Goal: Task Accomplishment & Management: Use online tool/utility

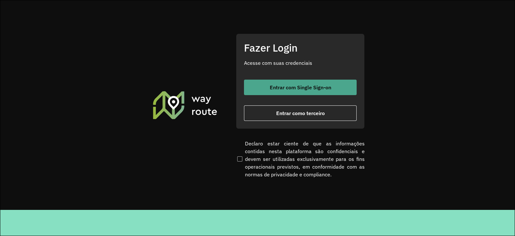
click at [280, 87] on span "Entrar com Single Sign-on" at bounding box center [301, 87] width 62 height 5
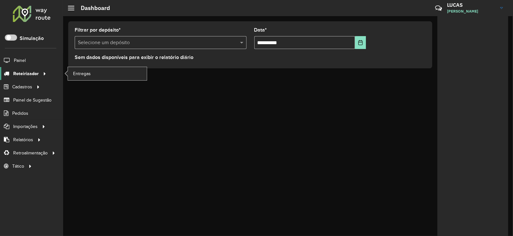
click at [39, 73] on div at bounding box center [44, 73] width 10 height 7
click at [73, 71] on span "Entregas" at bounding box center [82, 73] width 18 height 7
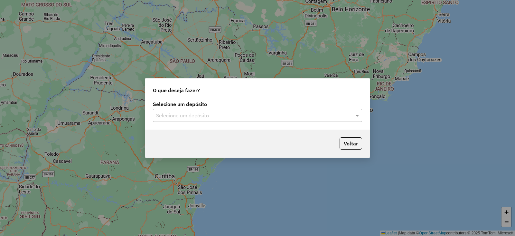
click at [305, 121] on div "Selecione um depósito" at bounding box center [257, 115] width 209 height 13
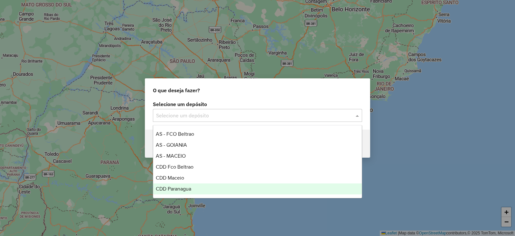
click at [186, 184] on div "CDD Paranagua" at bounding box center [257, 188] width 209 height 11
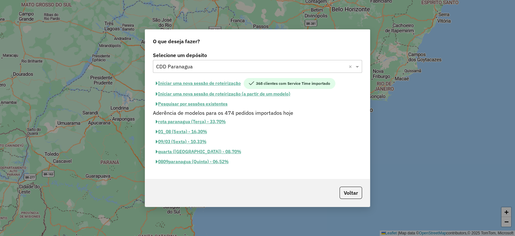
click at [222, 84] on button "Iniciar uma nova sessão de roteirização" at bounding box center [198, 83] width 91 height 11
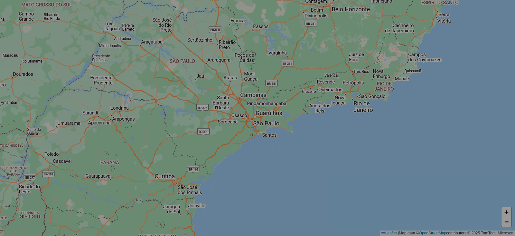
select select "*"
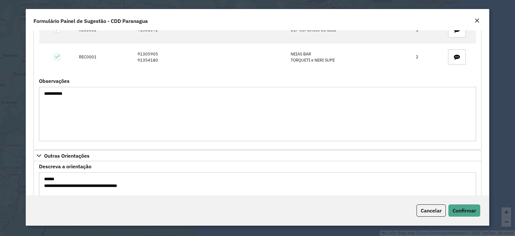
scroll to position [387, 0]
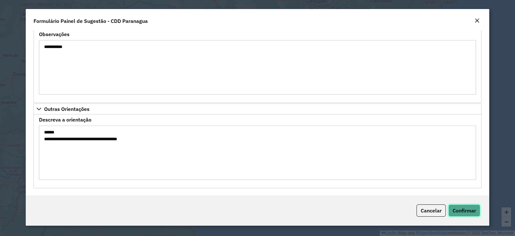
click at [456, 205] on button "Confirmar" at bounding box center [465, 210] width 32 height 12
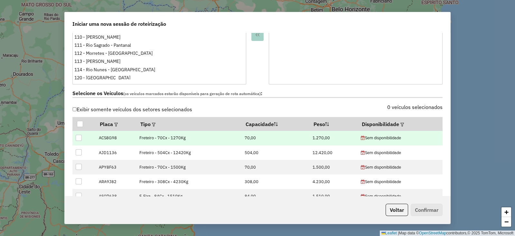
scroll to position [201, 0]
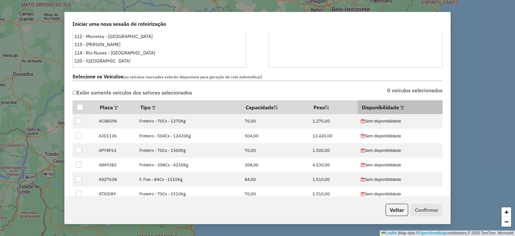
click at [401, 107] on em at bounding box center [403, 108] width 4 height 4
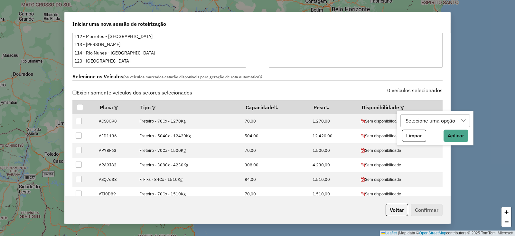
click at [417, 118] on div "Selecione uma opção" at bounding box center [431, 121] width 54 height 12
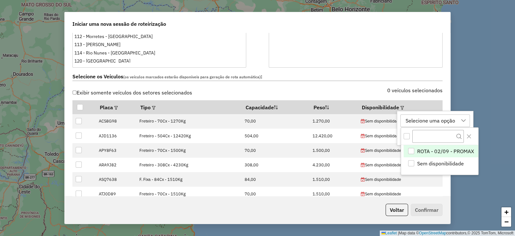
scroll to position [5, 30]
click at [414, 149] on div "ROTA - 02/09 - PROMAX" at bounding box center [411, 151] width 6 height 6
click at [469, 133] on button "Close" at bounding box center [469, 136] width 10 height 10
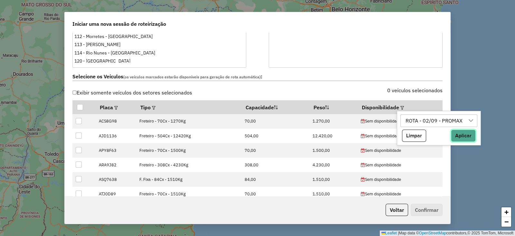
click at [465, 134] on button "Aplicar" at bounding box center [463, 135] width 25 height 12
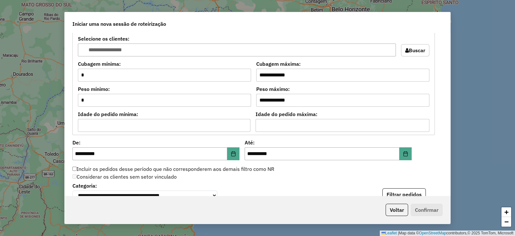
scroll to position [563, 0]
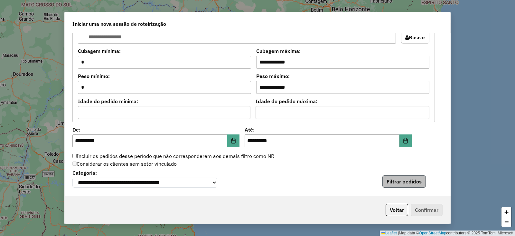
click at [400, 175] on div "**********" at bounding box center [257, 178] width 370 height 20
click at [398, 177] on button "Filtrar pedidos" at bounding box center [404, 181] width 43 height 12
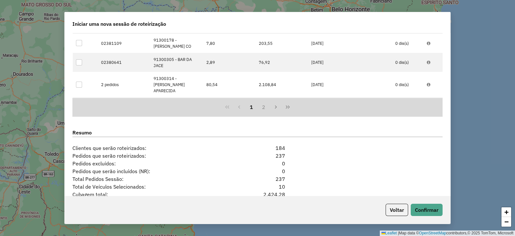
scroll to position [841, 0]
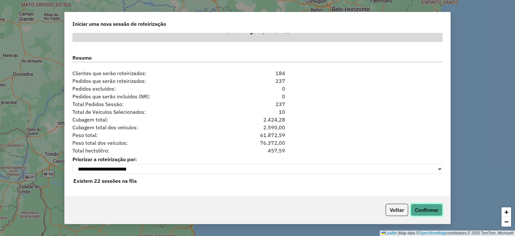
click at [430, 209] on button "Confirmar" at bounding box center [427, 210] width 32 height 12
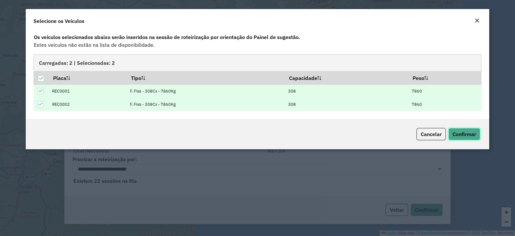
click at [456, 133] on span "Confirmar" at bounding box center [465, 134] width 24 height 6
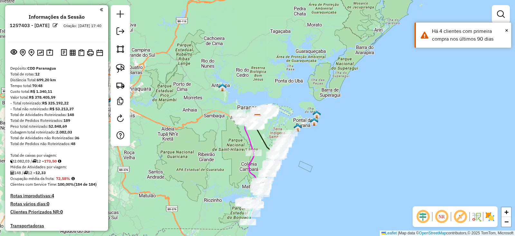
drag, startPoint x: 308, startPoint y: 200, endPoint x: 366, endPoint y: 156, distance: 72.6
click at [296, 134] on div "Janela de atendimento Grade de atendimento Capacidade Transportadoras Veículos …" at bounding box center [257, 118] width 515 height 236
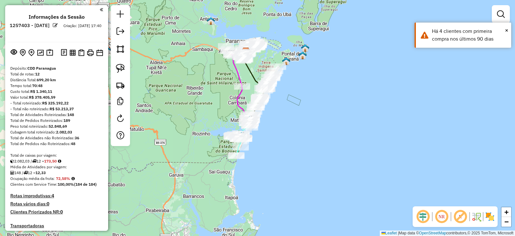
click at [465, 217] on em at bounding box center [460, 216] width 15 height 15
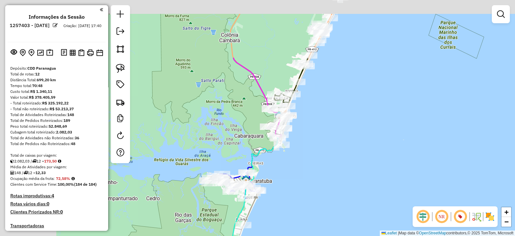
drag, startPoint x: 317, startPoint y: 147, endPoint x: 351, endPoint y: 186, distance: 51.6
click at [351, 186] on div "Janela de atendimento Grade de atendimento Capacidade Transportadoras Veículos …" at bounding box center [257, 118] width 515 height 236
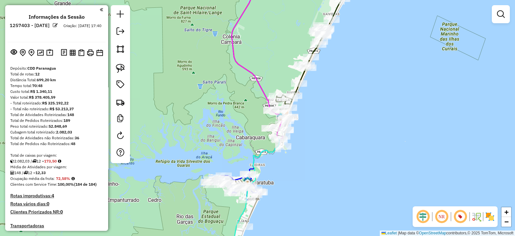
click at [485, 215] on img at bounding box center [490, 216] width 10 height 10
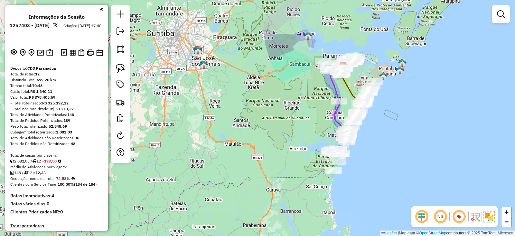
click at [368, 146] on div "Janela de atendimento Grade de atendimento Capacidade Transportadoras Veículos …" at bounding box center [257, 118] width 515 height 236
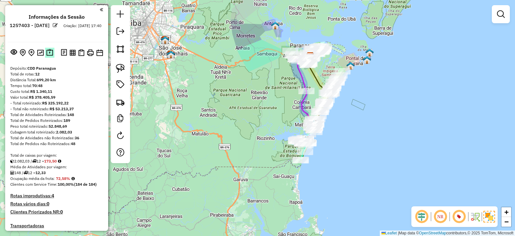
click at [51, 51] on img at bounding box center [49, 52] width 7 height 7
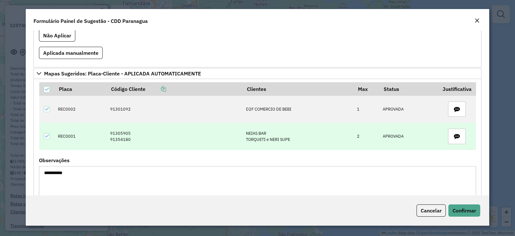
scroll to position [322, 0]
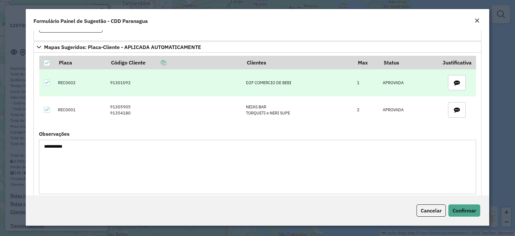
click at [123, 83] on td "91301092" at bounding box center [175, 82] width 136 height 27
copy td "91301092"
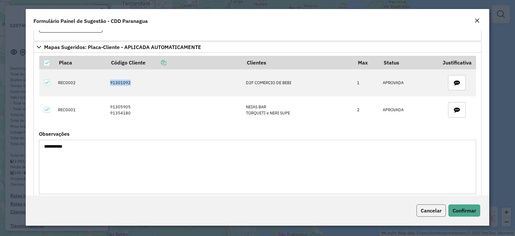
drag, startPoint x: 429, startPoint y: 207, endPoint x: 426, endPoint y: 205, distance: 4.5
click at [429, 207] on span "Cancelar" at bounding box center [431, 210] width 21 height 6
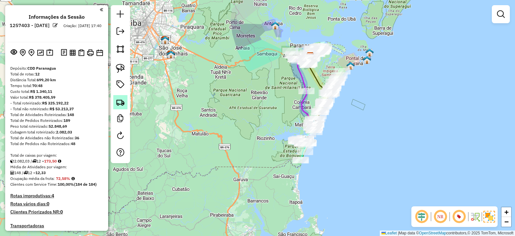
click at [118, 105] on img at bounding box center [120, 102] width 9 height 9
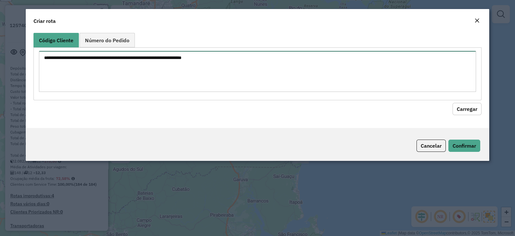
click at [289, 58] on textarea at bounding box center [257, 71] width 437 height 41
paste textarea "********"
type textarea "********"
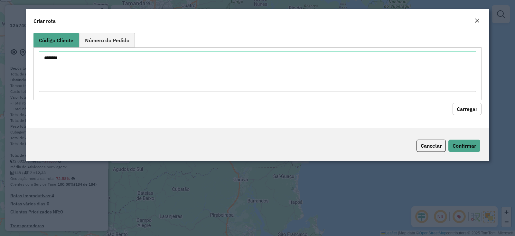
click at [456, 109] on button "Carregar" at bounding box center [467, 109] width 29 height 12
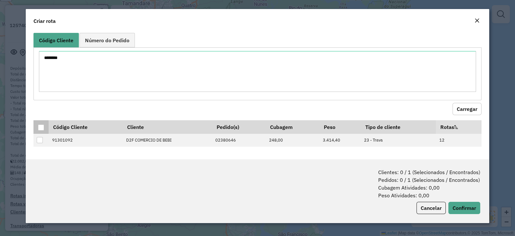
click at [43, 124] on div at bounding box center [41, 127] width 6 height 6
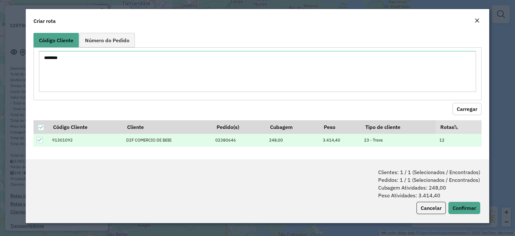
click at [462, 200] on div "Clientes: 1 / 1 (Selecionados / Encontrados) Pedidos: 1 / 1 (Selecionados / Enc…" at bounding box center [258, 191] width 464 height 64
click at [460, 202] on button "Confirmar" at bounding box center [465, 208] width 32 height 12
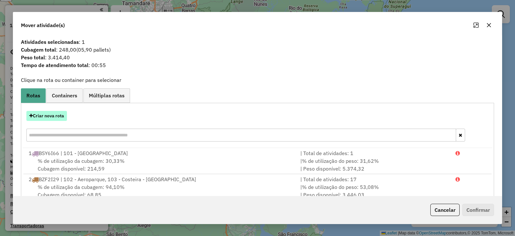
click at [48, 115] on button "Criar nova rota" at bounding box center [46, 116] width 41 height 10
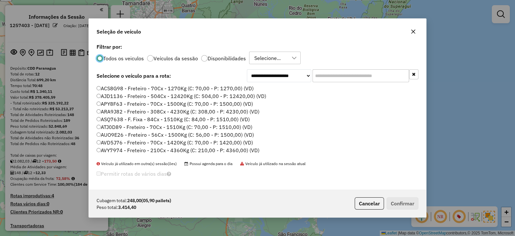
scroll to position [3, 2]
click at [330, 76] on input "text" at bounding box center [361, 75] width 97 height 13
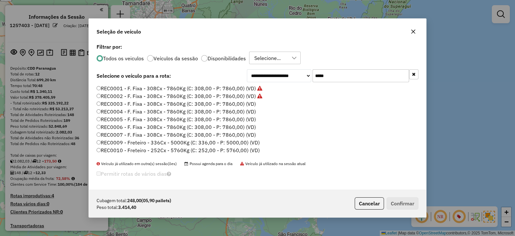
type input "*****"
click at [125, 94] on label "REC0002 - F. Fixa - 308Cx - 7860Kg (C: 308,00 - P: 7860,00) (VD)" at bounding box center [180, 96] width 166 height 8
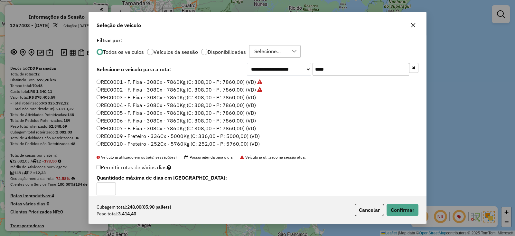
click at [391, 203] on div "Cubagem total: 248,00 (05,90 pallets) Peso total: 3.414,40 Cancelar Confirmar" at bounding box center [258, 210] width 338 height 28
click at [392, 204] on button "Confirmar" at bounding box center [403, 210] width 32 height 12
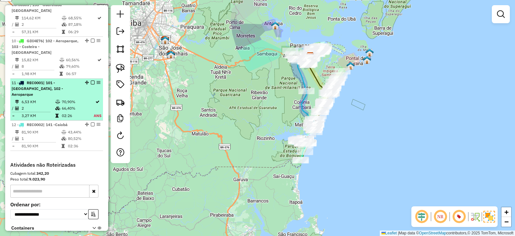
scroll to position [639, 0]
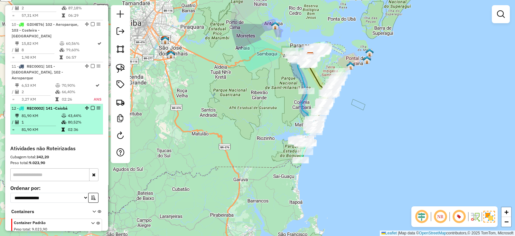
click at [91, 106] on em at bounding box center [93, 108] width 4 height 4
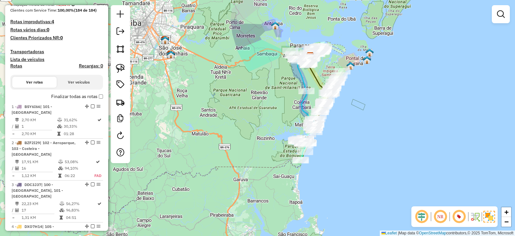
scroll to position [0, 0]
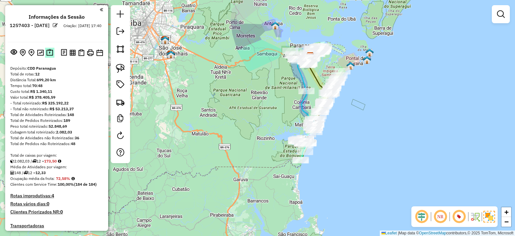
click at [52, 49] on button at bounding box center [49, 53] width 9 height 10
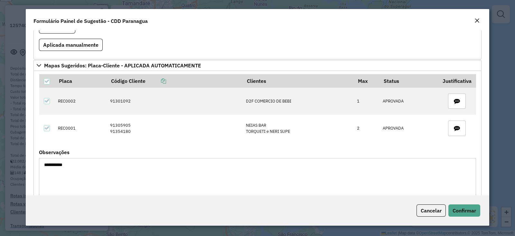
scroll to position [300, 0]
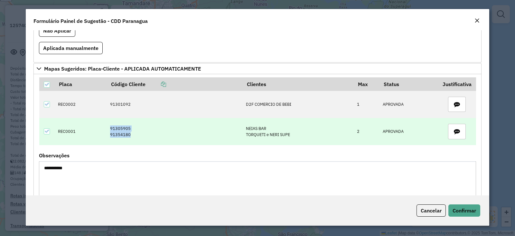
drag, startPoint x: 131, startPoint y: 133, endPoint x: 104, endPoint y: 126, distance: 28.8
click at [104, 126] on tr "REC0001 91305905 91354180 NEIAS BAR TORQUETI e NERI SUPE 2 APROVADA" at bounding box center [257, 131] width 437 height 27
copy tr "91305905 91354180"
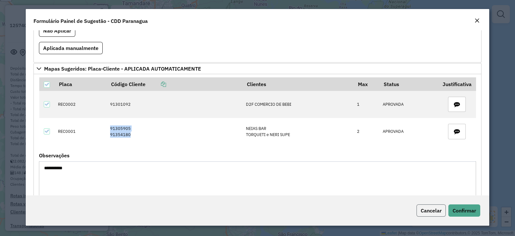
click at [427, 207] on span "Cancelar" at bounding box center [431, 210] width 21 height 6
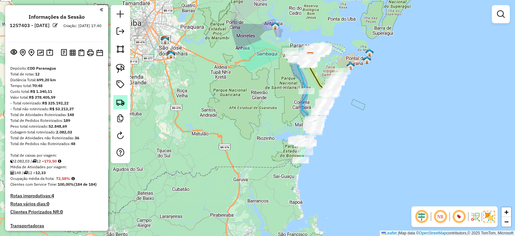
click at [125, 107] on link at bounding box center [120, 102] width 14 height 14
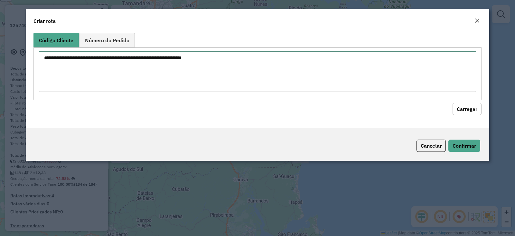
click at [172, 82] on textarea at bounding box center [257, 71] width 437 height 41
paste textarea "******** ********"
type textarea "******** ********"
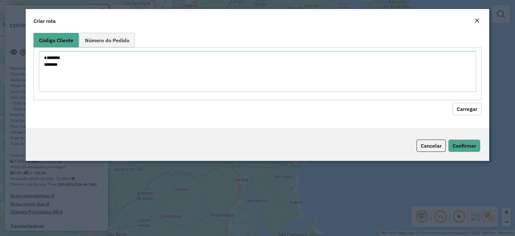
click at [470, 107] on button "Carregar" at bounding box center [467, 109] width 29 height 12
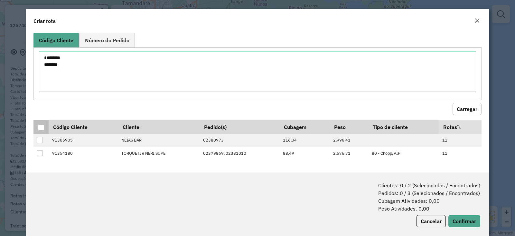
click at [38, 124] on div at bounding box center [41, 127] width 6 height 6
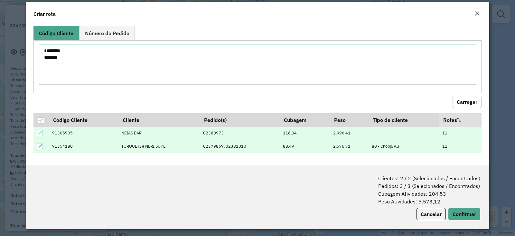
scroll to position [9, 0]
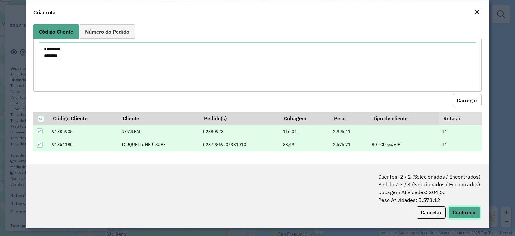
click at [449, 210] on button "Confirmar" at bounding box center [465, 212] width 32 height 12
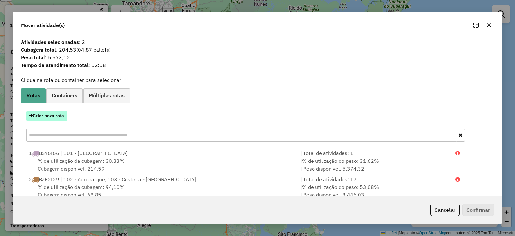
click at [53, 116] on button "Criar nova rota" at bounding box center [46, 116] width 41 height 10
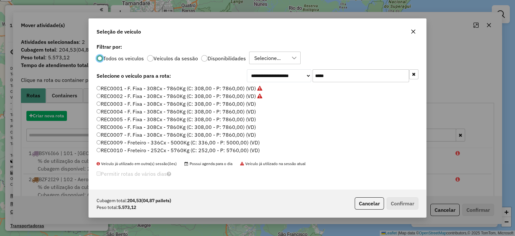
scroll to position [3, 2]
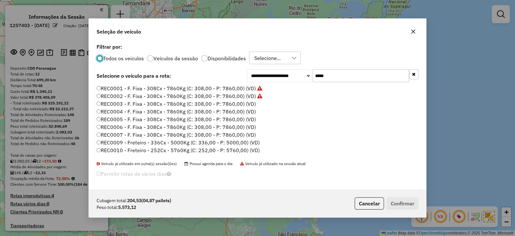
click at [151, 79] on div "**********" at bounding box center [258, 75] width 322 height 13
click at [139, 87] on label "REC0001 - F. Fixa - 308Cx - 7860Kg (C: 308,00 - P: 7860,00) (VD)" at bounding box center [180, 88] width 166 height 8
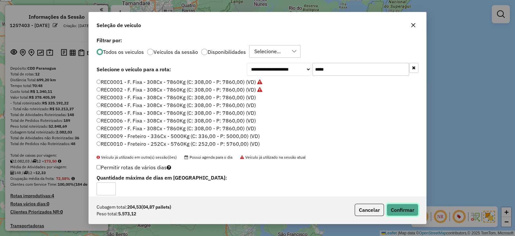
click at [396, 206] on button "Confirmar" at bounding box center [403, 210] width 32 height 12
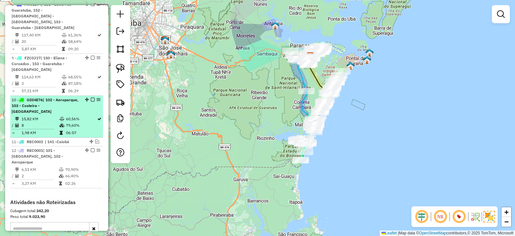
scroll to position [617, 0]
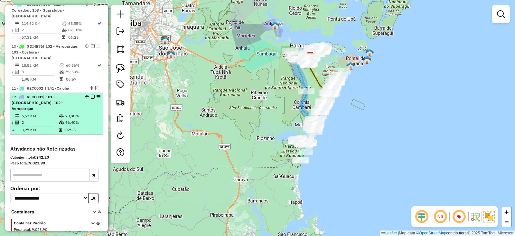
click at [70, 94] on div "12 - REC0001 | 101 - Parque Agari, 102 - Aeroparque" at bounding box center [46, 102] width 68 height 17
select select "**********"
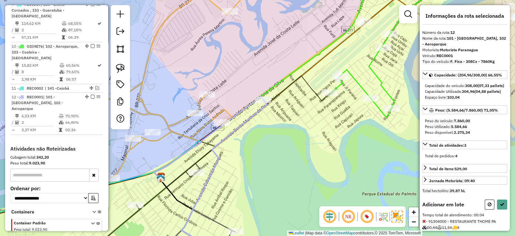
scroll to position [35, 0]
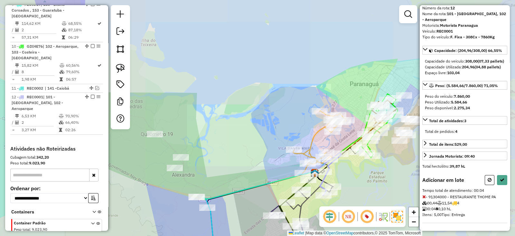
click at [335, 129] on div "Janela de atendimento Grade de atendimento Capacidade Transportadoras Veículos …" at bounding box center [257, 118] width 515 height 236
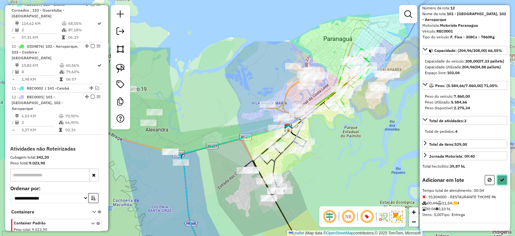
click at [498, 177] on button at bounding box center [502, 180] width 10 height 10
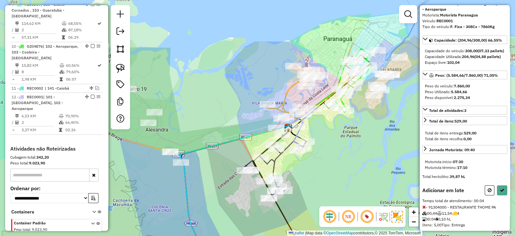
select select "**********"
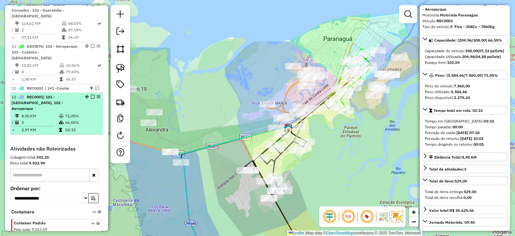
click at [91, 95] on em at bounding box center [93, 97] width 4 height 4
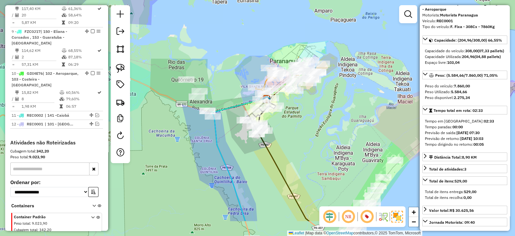
drag, startPoint x: 314, startPoint y: 162, endPoint x: 286, endPoint y: 83, distance: 83.4
click at [291, 92] on div "Janela de atendimento Grade de atendimento Capacidade Transportadoras Veículos …" at bounding box center [257, 118] width 515 height 236
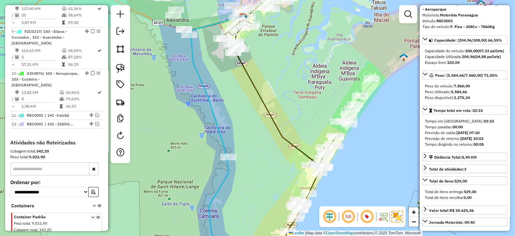
drag, startPoint x: 298, startPoint y: 165, endPoint x: 278, endPoint y: 91, distance: 76.4
click at [278, 91] on div "Janela de atendimento Grade de atendimento Capacidade Transportadoras Veículos …" at bounding box center [257, 118] width 515 height 236
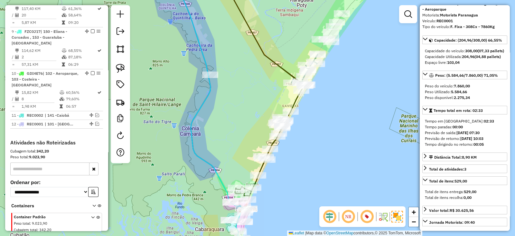
drag, startPoint x: 306, startPoint y: 143, endPoint x: 311, endPoint y: 117, distance: 27.1
click at [311, 117] on div "Janela de atendimento Grade de atendimento Capacidade Transportadoras Veículos …" at bounding box center [257, 118] width 515 height 236
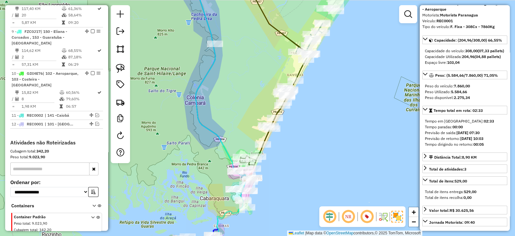
click at [291, 122] on div "Janela de atendimento Grade de atendimento Capacidade Transportadoras Veículos …" at bounding box center [257, 118] width 515 height 236
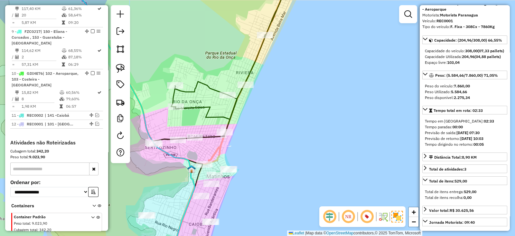
drag, startPoint x: 271, startPoint y: 167, endPoint x: 335, endPoint y: 117, distance: 81.3
click at [336, 117] on div "Janela de atendimento Grade de atendimento Capacidade Transportadoras Veículos …" at bounding box center [257, 118] width 515 height 236
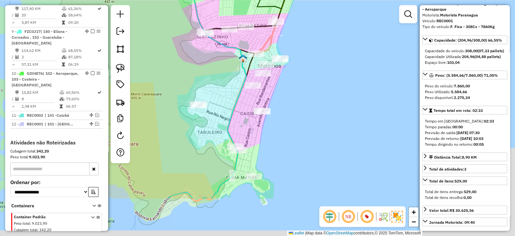
drag, startPoint x: 309, startPoint y: 152, endPoint x: 300, endPoint y: 103, distance: 49.8
click at [300, 103] on div "Janela de atendimento Grade de atendimento Capacidade Transportadoras Veículos …" at bounding box center [257, 118] width 515 height 236
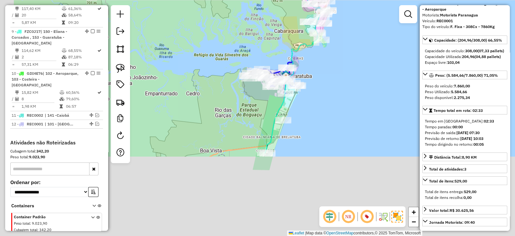
drag, startPoint x: 291, startPoint y: 158, endPoint x: 356, endPoint y: 52, distance: 124.2
click at [359, 51] on div "Janela de atendimento Grade de atendimento Capacidade Transportadoras Veículos …" at bounding box center [257, 118] width 515 height 236
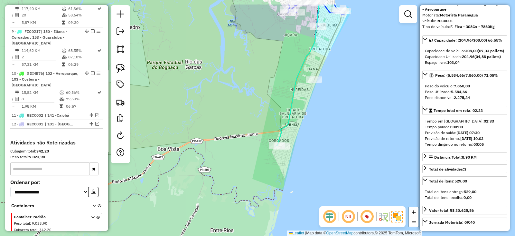
drag, startPoint x: 321, startPoint y: 91, endPoint x: 290, endPoint y: 130, distance: 49.4
click at [290, 130] on div "Janela de atendimento Grade de atendimento Capacidade Transportadoras Veículos …" at bounding box center [257, 118] width 515 height 236
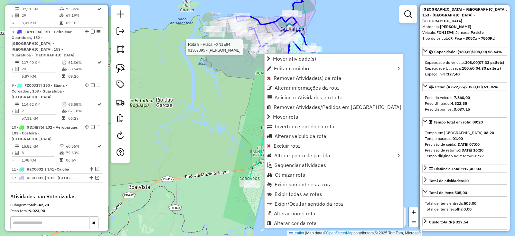
scroll to position [523, 0]
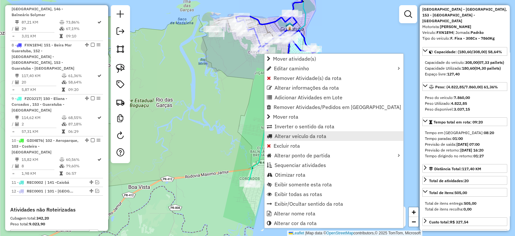
click at [305, 138] on span "Alterar veículo da rota" at bounding box center [301, 135] width 52 height 5
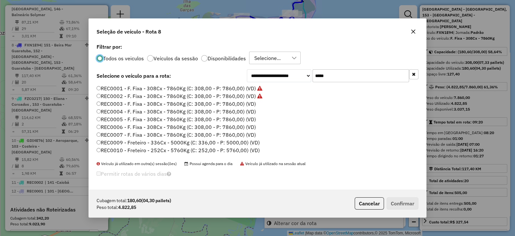
scroll to position [3, 2]
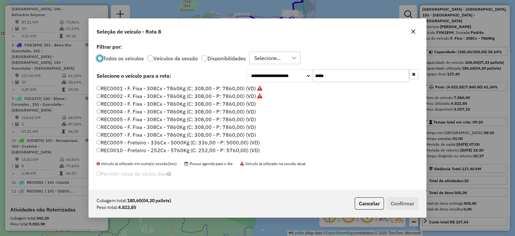
drag, startPoint x: 332, startPoint y: 80, endPoint x: 274, endPoint y: 88, distance: 58.5
click at [274, 88] on div "**********" at bounding box center [258, 116] width 338 height 148
paste input "**"
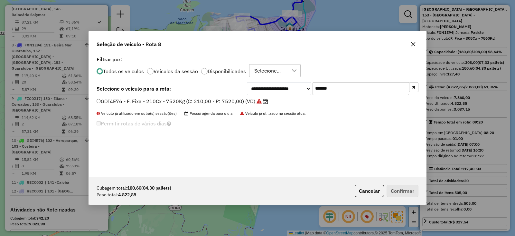
type input "*******"
click at [220, 99] on label "GDI4E76 - F. Fixa - 210Cx - 7520Kg (C: 210,00 - P: 7520,00) (VD)" at bounding box center [183, 101] width 172 height 8
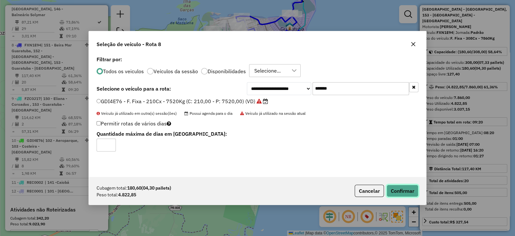
click at [407, 187] on button "Confirmar" at bounding box center [403, 191] width 32 height 12
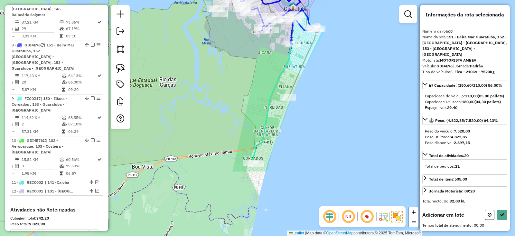
scroll to position [6, 0]
drag, startPoint x: 331, startPoint y: 157, endPoint x: 345, endPoint y: 64, distance: 93.8
click at [345, 64] on div "Janela de atendimento Grade de atendimento Capacidade Transportadoras Veículos …" at bounding box center [257, 118] width 515 height 236
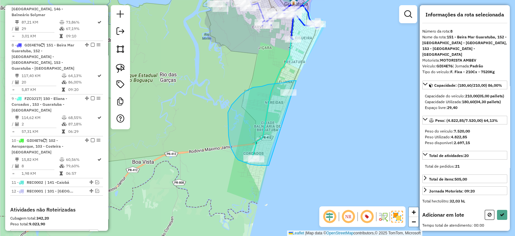
drag, startPoint x: 296, startPoint y: 81, endPoint x: 295, endPoint y: 163, distance: 82.8
click at [295, 163] on div "Rota 9 - Placa FZC0J17 91399907 - SUPERMERCADO BAIA AZ Rota 6 - Placa EMC8B44 9…" at bounding box center [257, 118] width 515 height 236
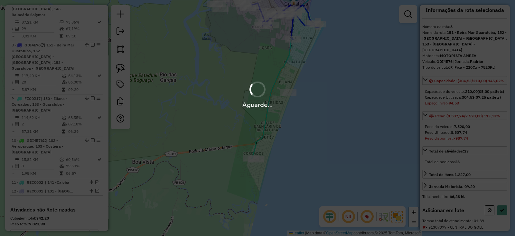
scroll to position [35, 0]
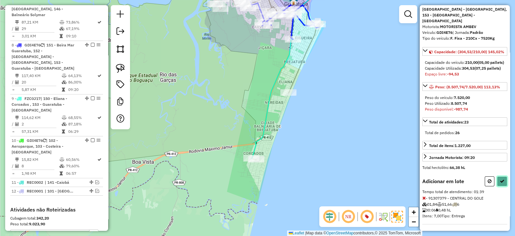
click at [500, 183] on icon at bounding box center [502, 181] width 5 height 5
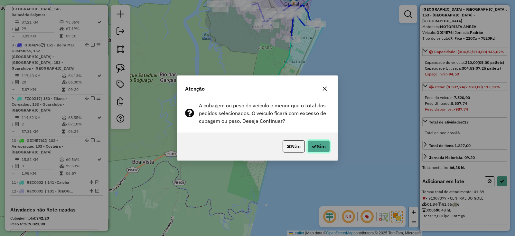
click at [314, 144] on icon "button" at bounding box center [314, 146] width 5 height 5
select select "**********"
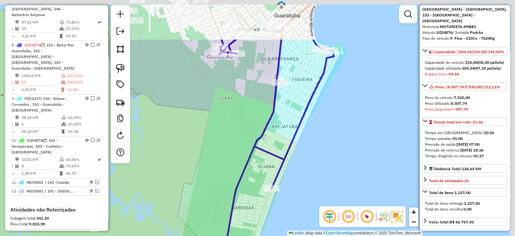
drag, startPoint x: 281, startPoint y: 66, endPoint x: 262, endPoint y: 129, distance: 66.6
click at [263, 126] on div "Janela de atendimento Grade de atendimento Capacidade Transportadoras Veículos …" at bounding box center [257, 118] width 515 height 236
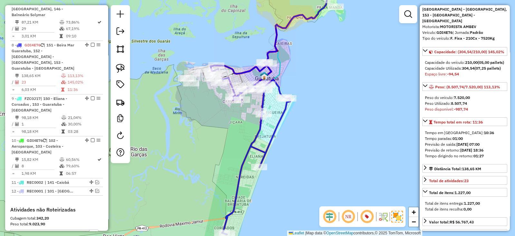
drag, startPoint x: 249, startPoint y: 109, endPoint x: 246, endPoint y: 117, distance: 8.7
click at [246, 117] on div "Janela de atendimento Grade de atendimento Capacidade Transportadoras Veículos …" at bounding box center [257, 118] width 515 height 236
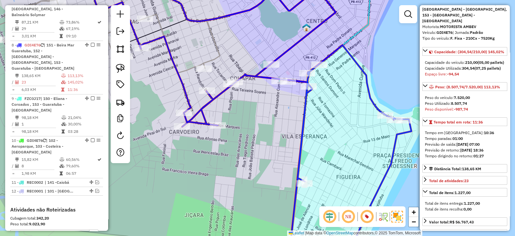
drag, startPoint x: 288, startPoint y: 87, endPoint x: 289, endPoint y: 91, distance: 4.7
click at [287, 86] on div "Janela de atendimento Grade de atendimento Capacidade Transportadoras Veículos …" at bounding box center [257, 118] width 515 height 236
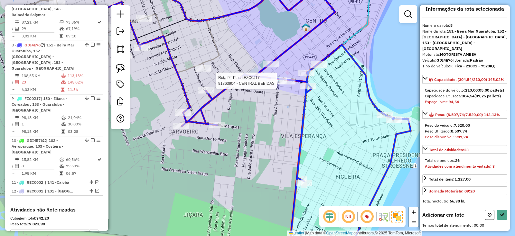
click at [276, 84] on div at bounding box center [279, 80] width 16 height 6
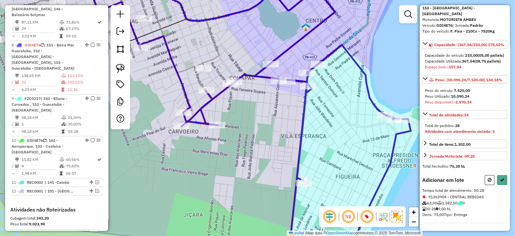
scroll to position [52, 0]
click at [502, 176] on button at bounding box center [502, 180] width 10 height 10
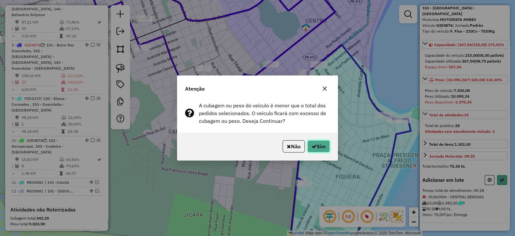
click at [314, 144] on icon "button" at bounding box center [314, 146] width 5 height 5
select select "**********"
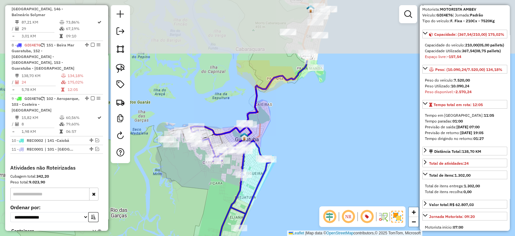
drag, startPoint x: 301, startPoint y: 51, endPoint x: 298, endPoint y: 128, distance: 77.1
click at [298, 128] on div "Janela de atendimento Grade de atendimento Capacidade Transportadoras Veículos …" at bounding box center [257, 118] width 515 height 236
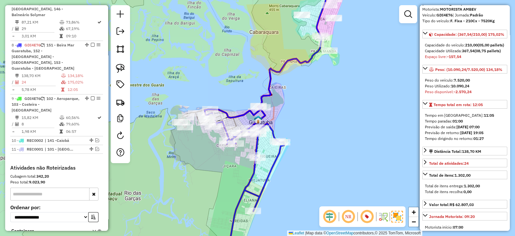
drag, startPoint x: 285, startPoint y: 128, endPoint x: 298, endPoint y: 109, distance: 23.0
click at [298, 109] on div "Janela de atendimento Grade de atendimento Capacidade Transportadoras Veículos …" at bounding box center [257, 118] width 515 height 236
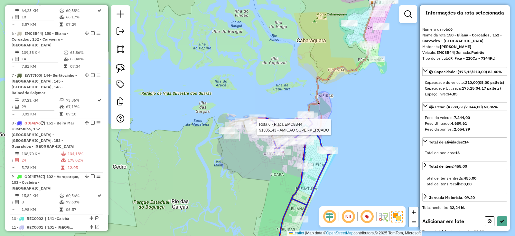
scroll to position [0, 0]
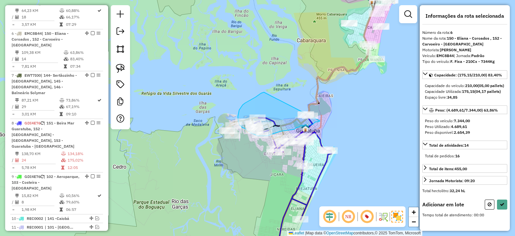
drag, startPoint x: 264, startPoint y: 92, endPoint x: 323, endPoint y: 108, distance: 61.4
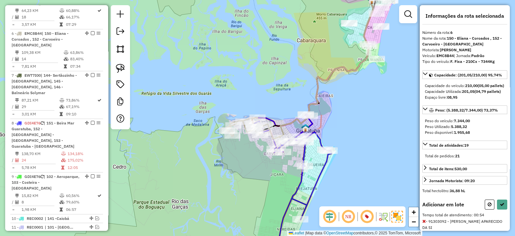
click at [499, 209] on div "Informações da rota selecionada Número da rota: 6 Nome da rota: 150 - Eliana - …" at bounding box center [465, 117] width 90 height 225
click at [499, 209] on button at bounding box center [502, 204] width 10 height 10
select select "**********"
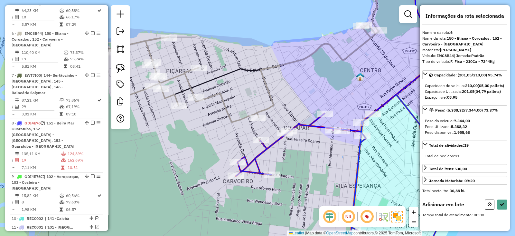
drag, startPoint x: 304, startPoint y: 106, endPoint x: 306, endPoint y: 87, distance: 18.8
click at [308, 89] on div "Janela de atendimento Grade de atendimento Capacidade Transportadoras Veículos …" at bounding box center [257, 118] width 515 height 236
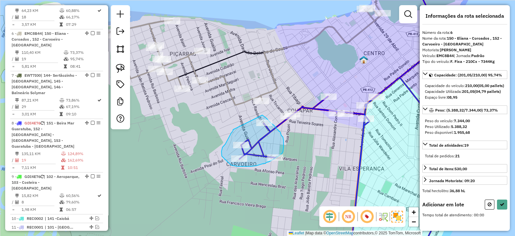
drag, startPoint x: 233, startPoint y: 129, endPoint x: 259, endPoint y: 118, distance: 27.8
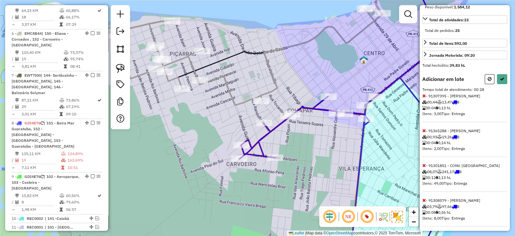
scroll to position [145, 0]
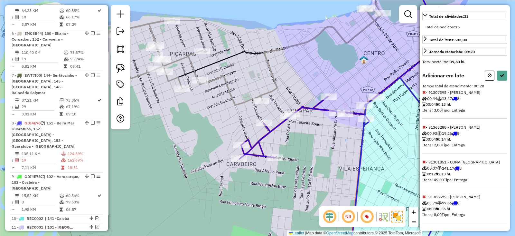
click at [423, 163] on icon at bounding box center [425, 161] width 4 height 5
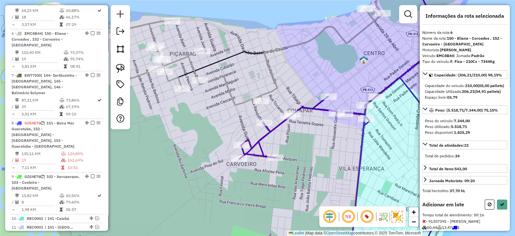
scroll to position [40, 0]
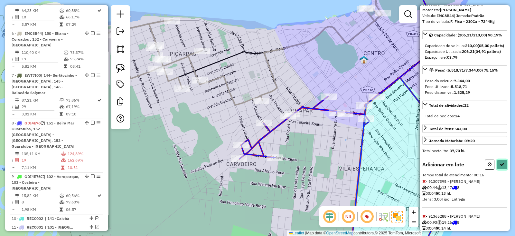
click at [502, 167] on icon at bounding box center [502, 164] width 5 height 5
select select "**********"
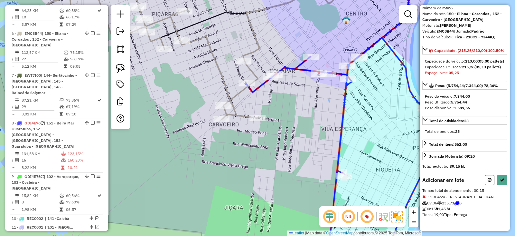
scroll to position [40, 0]
click at [488, 180] on icon at bounding box center [490, 179] width 4 height 5
select select "**********"
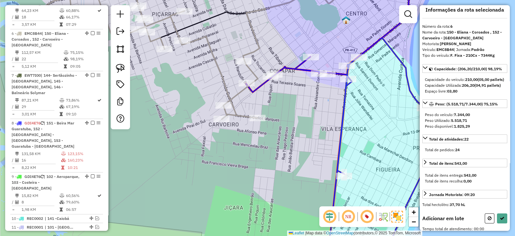
scroll to position [0, 0]
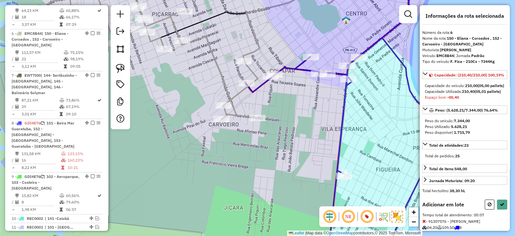
click at [482, 209] on div "Adicionar em lote" at bounding box center [465, 204] width 85 height 10
click at [483, 209] on div "Adicionar em lote" at bounding box center [465, 204] width 85 height 10
click at [488, 206] on icon at bounding box center [490, 204] width 4 height 5
select select "**********"
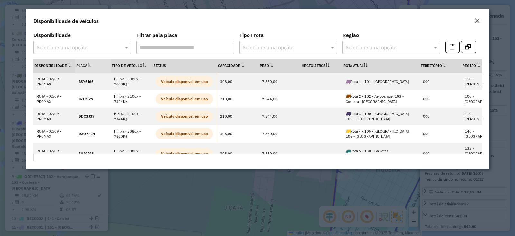
click at [475, 20] on em "Close" at bounding box center [477, 20] width 5 height 5
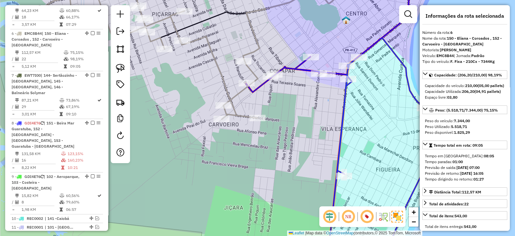
click at [275, 121] on div "Janela de atendimento Grade de atendimento Capacidade Transportadoras Veículos …" at bounding box center [257, 118] width 515 height 236
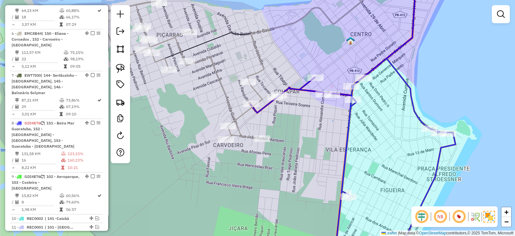
drag, startPoint x: 350, startPoint y: 112, endPoint x: 314, endPoint y: 118, distance: 36.5
click at [314, 118] on icon at bounding box center [353, 158] width 205 height 201
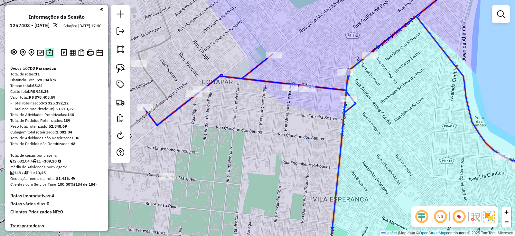
click at [48, 52] on img at bounding box center [49, 52] width 7 height 7
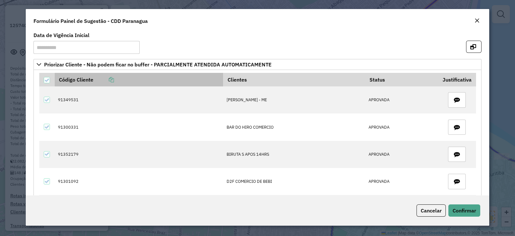
click at [112, 78] on icon at bounding box center [111, 79] width 5 height 5
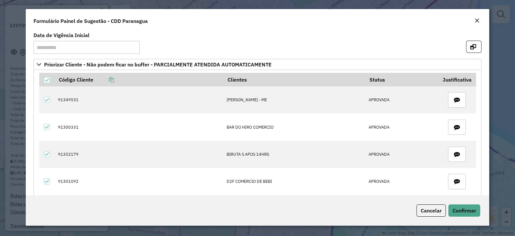
click at [478, 19] on em "Close" at bounding box center [477, 20] width 5 height 5
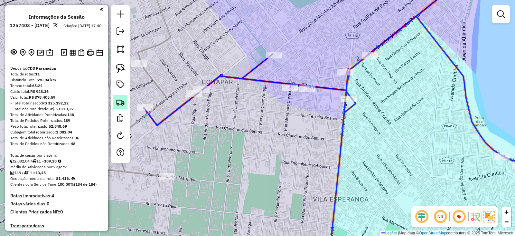
click at [122, 103] on img at bounding box center [120, 102] width 9 height 9
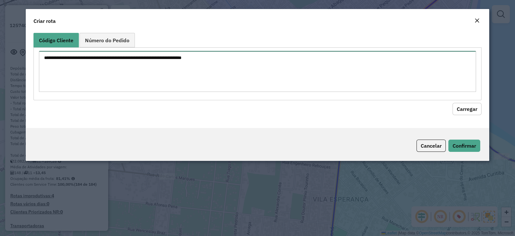
click at [206, 81] on textarea at bounding box center [257, 71] width 437 height 41
paste textarea "******** ******** ******** ******** ******** ********"
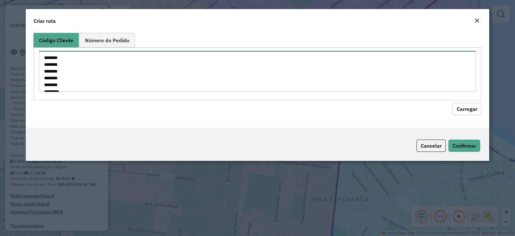
scroll to position [9, 0]
type textarea "******** ******** ******** ******** ******** ********"
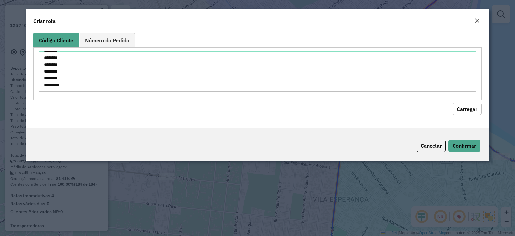
click at [470, 108] on button "Carregar" at bounding box center [467, 109] width 29 height 12
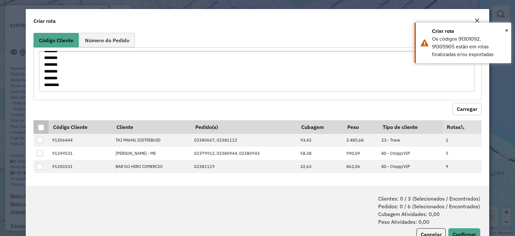
click at [42, 126] on div at bounding box center [41, 127] width 6 height 6
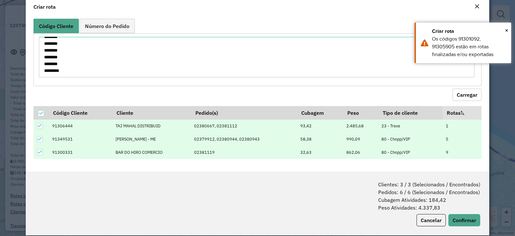
scroll to position [22, 0]
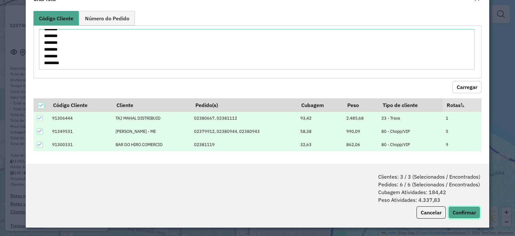
click at [471, 210] on button "Confirmar" at bounding box center [465, 212] width 32 height 12
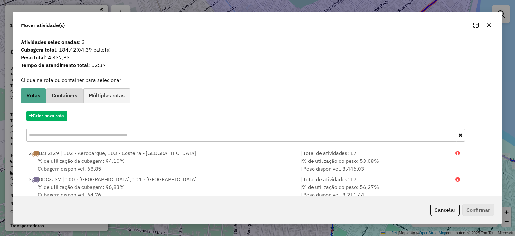
click at [63, 97] on span "Containers" at bounding box center [64, 95] width 25 height 5
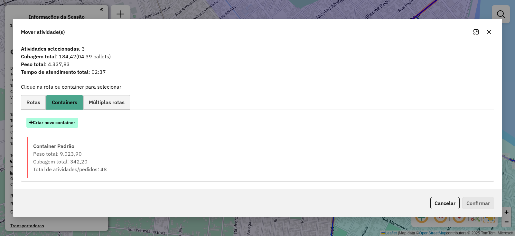
click at [71, 123] on button "Criar novo container" at bounding box center [52, 123] width 52 height 10
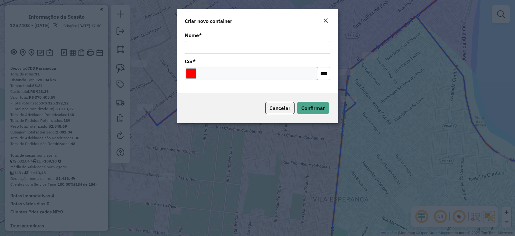
click at [215, 50] on input "Nome *" at bounding box center [258, 47] width 146 height 13
type input "**********"
click at [192, 73] on input "Select a color" at bounding box center [191, 73] width 10 height 10
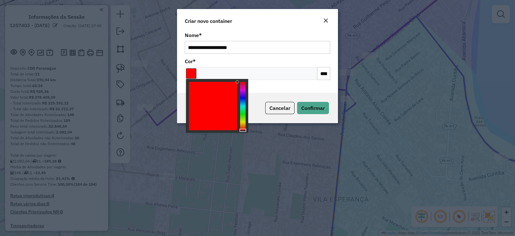
type input "*******"
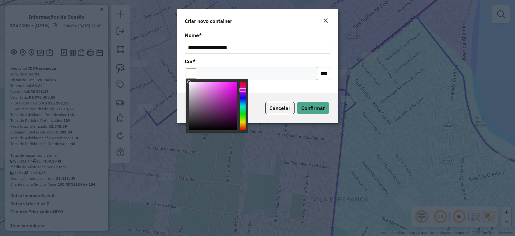
drag, startPoint x: 187, startPoint y: 74, endPoint x: 169, endPoint y: 75, distance: 17.1
click at [167, 74] on body "Aguarde... Pop-up bloqueado! Seu navegador bloqueou automáticamente a abertura …" at bounding box center [257, 118] width 515 height 236
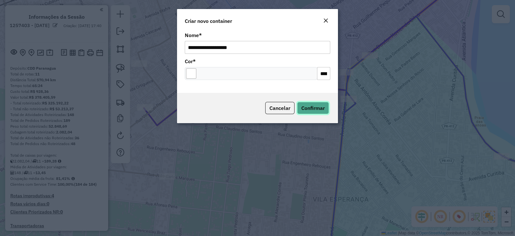
drag, startPoint x: 325, startPoint y: 108, endPoint x: 317, endPoint y: 111, distance: 8.6
click at [324, 108] on span "Confirmar" at bounding box center [314, 108] width 24 height 6
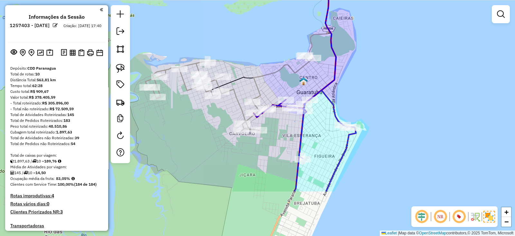
drag, startPoint x: 324, startPoint y: 128, endPoint x: 301, endPoint y: 79, distance: 54.3
click at [301, 79] on img at bounding box center [304, 81] width 8 height 8
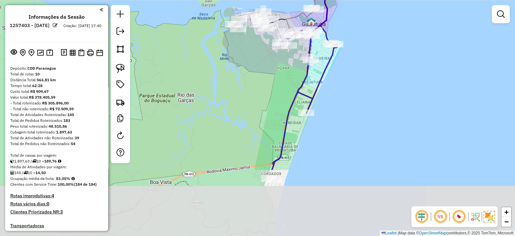
drag, startPoint x: 334, startPoint y: 105, endPoint x: 339, endPoint y: 71, distance: 34.5
click at [339, 71] on div "Janela de atendimento Grade de atendimento Capacidade Transportadoras Veículos …" at bounding box center [257, 118] width 515 height 236
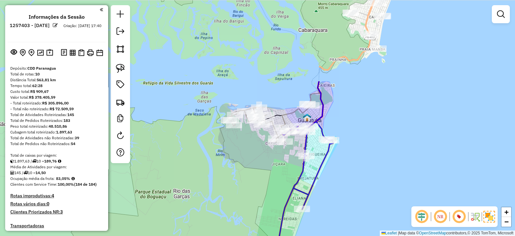
drag, startPoint x: 355, startPoint y: 76, endPoint x: 347, endPoint y: 181, distance: 105.0
click at [347, 181] on div "Janela de atendimento Grade de atendimento Capacidade Transportadoras Veículos …" at bounding box center [257, 118] width 515 height 236
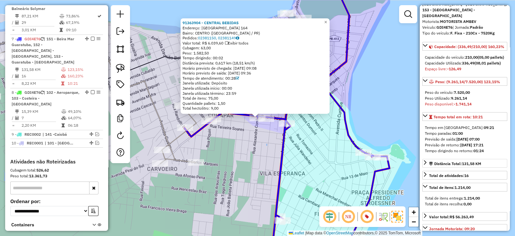
scroll to position [161, 0]
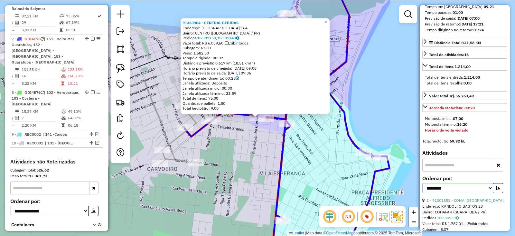
click at [457, 193] on select "**********" at bounding box center [458, 188] width 71 height 10
click at [423, 192] on select "**********" at bounding box center [458, 188] width 71 height 10
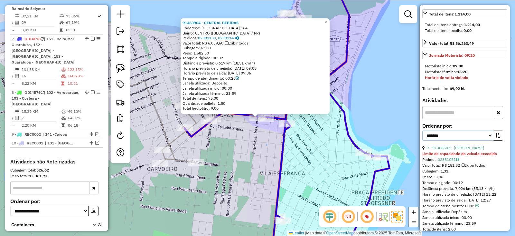
scroll to position [242, 0]
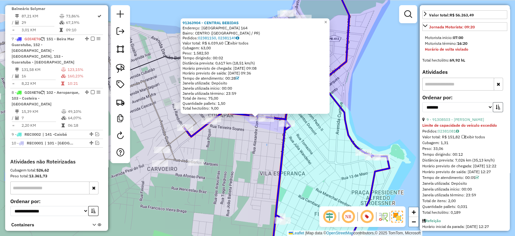
click at [493, 112] on button "button" at bounding box center [498, 107] width 10 height 10
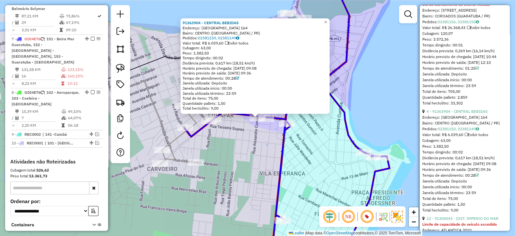
scroll to position [403, 0]
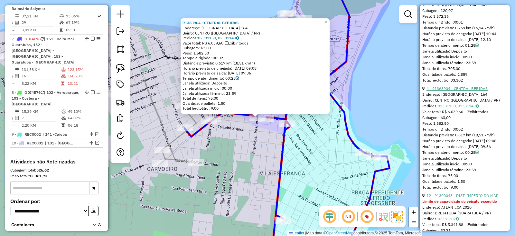
click at [451, 91] on link "4 - 91363904 - CENTRAL BEBIDAS" at bounding box center [457, 88] width 61 height 5
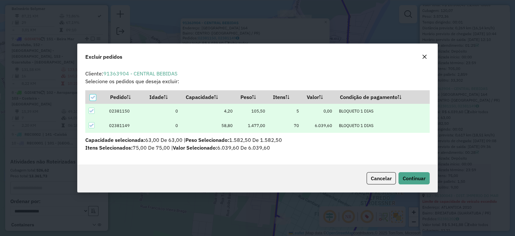
scroll to position [0, 0]
click at [420, 176] on span "Continuar" at bounding box center [414, 178] width 23 height 6
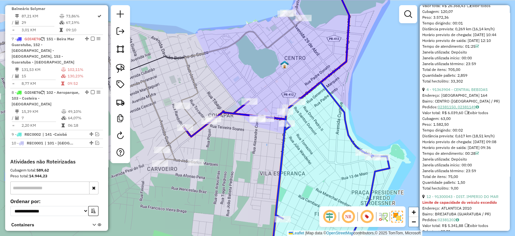
scroll to position [403, 0]
click at [466, 91] on link "4 - 91363904 - CENTRAL BEBIDAS" at bounding box center [457, 88] width 61 height 5
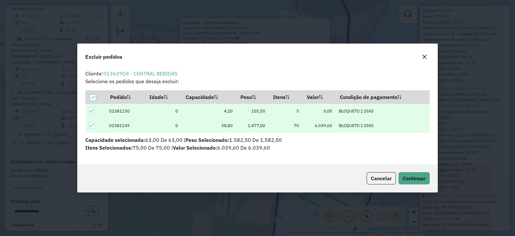
scroll to position [0, 0]
click at [409, 177] on span "Continuar" at bounding box center [414, 178] width 23 height 6
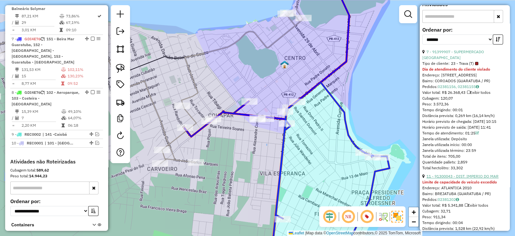
scroll to position [322, 0]
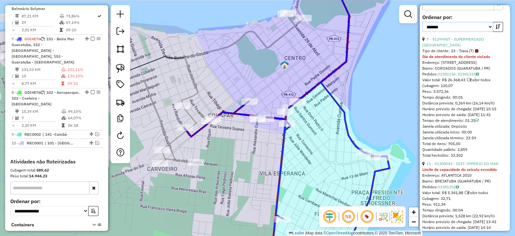
click at [445, 32] on select "**********" at bounding box center [458, 27] width 71 height 10
click at [423, 31] on select "**********" at bounding box center [458, 27] width 71 height 10
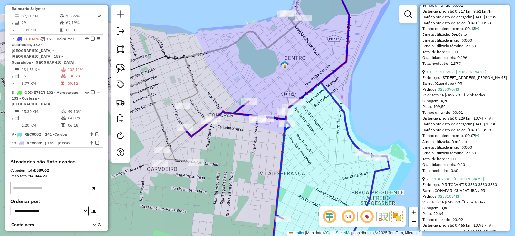
scroll to position [1409, 0]
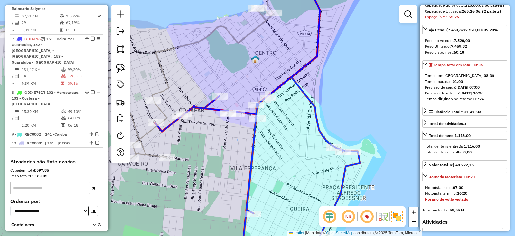
scroll to position [0, 0]
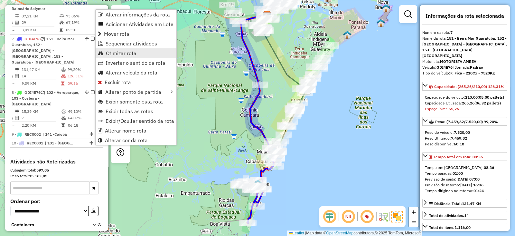
click at [127, 56] on link "Otimizar rota" at bounding box center [136, 53] width 81 height 10
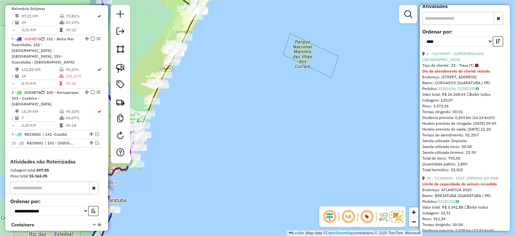
scroll to position [322, 0]
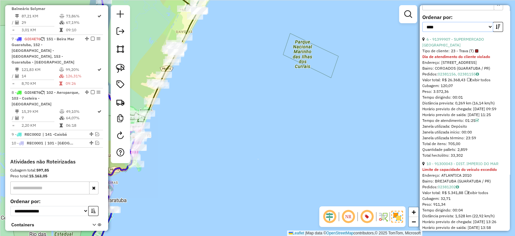
click at [449, 32] on select "**********" at bounding box center [458, 27] width 71 height 10
select select "**********"
click at [423, 31] on select "**********" at bounding box center [458, 27] width 71 height 10
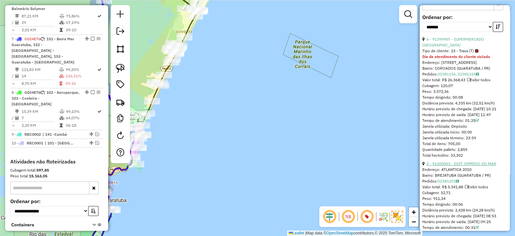
click at [468, 166] on link "2 - 91300043 - DIST. IMPERIO DO MAR" at bounding box center [462, 163] width 70 height 5
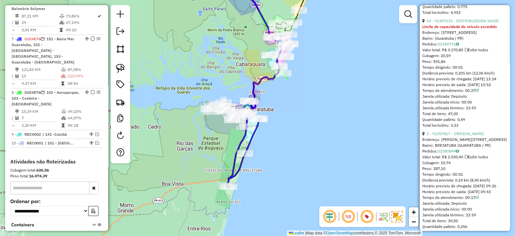
scroll to position [638, 0]
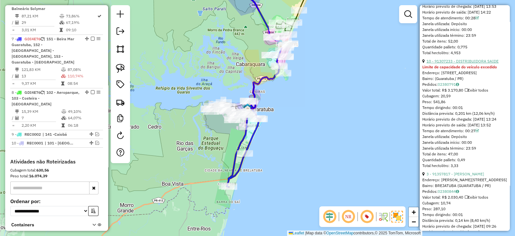
click at [455, 63] on link "10 - 91307233 - DISTRIBUIDORA SAIDE" at bounding box center [463, 61] width 72 height 5
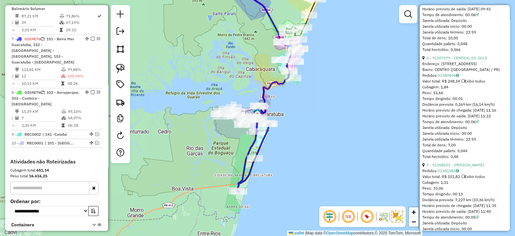
scroll to position [1500, 0]
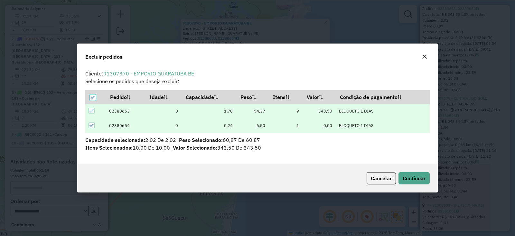
scroll to position [0, 0]
click at [403, 171] on div "Cancelar Continuar" at bounding box center [258, 178] width 360 height 28
click at [404, 175] on span "Continuar" at bounding box center [414, 178] width 23 height 6
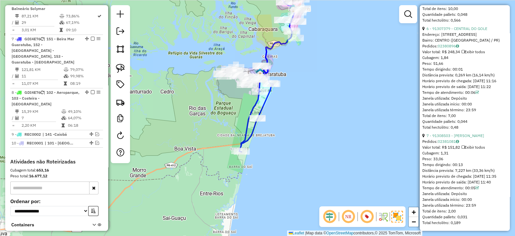
scroll to position [306, 0]
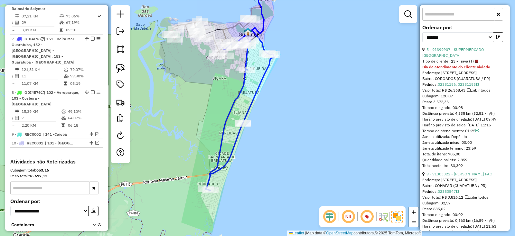
drag, startPoint x: 269, startPoint y: 101, endPoint x: 300, endPoint y: 144, distance: 53.4
click at [300, 143] on div "Janela de atendimento Grade de atendimento Capacidade Transportadoras Veículos …" at bounding box center [257, 118] width 515 height 236
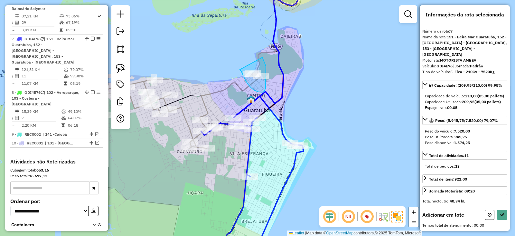
drag, startPoint x: 243, startPoint y: 74, endPoint x: 259, endPoint y: 54, distance: 25.9
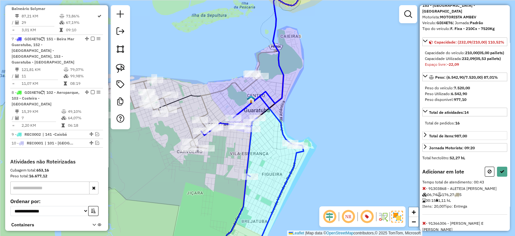
scroll to position [116, 0]
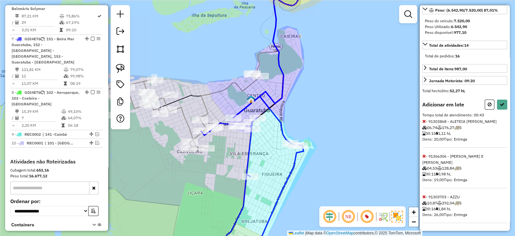
click at [423, 123] on icon at bounding box center [425, 121] width 4 height 5
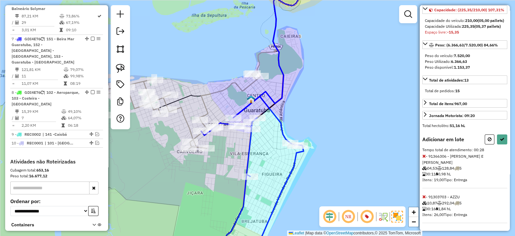
scroll to position [81, 0]
click at [425, 158] on icon at bounding box center [425, 156] width 4 height 5
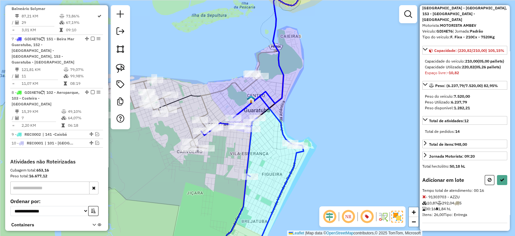
click at [424, 198] on icon at bounding box center [425, 196] width 4 height 5
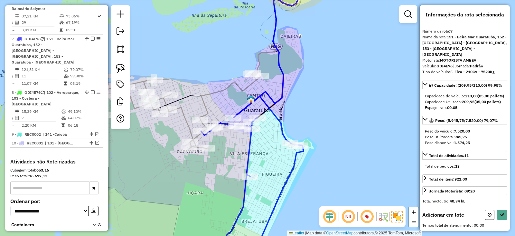
scroll to position [6, 0]
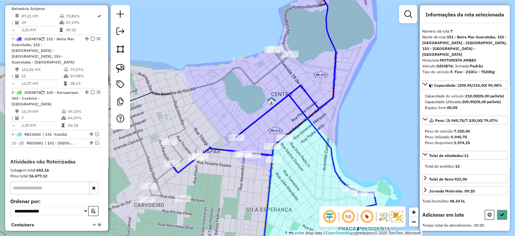
drag, startPoint x: 285, startPoint y: 120, endPoint x: 334, endPoint y: 108, distance: 50.6
click at [333, 108] on div "Janela de atendimento Grade de atendimento Capacidade Transportadoras Veículos …" at bounding box center [257, 118] width 515 height 236
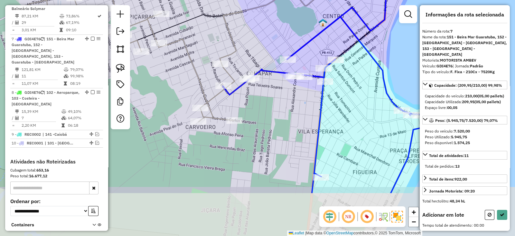
drag, startPoint x: 344, startPoint y: 167, endPoint x: 344, endPoint y: 100, distance: 66.4
click at [344, 100] on div "Janela de atendimento Grade de atendimento Capacidade Transportadoras Veículos …" at bounding box center [257, 118] width 515 height 236
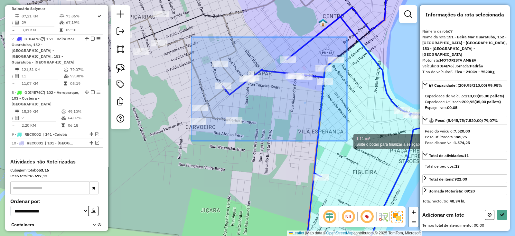
drag, startPoint x: 237, startPoint y: 81, endPoint x: 347, endPoint y: 141, distance: 125.5
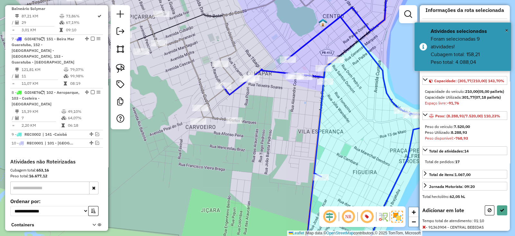
scroll to position [116, 0]
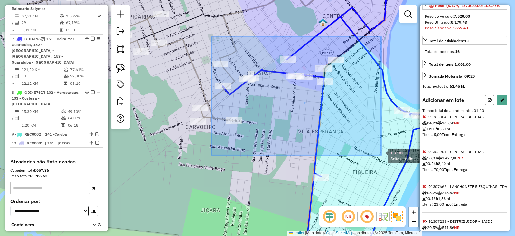
drag, startPoint x: 212, startPoint y: 37, endPoint x: 381, endPoint y: 155, distance: 207.1
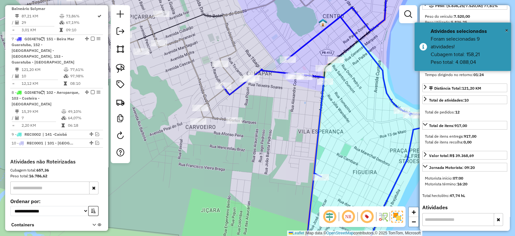
scroll to position [110, 0]
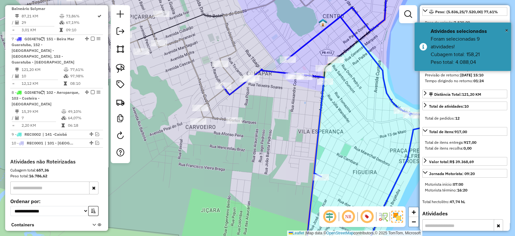
click at [358, 112] on div "Janela de atendimento Grade de atendimento Capacidade Transportadoras Veículos …" at bounding box center [257, 118] width 515 height 236
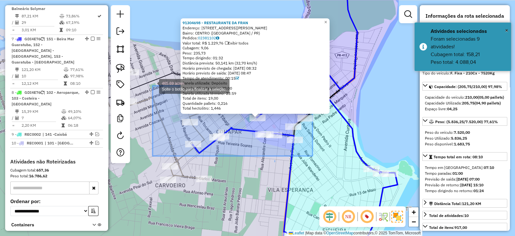
drag, startPoint x: 304, startPoint y: 153, endPoint x: 152, endPoint y: 83, distance: 167.5
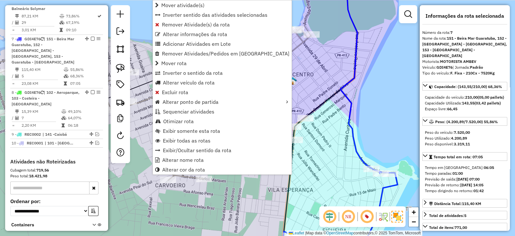
click at [322, 149] on div "Janela de atendimento Grade de atendimento Capacidade Transportadoras Veículos …" at bounding box center [257, 118] width 515 height 236
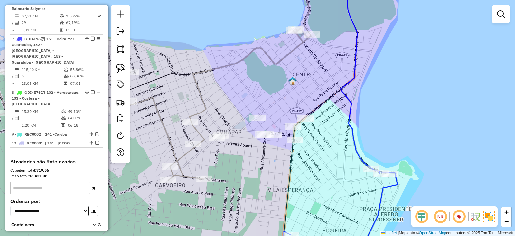
click at [392, 179] on div "Janela de atendimento Grade de atendimento Capacidade Transportadoras Veículos …" at bounding box center [257, 118] width 515 height 236
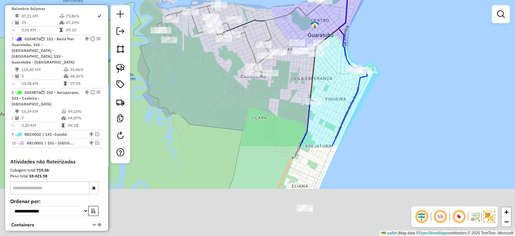
drag, startPoint x: 357, startPoint y: 191, endPoint x: 346, endPoint y: 67, distance: 124.8
click at [346, 67] on div "Janela de atendimento Grade de atendimento Capacidade Transportadoras Veículos …" at bounding box center [257, 118] width 515 height 236
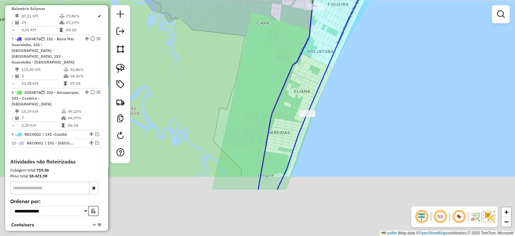
drag, startPoint x: 310, startPoint y: 142, endPoint x: 311, endPoint y: 87, distance: 54.4
click at [311, 87] on div "Janela de atendimento Grade de atendimento Capacidade Transportadoras Veículos …" at bounding box center [257, 118] width 515 height 236
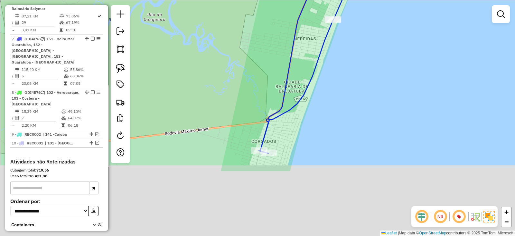
drag, startPoint x: 314, startPoint y: 56, endPoint x: 322, endPoint y: 45, distance: 13.7
click at [322, 45] on div "Janela de atendimento Grade de atendimento Capacidade Transportadoras Veículos …" at bounding box center [257, 118] width 515 height 236
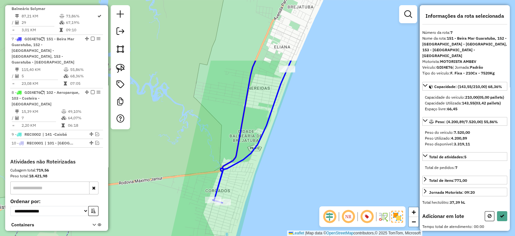
drag, startPoint x: 320, startPoint y: 55, endPoint x: 260, endPoint y: 168, distance: 127.4
click at [260, 168] on div "Janela de atendimento Grade de atendimento Capacidade Transportadoras Veículos …" at bounding box center [257, 118] width 515 height 236
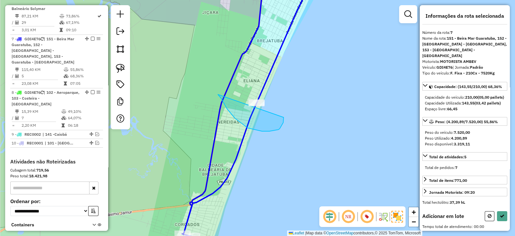
drag, startPoint x: 219, startPoint y: 95, endPoint x: 269, endPoint y: 72, distance: 55.2
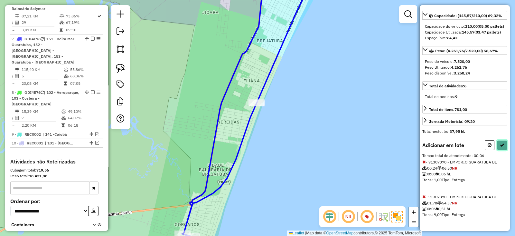
click at [505, 143] on button at bounding box center [502, 145] width 10 height 10
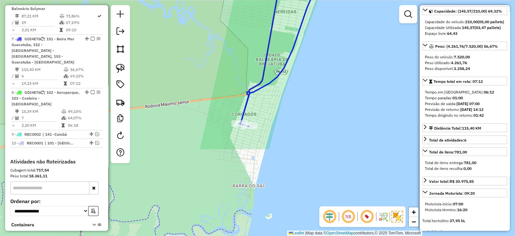
drag, startPoint x: 182, startPoint y: 204, endPoint x: 232, endPoint y: 105, distance: 110.6
click at [240, 92] on div "Janela de atendimento Grade de atendimento Capacidade Transportadoras Veículos …" at bounding box center [257, 118] width 515 height 236
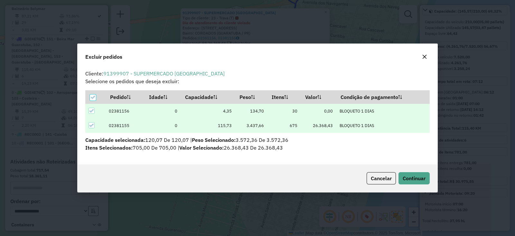
scroll to position [3, 2]
click at [408, 180] on span "Continuar" at bounding box center [414, 178] width 23 height 6
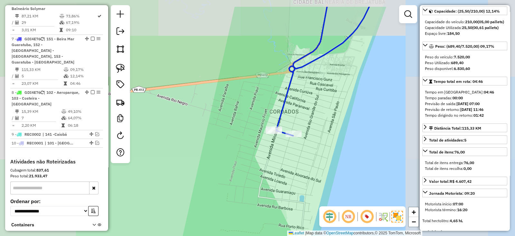
drag, startPoint x: 326, startPoint y: 78, endPoint x: 289, endPoint y: 159, distance: 88.9
click at [297, 143] on div "Janela de atendimento Grade de atendimento Capacidade Transportadoras Veículos …" at bounding box center [257, 118] width 515 height 236
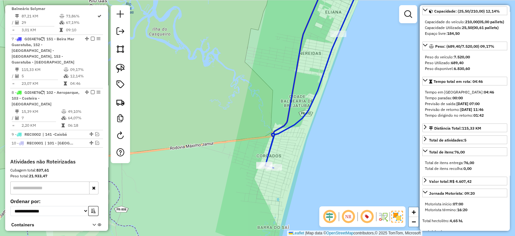
drag, startPoint x: 298, startPoint y: 110, endPoint x: 296, endPoint y: 190, distance: 79.3
click at [297, 185] on div "Janela de atendimento Grade de atendimento Capacidade Transportadoras Veículos …" at bounding box center [257, 118] width 515 height 236
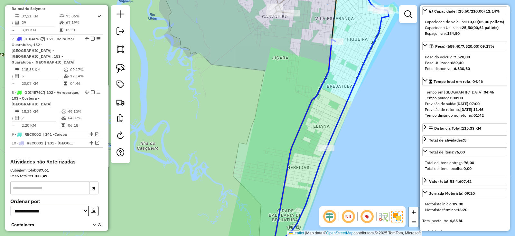
drag, startPoint x: 299, startPoint y: 160, endPoint x: 290, endPoint y: 168, distance: 11.9
click at [290, 168] on div "Janela de atendimento Grade de atendimento Capacidade Transportadoras Veículos …" at bounding box center [257, 118] width 515 height 236
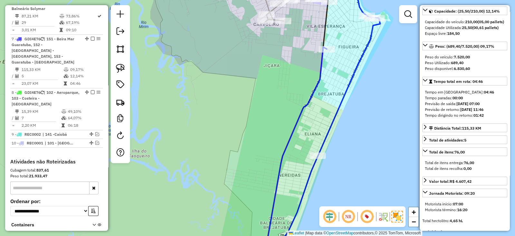
drag, startPoint x: 334, startPoint y: 101, endPoint x: 327, endPoint y: 150, distance: 50.1
click at [332, 137] on div "Janela de atendimento Grade de atendimento Capacidade Transportadoras Veículos …" at bounding box center [257, 118] width 515 height 236
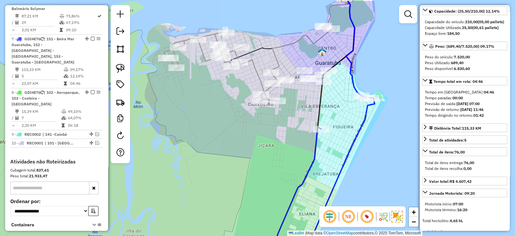
click at [316, 134] on icon at bounding box center [321, 190] width 107 height 187
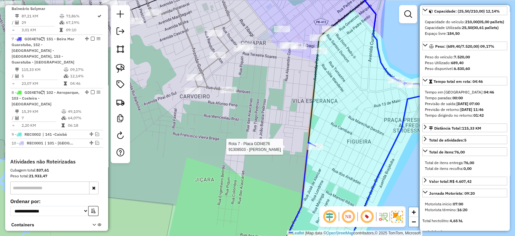
click at [412, 90] on div "Rota 7 - Placa GDI4E76 91308503 - ADRIANO DE SOUZA MASTEGUIN Rota 7 - Placa GDI…" at bounding box center [257, 118] width 515 height 236
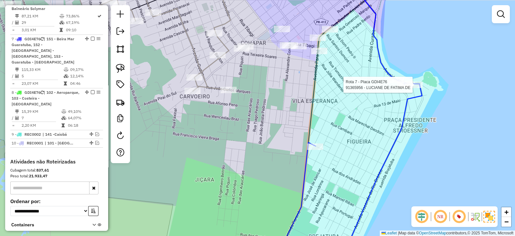
click at [416, 88] on div at bounding box center [415, 84] width 16 height 6
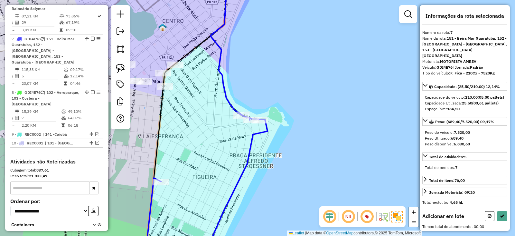
drag, startPoint x: 195, startPoint y: 96, endPoint x: 274, endPoint y: 136, distance: 88.9
click at [274, 136] on div "Janela de atendimento Grade de atendimento Capacidade Transportadoras Veículos …" at bounding box center [257, 118] width 515 height 236
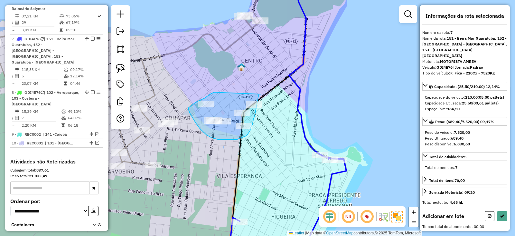
drag, startPoint x: 192, startPoint y: 105, endPoint x: 261, endPoint y: 94, distance: 69.9
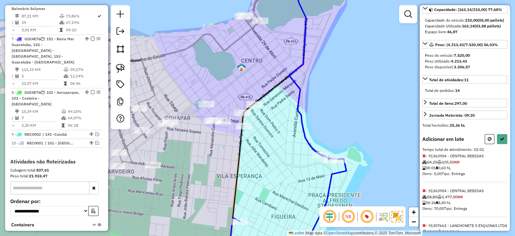
scroll to position [121, 0]
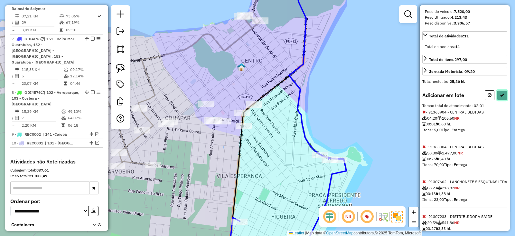
click at [506, 100] on button at bounding box center [502, 95] width 10 height 10
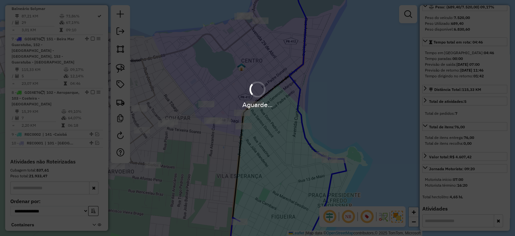
click at [500, 98] on div "Aguarde..." at bounding box center [257, 94] width 515 height 31
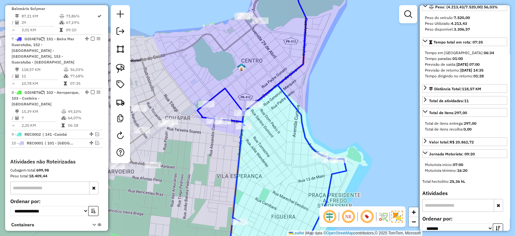
scroll to position [121, 0]
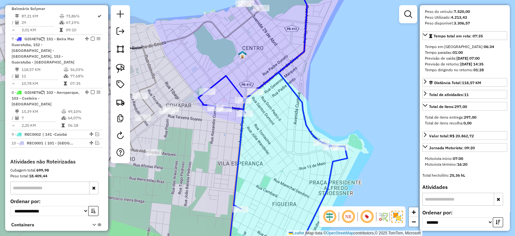
drag, startPoint x: 233, startPoint y: 150, endPoint x: 242, endPoint y: 92, distance: 58.7
click at [242, 92] on div "Janela de atendimento Grade de atendimento Capacidade Transportadoras Veículos …" at bounding box center [257, 118] width 515 height 236
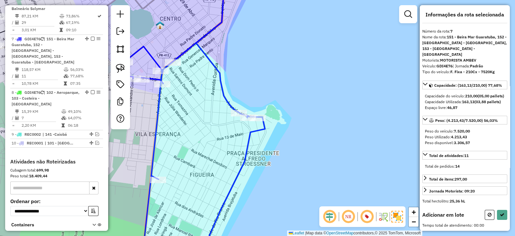
scroll to position [40, 0]
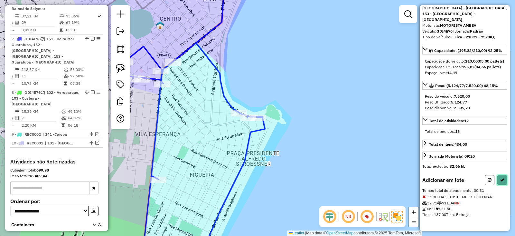
click at [502, 181] on icon at bounding box center [502, 179] width 5 height 5
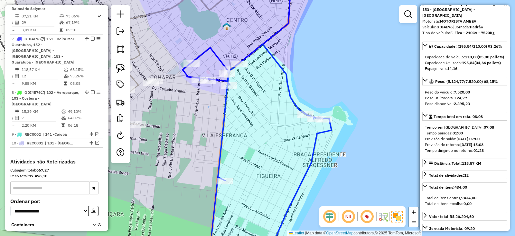
drag, startPoint x: 215, startPoint y: 139, endPoint x: 262, endPoint y: 141, distance: 47.1
click at [256, 139] on div "Janela de atendimento Grade de atendimento Capacidade Transportadoras Veículos …" at bounding box center [257, 118] width 515 height 236
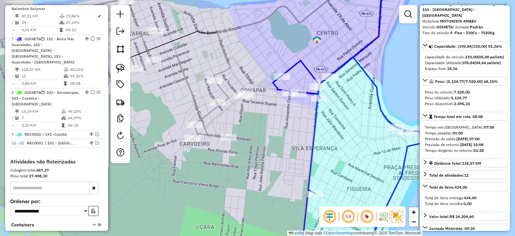
click at [263, 141] on div "Janela de atendimento Grade de atendimento Capacidade Transportadoras Veículos …" at bounding box center [257, 118] width 515 height 236
drag, startPoint x: 288, startPoint y: 99, endPoint x: 285, endPoint y: 106, distance: 7.5
click at [289, 99] on div "Janela de atendimento Grade de atendimento Capacidade Transportadoras Veículos …" at bounding box center [257, 118] width 515 height 236
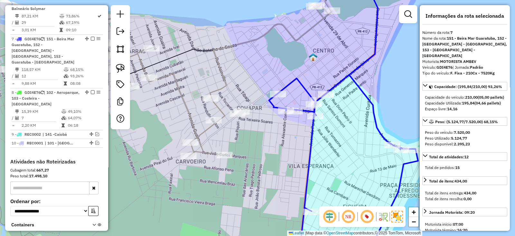
drag, startPoint x: 244, startPoint y: 152, endPoint x: 282, endPoint y: 145, distance: 37.7
click at [282, 145] on div "Janela de atendimento Grade de atendimento Capacidade Transportadoras Veículos …" at bounding box center [257, 118] width 515 height 236
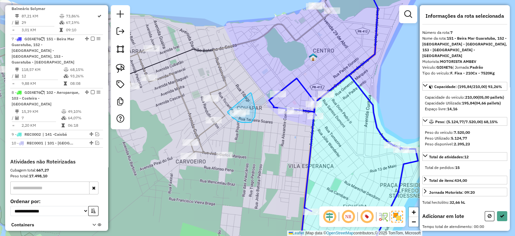
drag, startPoint x: 237, startPoint y: 120, endPoint x: 251, endPoint y: 93, distance: 31.0
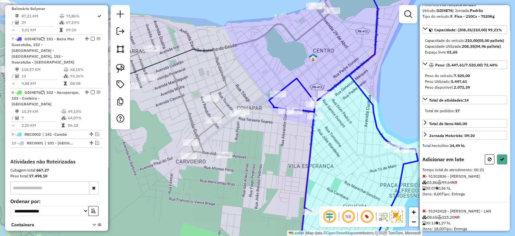
scroll to position [75, 0]
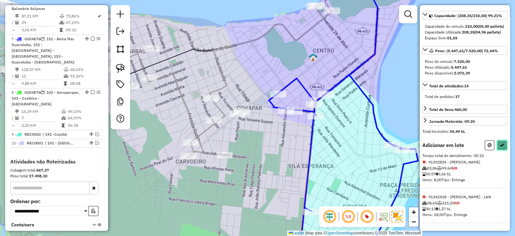
drag, startPoint x: 501, startPoint y: 148, endPoint x: 494, endPoint y: 149, distance: 6.6
click at [501, 148] on button at bounding box center [502, 145] width 10 height 10
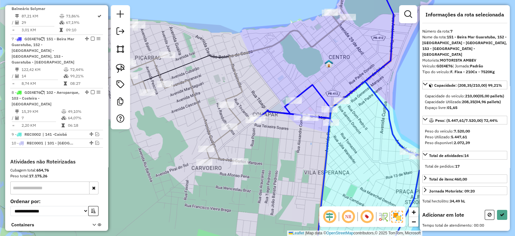
scroll to position [46, 0]
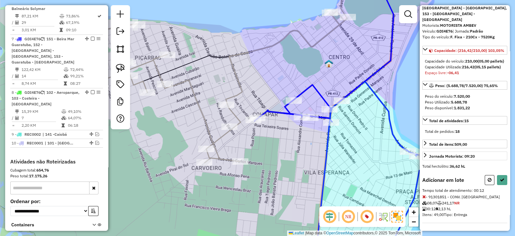
click at [488, 183] on button at bounding box center [490, 180] width 10 height 10
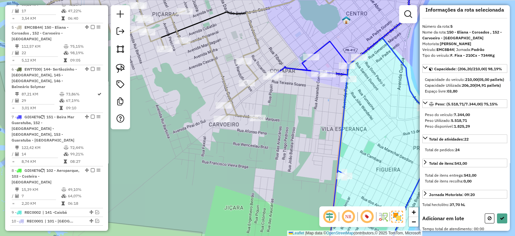
scroll to position [0, 0]
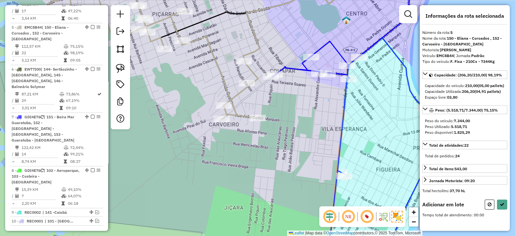
click at [247, 86] on div at bounding box center [247, 83] width 16 height 6
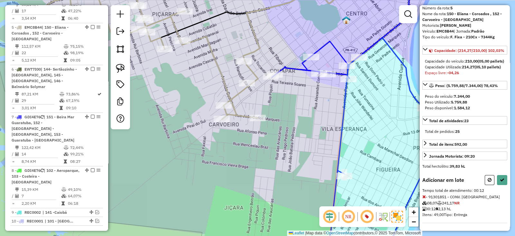
scroll to position [40, 0]
click at [488, 182] on button at bounding box center [490, 180] width 10 height 10
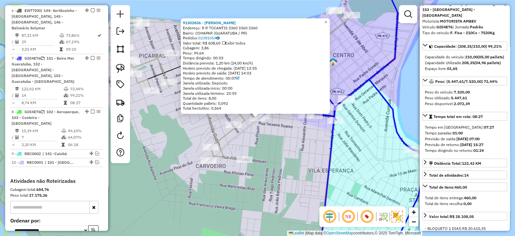
scroll to position [493, 0]
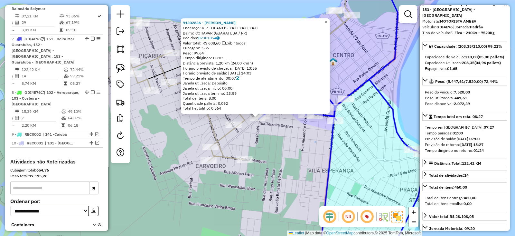
click at [248, 138] on div "91302836 - JOSIANE CORREA CHAVE Endereço: R R TOCANTIS 3360 3360 3360 Bairro: C…" at bounding box center [257, 118] width 515 height 236
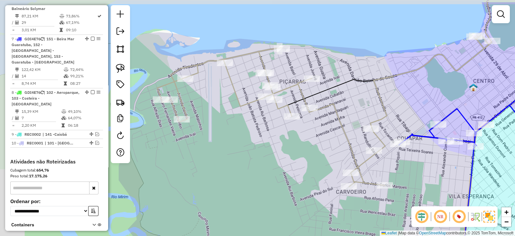
drag, startPoint x: 195, startPoint y: 112, endPoint x: 335, endPoint y: 138, distance: 143.1
click at [335, 138] on div "Janela de atendimento Grade de atendimento Capacidade Transportadoras Veículos …" at bounding box center [257, 118] width 515 height 236
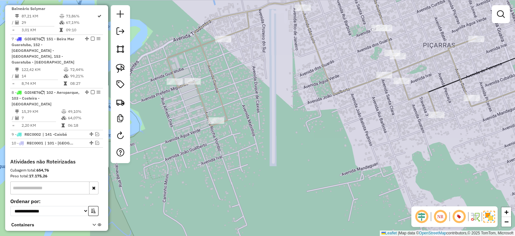
drag, startPoint x: 257, startPoint y: 117, endPoint x: 282, endPoint y: 117, distance: 25.1
click at [282, 117] on div "Janela de atendimento Grade de atendimento Capacidade Transportadoras Veículos …" at bounding box center [257, 118] width 515 height 236
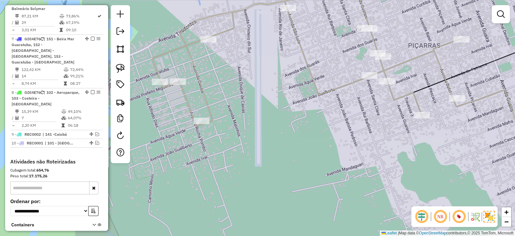
drag, startPoint x: 283, startPoint y: 120, endPoint x: 179, endPoint y: 108, distance: 105.0
click at [176, 106] on div "Janela de atendimento Grade de atendimento Capacidade Transportadoras Veículos …" at bounding box center [257, 118] width 515 height 236
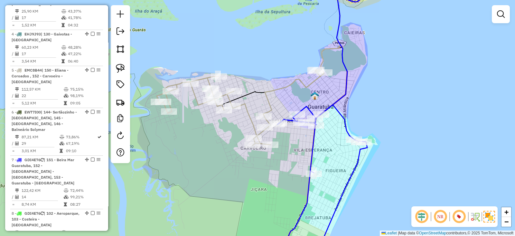
click at [166, 87] on icon at bounding box center [241, 108] width 168 height 76
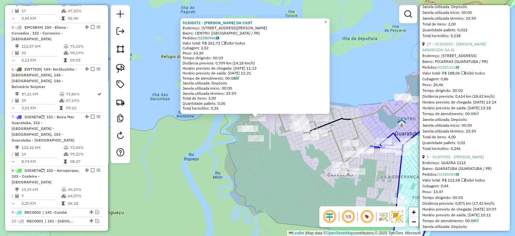
scroll to position [2456, 0]
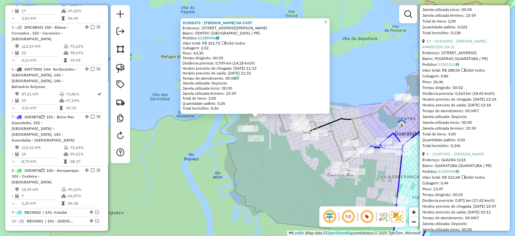
click at [307, 178] on div "91305372 - ELIZA SOARES DA COST Endereço: RUA CARLOS MACIEL DA SILVA 77 Bairro:…" at bounding box center [257, 118] width 515 height 236
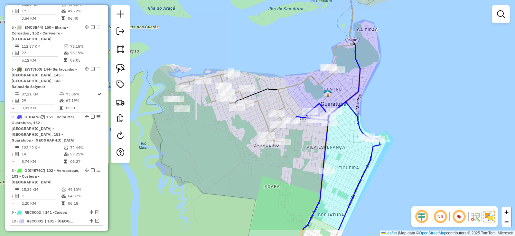
drag, startPoint x: 321, startPoint y: 179, endPoint x: 248, endPoint y: 151, distance: 78.8
click at [247, 150] on div "Janela de atendimento Grade de atendimento Capacidade Transportadoras Veículos …" at bounding box center [257, 118] width 515 height 236
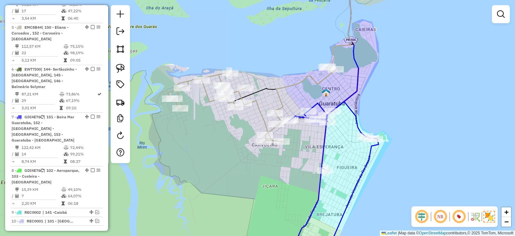
drag, startPoint x: 291, startPoint y: 163, endPoint x: 327, endPoint y: 61, distance: 108.4
click at [324, 79] on div "Janela de atendimento Grade de atendimento Capacidade Transportadoras Veículos …" at bounding box center [257, 118] width 515 height 236
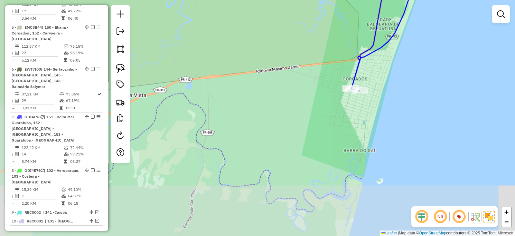
drag, startPoint x: 310, startPoint y: 119, endPoint x: 275, endPoint y: 104, distance: 37.9
click at [275, 104] on div "Janela de atendimento Grade de atendimento Capacidade Transportadoras Veículos …" at bounding box center [257, 118] width 515 height 236
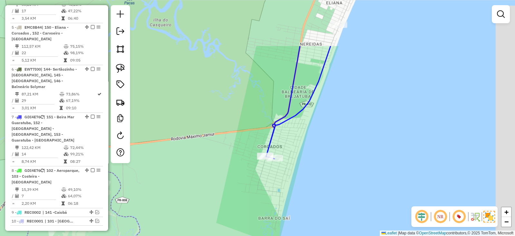
drag, startPoint x: 326, startPoint y: 85, endPoint x: 245, endPoint y: 158, distance: 108.1
click at [245, 159] on div "Janela de atendimento Grade de atendimento Capacidade Transportadoras Veículos …" at bounding box center [257, 118] width 515 height 236
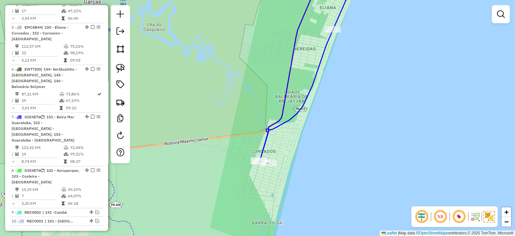
drag, startPoint x: 317, startPoint y: 117, endPoint x: 283, endPoint y: 146, distance: 45.0
click at [283, 146] on div "Janela de atendimento Grade de atendimento Capacidade Transportadoras Veículos …" at bounding box center [257, 118] width 515 height 236
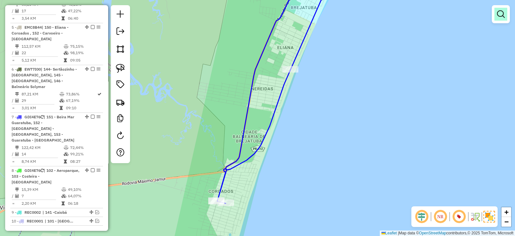
click at [502, 12] on em at bounding box center [501, 14] width 8 height 8
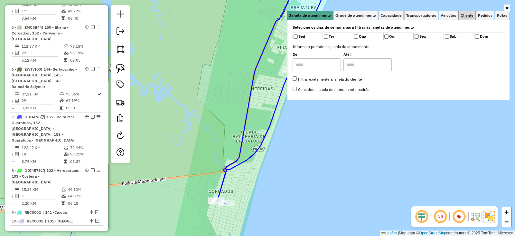
click at [472, 16] on span "Cliente" at bounding box center [467, 16] width 13 height 4
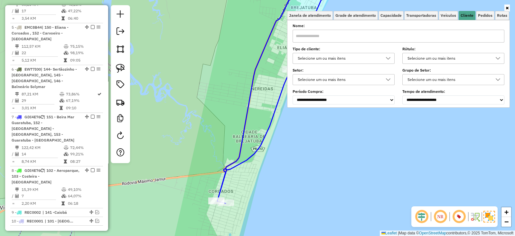
click at [343, 60] on div "Selecione um ou mais itens" at bounding box center [339, 58] width 87 height 10
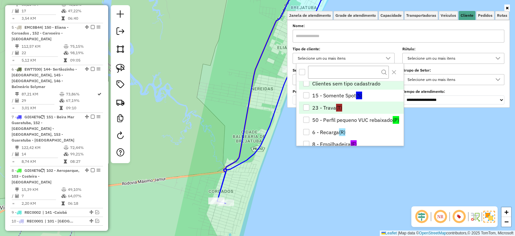
scroll to position [0, 0]
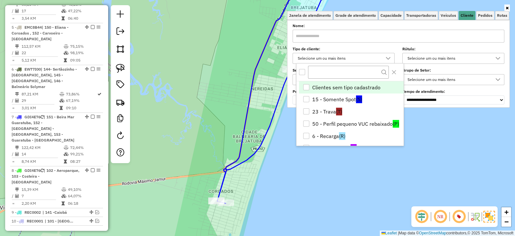
click at [177, 72] on div "Janela de atendimento Grade de atendimento Capacidade Transportadoras Veículos …" at bounding box center [257, 118] width 515 height 236
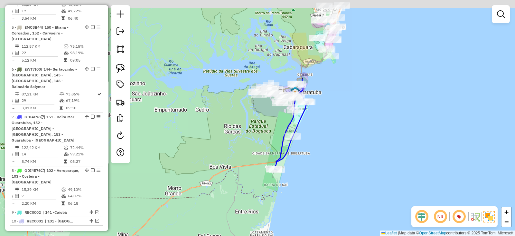
drag, startPoint x: 299, startPoint y: 87, endPoint x: 314, endPoint y: 142, distance: 56.7
click at [314, 141] on div "Janela de atendimento Grade de atendimento Capacidade Transportadoras Veículos …" at bounding box center [257, 118] width 515 height 236
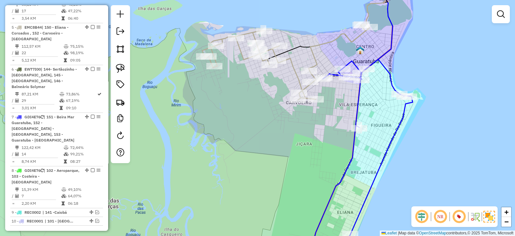
drag, startPoint x: 280, startPoint y: 120, endPoint x: 269, endPoint y: 141, distance: 24.2
click at [269, 141] on div "Janela de atendimento Grade de atendimento Capacidade Transportadoras Veículos …" at bounding box center [257, 118] width 515 height 236
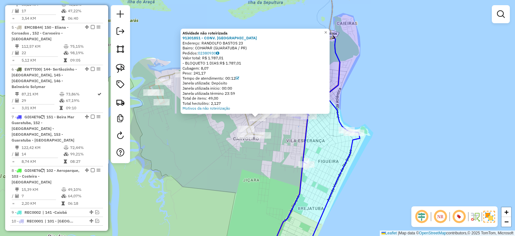
click at [242, 143] on div "Atividade não roteirizada 91301851 - CONV. PINGUIM Endereço: RANDOLFO BASTOS 23…" at bounding box center [257, 118] width 515 height 236
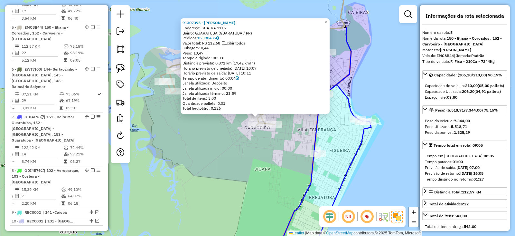
click at [239, 129] on div "91307395 - CLEIDE LUCIANO TANGE Endereço: GUAIRA 1115 Bairro: GUARATUBA (GUARAT…" at bounding box center [257, 118] width 515 height 236
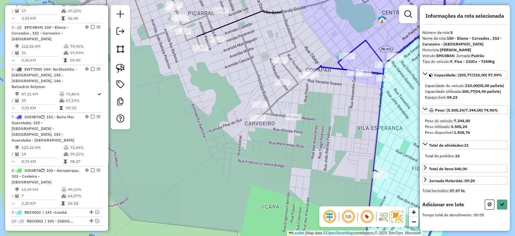
click at [285, 78] on div "Janela de atendimento Grade de atendimento Capacidade Transportadoras Veículos …" at bounding box center [257, 118] width 515 height 236
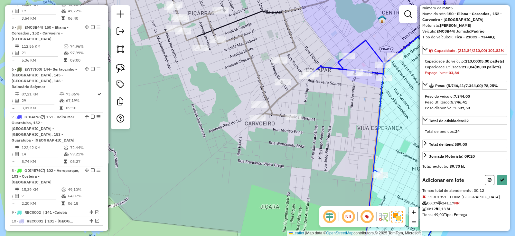
scroll to position [40, 0]
click at [488, 177] on button at bounding box center [490, 180] width 10 height 10
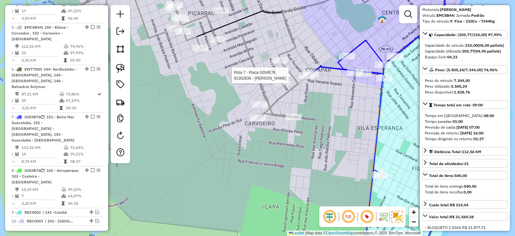
click at [305, 79] on div at bounding box center [307, 75] width 16 height 6
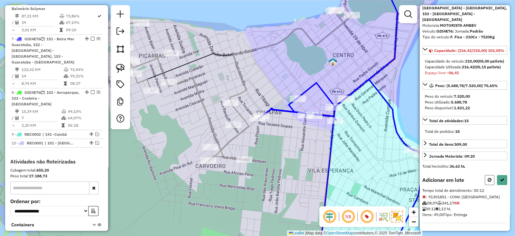
click at [485, 185] on button at bounding box center [490, 180] width 10 height 10
click at [503, 178] on icon at bounding box center [502, 179] width 5 height 5
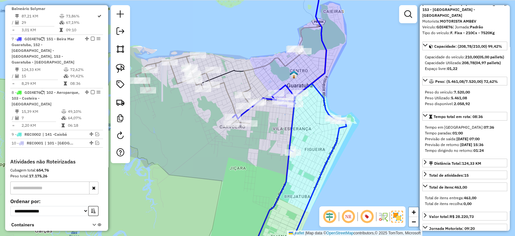
drag, startPoint x: 272, startPoint y: 178, endPoint x: 275, endPoint y: 142, distance: 36.2
click at [275, 142] on div "Janela de atendimento Grade de atendimento Capacidade Transportadoras Veículos …" at bounding box center [257, 118] width 515 height 236
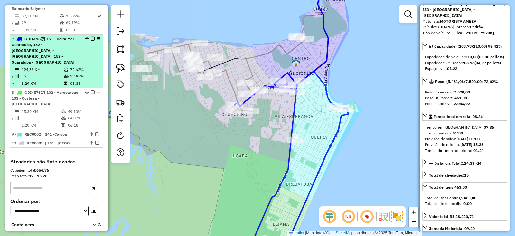
click at [91, 37] on em at bounding box center [93, 39] width 4 height 4
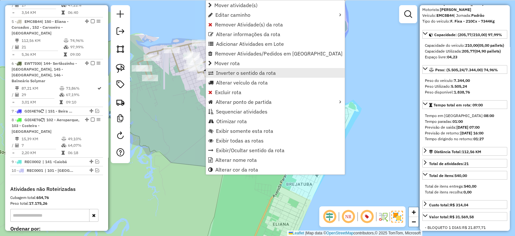
scroll to position [415, 0]
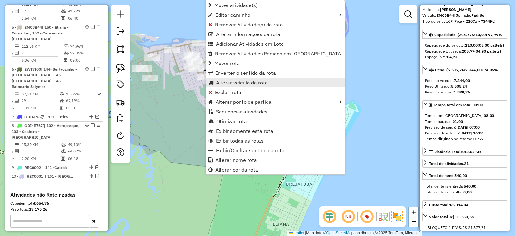
click at [240, 80] on span "Alterar veículo da rota" at bounding box center [242, 82] width 52 height 5
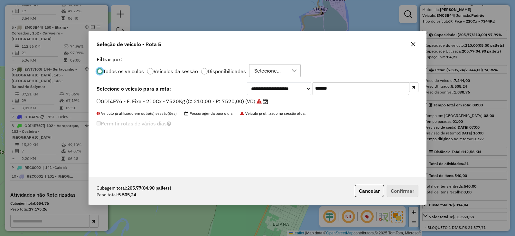
scroll to position [3, 2]
click at [290, 94] on div "**********" at bounding box center [333, 88] width 172 height 13
paste input "text"
type input "*******"
click at [251, 98] on label "EWT7I00 - F. Fixa - 308Cx - 7860Kg (C: 308,00 - P: 7860,00) (VD)" at bounding box center [183, 101] width 172 height 8
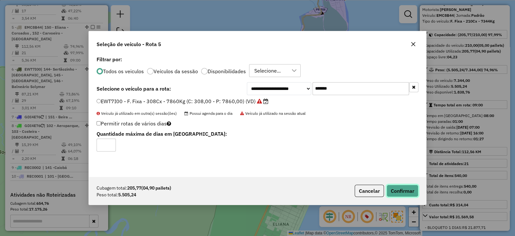
click at [398, 186] on button "Confirmar" at bounding box center [403, 191] width 32 height 12
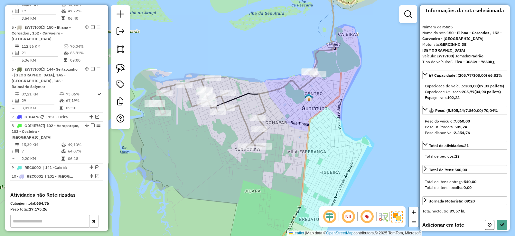
scroll to position [0, 0]
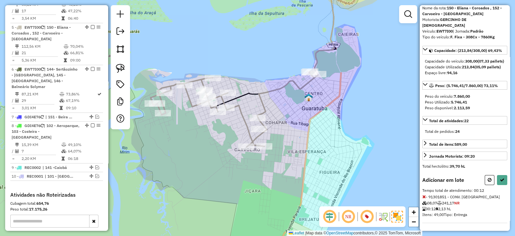
scroll to position [35, 0]
click at [500, 181] on icon at bounding box center [502, 179] width 5 height 5
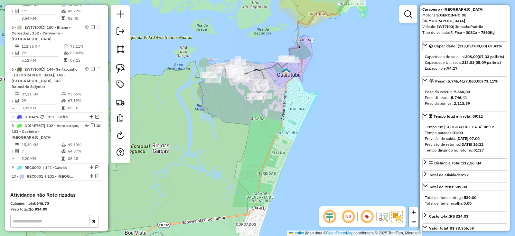
drag, startPoint x: 271, startPoint y: 176, endPoint x: 277, endPoint y: 96, distance: 79.8
click at [277, 99] on div "Janela de atendimento Grade de atendimento Capacidade Transportadoras Veículos …" at bounding box center [257, 118] width 515 height 236
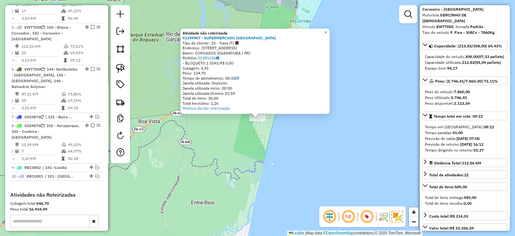
click at [229, 22] on div "Atividade não roteirizada 91399907 - SUPERMERCADO BAIA AZ Tipo de cliente: 23 -…" at bounding box center [257, 118] width 515 height 236
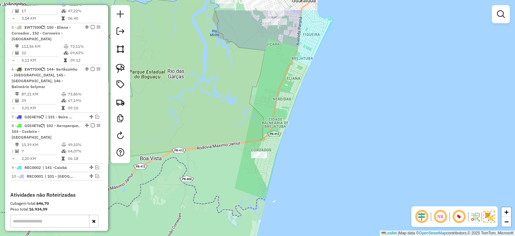
drag, startPoint x: 281, startPoint y: 86, endPoint x: 279, endPoint y: 118, distance: 32.3
click at [282, 118] on div "Janela de atendimento Grade de atendimento Capacidade Transportadoras Veículos …" at bounding box center [257, 118] width 515 height 236
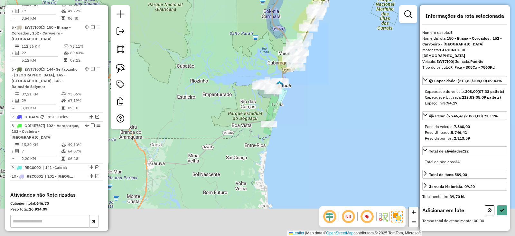
drag, startPoint x: 277, startPoint y: 112, endPoint x: 275, endPoint y: 101, distance: 11.1
click at [275, 101] on div "Janela de atendimento Grade de atendimento Capacidade Transportadoras Veículos …" at bounding box center [257, 118] width 515 height 236
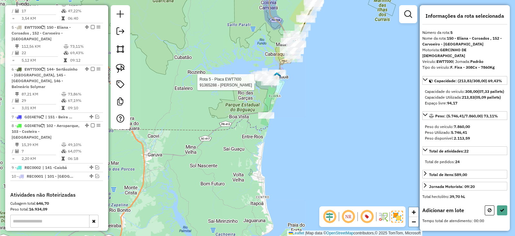
click at [268, 119] on div at bounding box center [266, 115] width 16 height 6
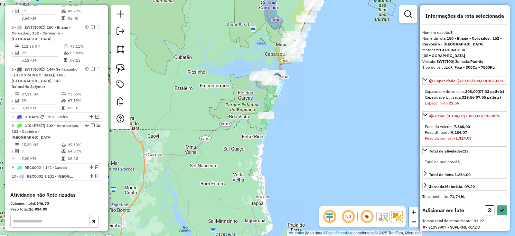
scroll to position [40, 0]
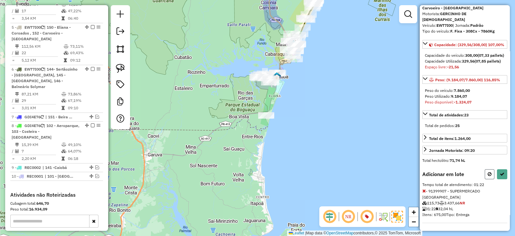
click at [488, 177] on button at bounding box center [490, 174] width 10 height 10
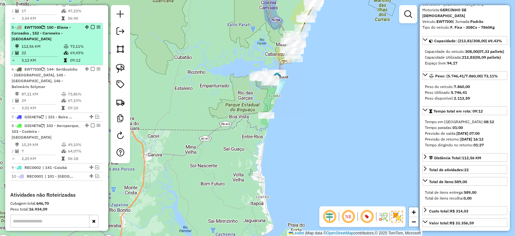
click at [91, 25] on em at bounding box center [93, 27] width 4 height 4
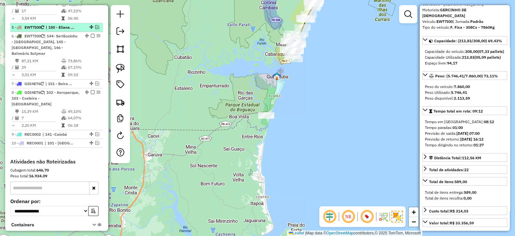
scroll to position [388, 0]
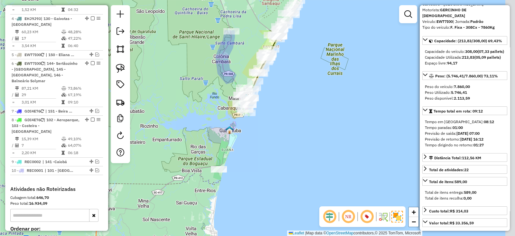
drag, startPoint x: 297, startPoint y: 86, endPoint x: 242, endPoint y: 155, distance: 88.0
click at [242, 155] on div "Janela de atendimento Grade de atendimento Capacidade Transportadoras Veículos …" at bounding box center [257, 118] width 515 height 236
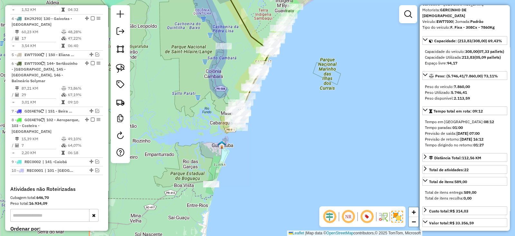
drag, startPoint x: 241, startPoint y: 51, endPoint x: 264, endPoint y: 164, distance: 115.2
click at [264, 159] on div "Rota 6 - Placa EWT7I00 91399407 - FERNANDA MARIA CORRE Rota 6 - Placa EWT7I00 9…" at bounding box center [257, 118] width 515 height 236
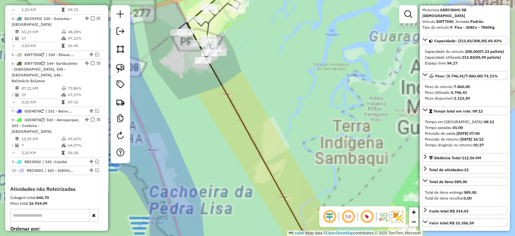
drag, startPoint x: 274, startPoint y: 87, endPoint x: 317, endPoint y: 150, distance: 76.5
click at [313, 146] on div "Janela de atendimento Grade de atendimento Capacidade Transportadoras Veículos …" at bounding box center [257, 118] width 515 height 236
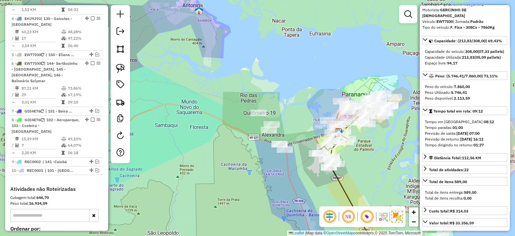
drag, startPoint x: 277, startPoint y: 87, endPoint x: 350, endPoint y: 113, distance: 77.7
click at [348, 111] on div "Janela de atendimento Grade de atendimento Capacidade Transportadoras Veículos …" at bounding box center [257, 118] width 515 height 236
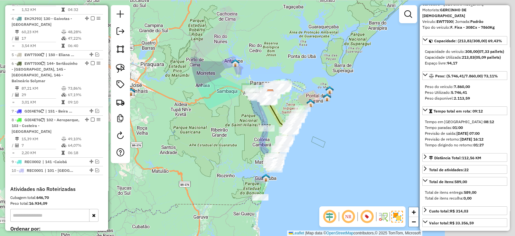
drag, startPoint x: 243, startPoint y: 67, endPoint x: 200, endPoint y: 62, distance: 43.7
click at [186, 52] on div "Janela de atendimento Grade de atendimento Capacidade Transportadoras Veículos …" at bounding box center [257, 118] width 515 height 236
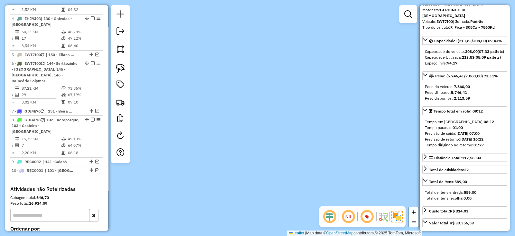
drag, startPoint x: 323, startPoint y: 107, endPoint x: 350, endPoint y: 113, distance: 27.8
click at [339, 111] on div "Janela de atendimento Grade de atendimento Capacidade Transportadoras Veículos …" at bounding box center [257, 118] width 515 height 236
drag, startPoint x: 236, startPoint y: 88, endPoint x: 363, endPoint y: 102, distance: 127.4
click at [334, 95] on div "Janela de atendimento Grade de atendimento Capacidade Transportadoras Veículos …" at bounding box center [257, 118] width 515 height 236
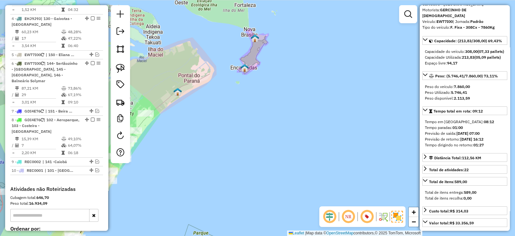
drag, startPoint x: 234, startPoint y: 54, endPoint x: 304, endPoint y: 103, distance: 86.1
click at [301, 102] on div "Janela de atendimento Grade de atendimento Capacidade Transportadoras Veículos …" at bounding box center [257, 118] width 515 height 236
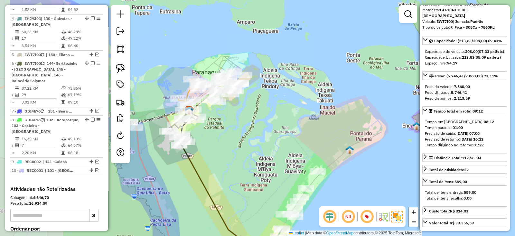
drag, startPoint x: 259, startPoint y: 105, endPoint x: 329, endPoint y: 89, distance: 71.0
click at [329, 89] on div "Janela de atendimento Grade de atendimento Capacidade Transportadoras Veículos …" at bounding box center [257, 118] width 515 height 236
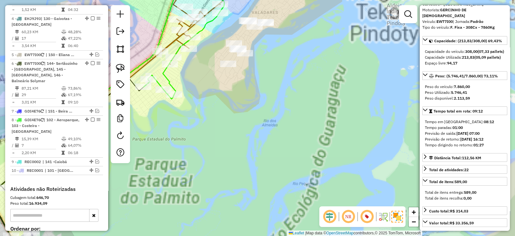
drag, startPoint x: 261, startPoint y: 83, endPoint x: 308, endPoint y: 133, distance: 68.6
click at [307, 133] on div "Janela de atendimento Grade de atendimento Capacidade Transportadoras Veículos …" at bounding box center [257, 118] width 515 height 236
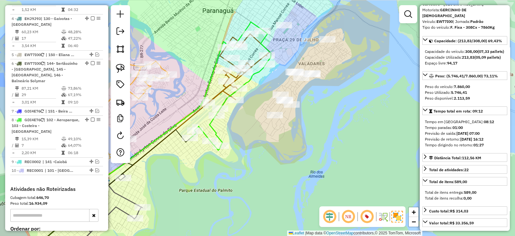
click at [316, 144] on div "Janela de atendimento Grade de atendimento Capacidade Transportadoras Veículos …" at bounding box center [257, 118] width 515 height 236
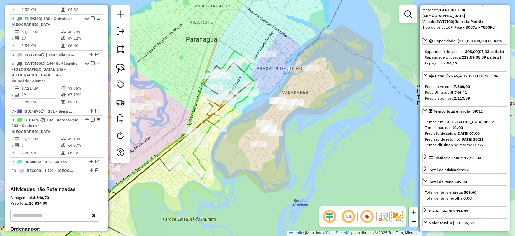
drag, startPoint x: 359, startPoint y: 125, endPoint x: 330, endPoint y: 140, distance: 32.7
click at [330, 140] on div "Janela de atendimento Grade de atendimento Capacidade Transportadoras Veículos …" at bounding box center [257, 118] width 515 height 236
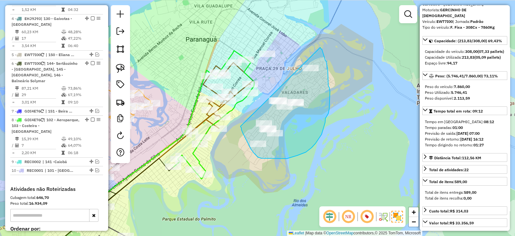
drag, startPoint x: 242, startPoint y: 129, endPoint x: 321, endPoint y: 47, distance: 113.9
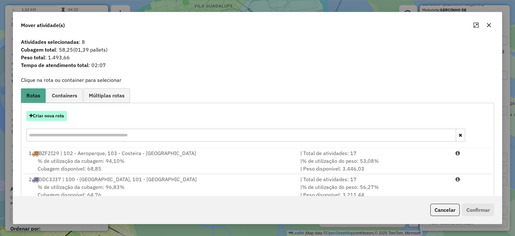
click at [49, 119] on button "Criar nova rota" at bounding box center [46, 116] width 41 height 10
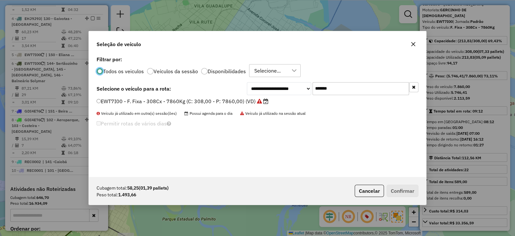
scroll to position [3, 2]
drag, startPoint x: 309, startPoint y: 88, endPoint x: 271, endPoint y: 95, distance: 39.4
click at [273, 94] on div "**********" at bounding box center [333, 88] width 172 height 13
paste input "text"
type input "*******"
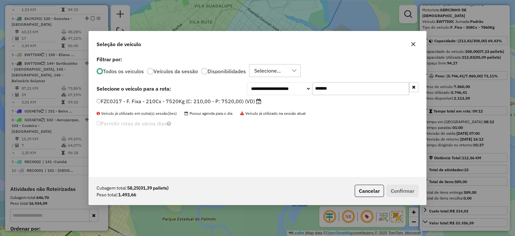
click at [237, 99] on label "FZC0J17 - F. Fixa - 210Cx - 7520Kg (C: 210,00 - P: 7520,00) (VD)" at bounding box center [179, 101] width 165 height 8
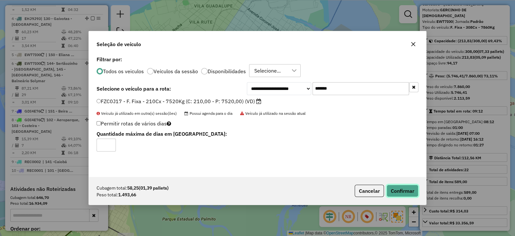
click at [398, 186] on button "Confirmar" at bounding box center [403, 191] width 32 height 12
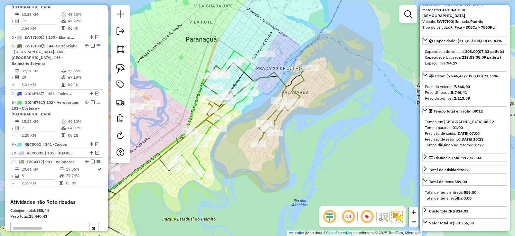
scroll to position [415, 0]
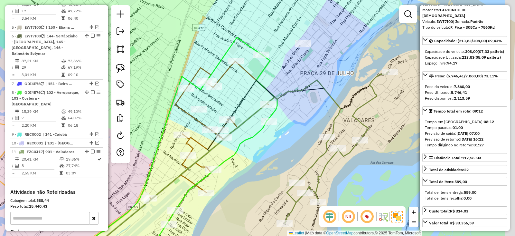
drag, startPoint x: 352, startPoint y: 64, endPoint x: 335, endPoint y: 74, distance: 19.7
click at [335, 74] on div "Janela de atendimento Grade de atendimento Capacidade Transportadoras Veículos …" at bounding box center [257, 118] width 515 height 236
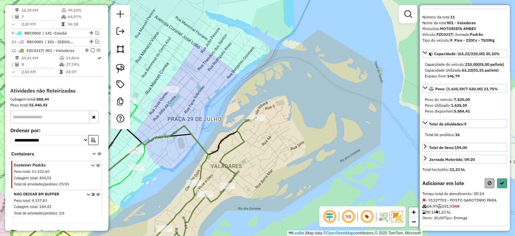
scroll to position [23, 0]
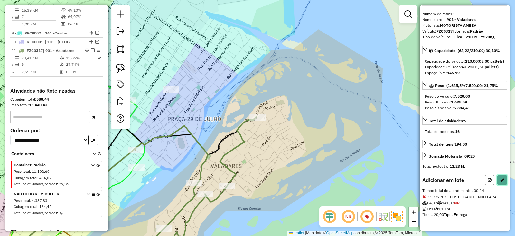
click at [501, 178] on icon at bounding box center [502, 179] width 5 height 5
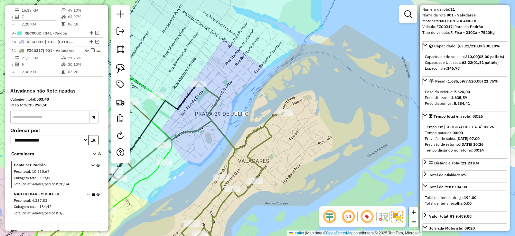
drag, startPoint x: 218, startPoint y: 129, endPoint x: 269, endPoint y: 119, distance: 51.7
click at [257, 121] on div "Janela de atendimento Grade de atendimento Capacidade Transportadoras Veículos …" at bounding box center [257, 118] width 515 height 236
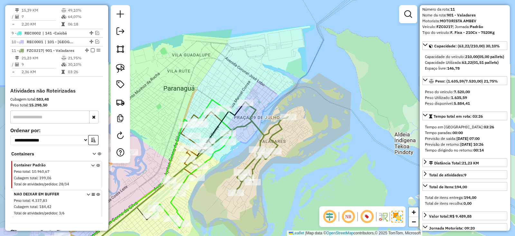
drag, startPoint x: 238, startPoint y: 125, endPoint x: 299, endPoint y: 89, distance: 70.5
click at [264, 121] on icon at bounding box center [165, 190] width 198 height 138
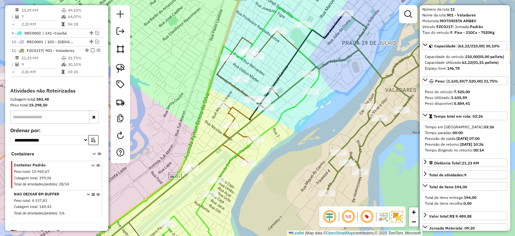
drag, startPoint x: 325, startPoint y: 83, endPoint x: 338, endPoint y: 87, distance: 13.5
click at [338, 87] on div "Janela de atendimento Grade de atendimento Capacidade Transportadoras Veículos …" at bounding box center [257, 118] width 515 height 236
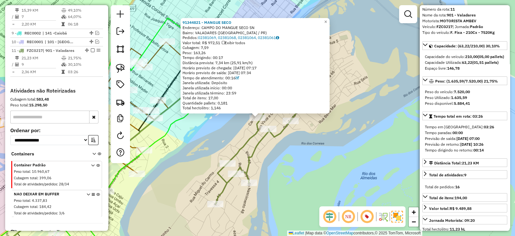
scroll to position [0, 0]
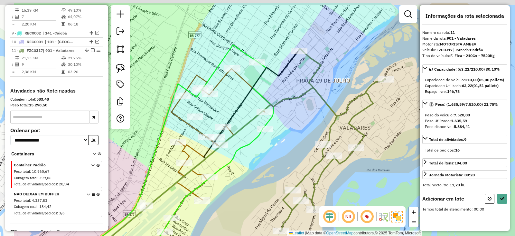
drag, startPoint x: 273, startPoint y: 63, endPoint x: 322, endPoint y: 91, distance: 57.0
click at [339, 90] on div "Janela de atendimento Grade de atendimento Capacidade Transportadoras Veículos …" at bounding box center [257, 118] width 515 height 236
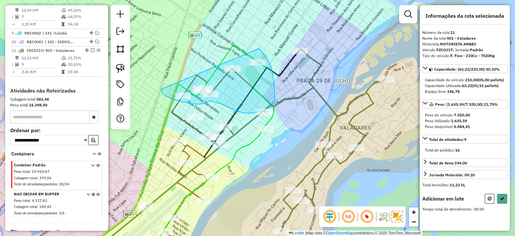
drag, startPoint x: 259, startPoint y: 49, endPoint x: 161, endPoint y: 79, distance: 102.1
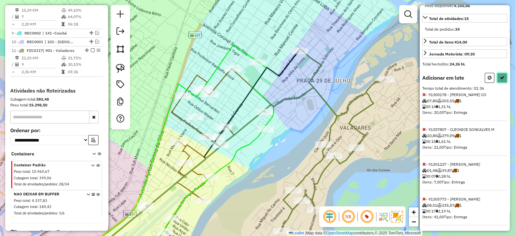
click at [498, 83] on button at bounding box center [502, 78] width 10 height 10
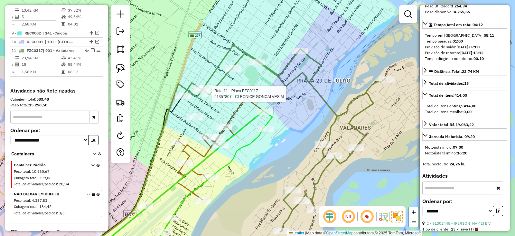
scroll to position [121, 0]
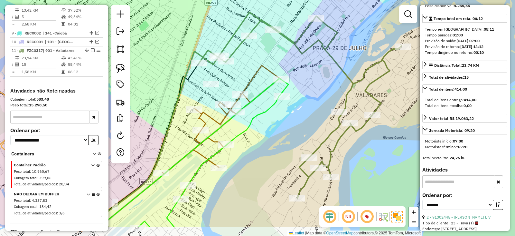
click at [249, 80] on icon at bounding box center [222, 131] width 119 height 133
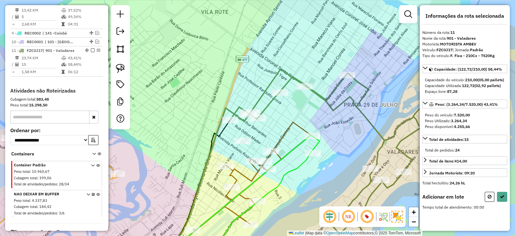
scroll to position [0, 0]
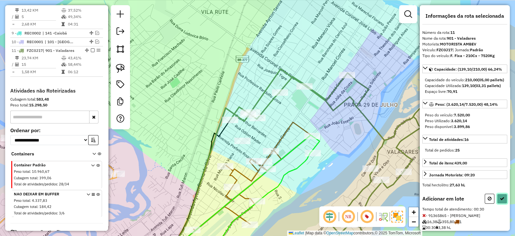
click at [500, 201] on icon at bounding box center [502, 198] width 5 height 5
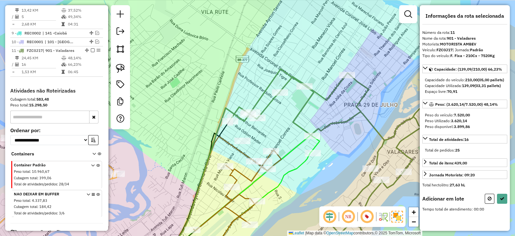
drag, startPoint x: 249, startPoint y: 133, endPoint x: 285, endPoint y: 99, distance: 49.7
click at [285, 96] on div "Janela de atendimento Grade de atendimento Capacidade Transportadoras Veículos …" at bounding box center [257, 118] width 515 height 236
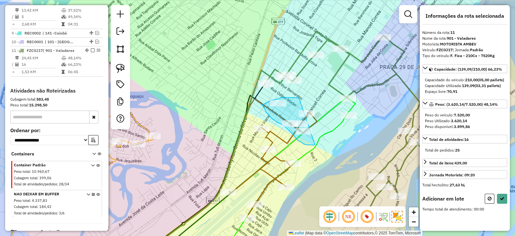
drag, startPoint x: 300, startPoint y: 99, endPoint x: 322, endPoint y: 139, distance: 46.4
click at [322, 139] on div "Janela de atendimento Grade de atendimento Capacidade Transportadoras Veículos …" at bounding box center [257, 118] width 515 height 236
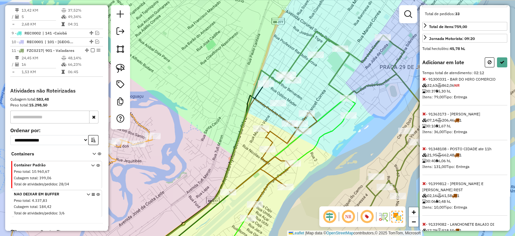
scroll to position [174, 0]
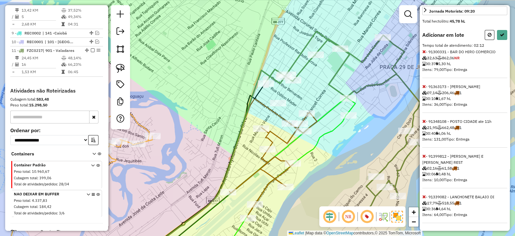
click at [425, 195] on icon at bounding box center [425, 196] width 4 height 5
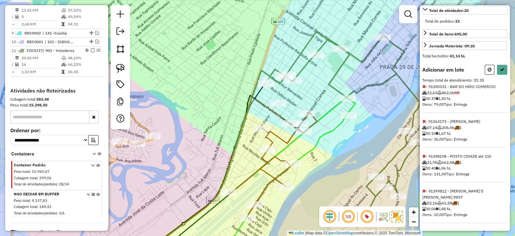
scroll to position [133, 0]
click at [495, 75] on div at bounding box center [496, 70] width 23 height 10
click at [497, 75] on button at bounding box center [502, 70] width 10 height 10
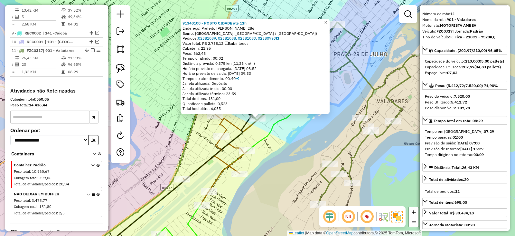
scroll to position [0, 0]
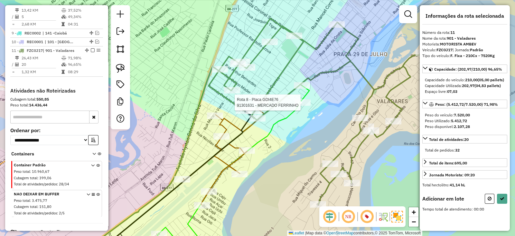
click at [302, 106] on div at bounding box center [303, 102] width 16 height 6
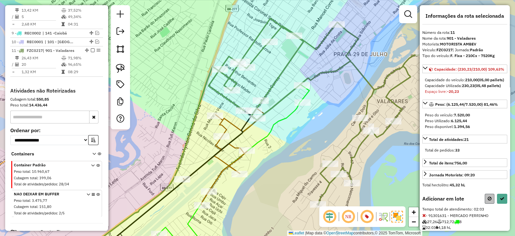
click at [490, 209] on div "Informações da rota selecionada Número da rota: 11 Nome da rota: 901 - Valadare…" at bounding box center [465, 117] width 90 height 225
click at [487, 204] on button at bounding box center [490, 199] width 10 height 10
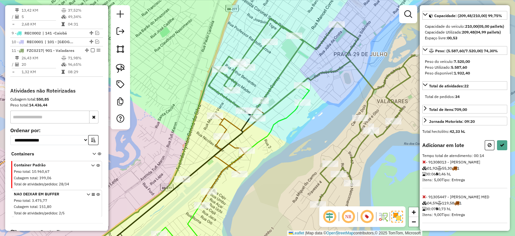
scroll to position [64, 0]
click at [498, 150] on div "Adicionar em lote Tempo total de atendimento: 00:14 - 91308013 - JACKSON DOS SA…" at bounding box center [465, 181] width 85 height 83
click at [498, 149] on button at bounding box center [502, 145] width 10 height 10
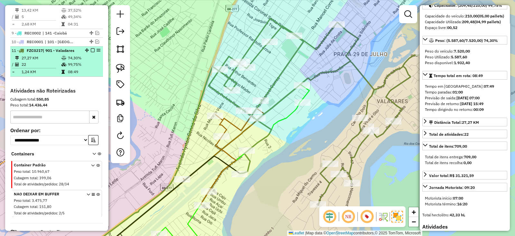
click at [91, 48] on em at bounding box center [93, 50] width 4 height 4
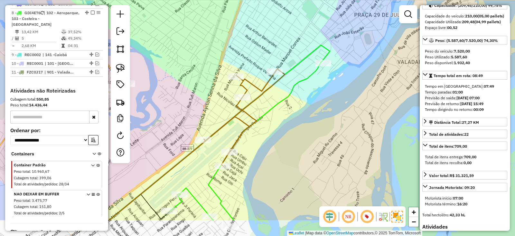
drag, startPoint x: 295, startPoint y: 113, endPoint x: 306, endPoint y: 105, distance: 13.2
click at [303, 103] on div "Janela de atendimento Grade de atendimento Capacidade Transportadoras Veículos …" at bounding box center [257, 118] width 515 height 236
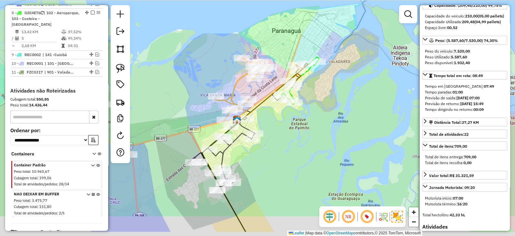
drag, startPoint x: 321, startPoint y: 138, endPoint x: 321, endPoint y: 110, distance: 27.7
click at [321, 110] on div "Janela de atendimento Grade de atendimento Capacidade Transportadoras Veículos …" at bounding box center [257, 118] width 515 height 236
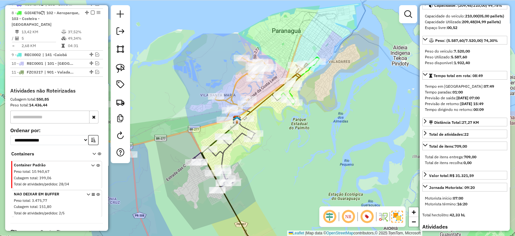
drag, startPoint x: 332, startPoint y: 138, endPoint x: 350, endPoint y: 125, distance: 22.5
click at [350, 125] on div "Janela de atendimento Grade de atendimento Capacidade Transportadoras Veículos …" at bounding box center [257, 118] width 515 height 236
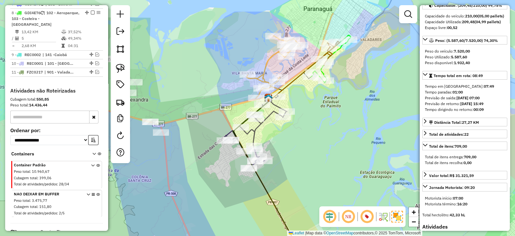
drag, startPoint x: 347, startPoint y: 138, endPoint x: 366, endPoint y: 137, distance: 19.0
click at [364, 138] on div "Janela de atendimento Grade de atendimento Capacidade Transportadoras Veículos …" at bounding box center [257, 118] width 515 height 236
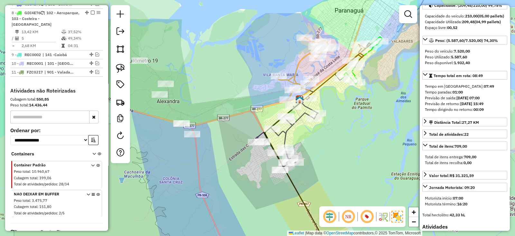
drag, startPoint x: 327, startPoint y: 131, endPoint x: 359, endPoint y: 139, distance: 33.1
click at [359, 135] on div "Janela de atendimento Grade de atendimento Capacidade Transportadoras Veículos …" at bounding box center [257, 118] width 515 height 236
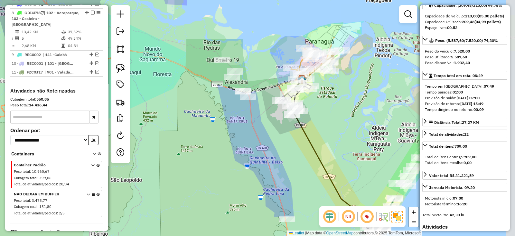
drag, startPoint x: 355, startPoint y: 146, endPoint x: 303, endPoint y: 97, distance: 70.9
click at [303, 97] on div "Janela de atendimento Grade de atendimento Capacidade Transportadoras Veículos …" at bounding box center [257, 118] width 515 height 236
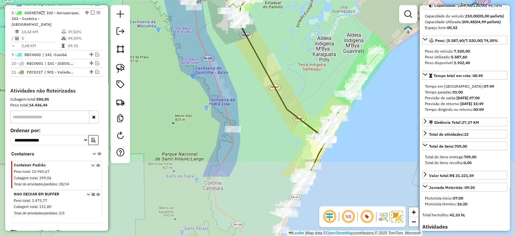
click at [304, 54] on div "Janela de atendimento Grade de atendimento Capacidade Transportadoras Veículos …" at bounding box center [257, 118] width 515 height 236
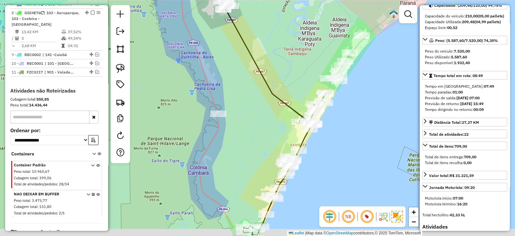
drag, startPoint x: 302, startPoint y: 101, endPoint x: 290, endPoint y: 91, distance: 15.3
click at [287, 88] on div "Janela de atendimento Grade de atendimento Capacidade Transportadoras Veículos …" at bounding box center [257, 118] width 515 height 236
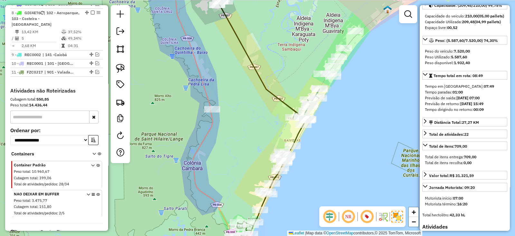
drag, startPoint x: 317, startPoint y: 139, endPoint x: 317, endPoint y: 112, distance: 27.4
click at [317, 112] on div "Janela de atendimento Grade de atendimento Capacidade Transportadoras Veículos …" at bounding box center [257, 118] width 515 height 236
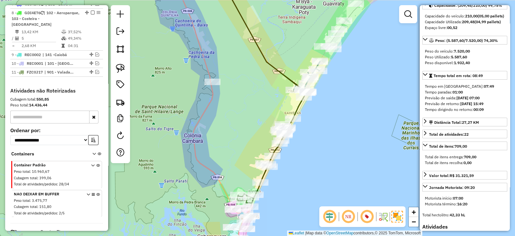
click at [221, 150] on div "Janela de atendimento Grade de atendimento Capacidade Transportadoras Veículos …" at bounding box center [257, 118] width 515 height 236
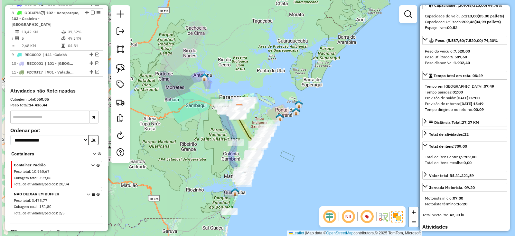
drag, startPoint x: 251, startPoint y: 134, endPoint x: 253, endPoint y: 129, distance: 5.2
click at [253, 129] on div "Janela de atendimento Grade de atendimento Capacidade Transportadoras Veículos …" at bounding box center [257, 118] width 515 height 236
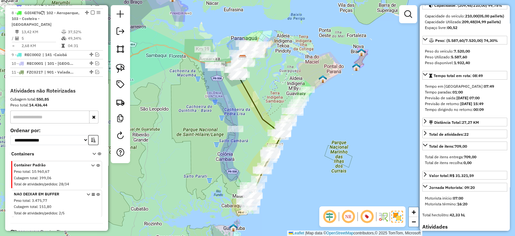
drag, startPoint x: 248, startPoint y: 119, endPoint x: 262, endPoint y: 128, distance: 15.8
click at [262, 128] on div "Janela de atendimento Grade de atendimento Capacidade Transportadoras Veículos …" at bounding box center [257, 118] width 515 height 236
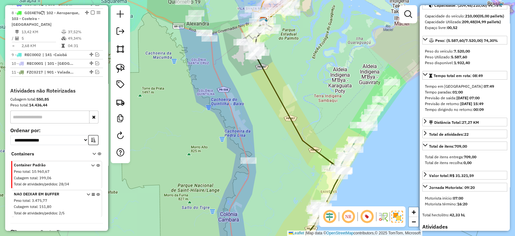
drag, startPoint x: 251, startPoint y: 102, endPoint x: 274, endPoint y: 133, distance: 37.9
click at [275, 132] on div "Janela de atendimento Grade de atendimento Capacidade Transportadoras Veículos …" at bounding box center [257, 118] width 515 height 236
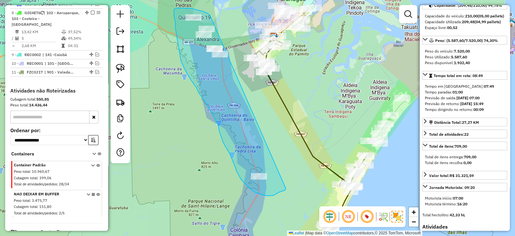
drag, startPoint x: 195, startPoint y: 10, endPoint x: 287, endPoint y: 188, distance: 200.8
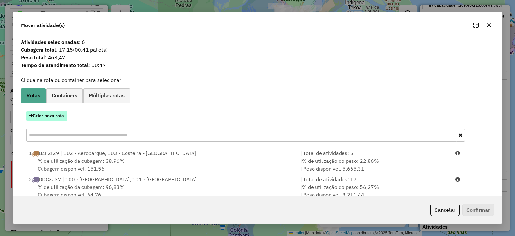
click at [67, 115] on button "Criar nova rota" at bounding box center [46, 116] width 41 height 10
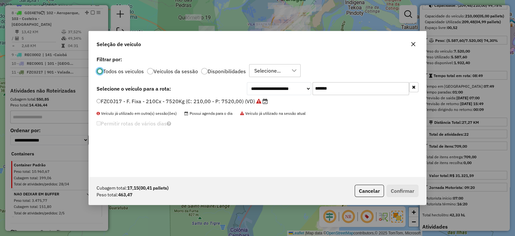
scroll to position [3, 2]
drag, startPoint x: 314, startPoint y: 92, endPoint x: 282, endPoint y: 94, distance: 32.3
click at [282, 92] on div "**********" at bounding box center [333, 88] width 172 height 13
paste input "text"
type input "*******"
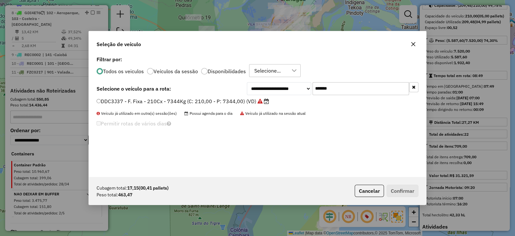
click at [232, 102] on label "DDC3J37 - F. Fixa - 210Cx - 7344Kg (C: 210,00 - P: 7344,00) (VD)" at bounding box center [183, 101] width 173 height 8
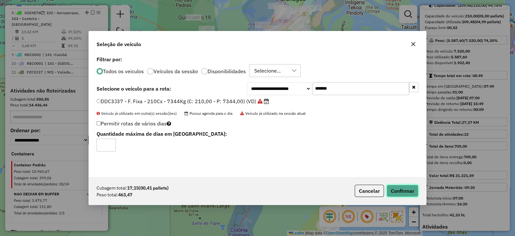
click at [408, 192] on button "Confirmar" at bounding box center [403, 191] width 32 height 12
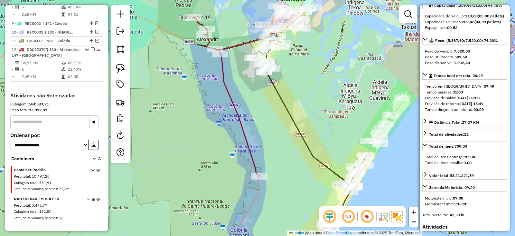
scroll to position [531, 0]
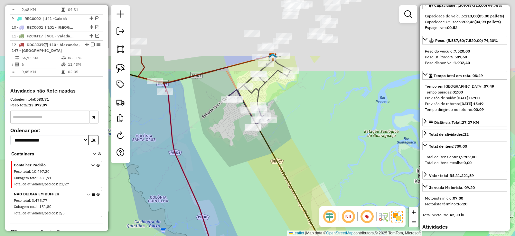
drag, startPoint x: 300, startPoint y: 137, endPoint x: 306, endPoint y: 171, distance: 35.1
click at [306, 171] on div "Janela de atendimento Grade de atendimento Capacidade Transportadoras Veículos …" at bounding box center [257, 118] width 515 height 236
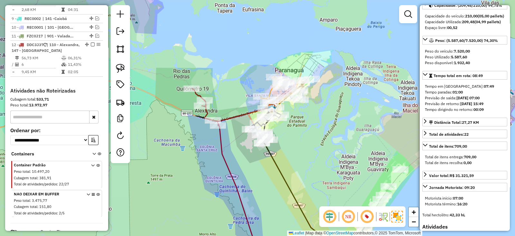
drag, startPoint x: 302, startPoint y: 177, endPoint x: 276, endPoint y: 83, distance: 97.2
click at [278, 91] on div "Janela de atendimento Grade de atendimento Capacidade Transportadoras Veículos …" at bounding box center [257, 118] width 515 height 236
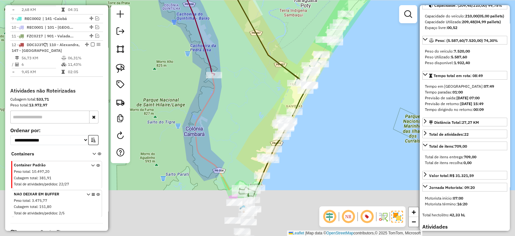
drag, startPoint x: 256, startPoint y: 142, endPoint x: 250, endPoint y: 106, distance: 36.5
click at [250, 106] on div "Janela de atendimento Grade de atendimento Capacidade Transportadoras Veículos …" at bounding box center [257, 118] width 515 height 236
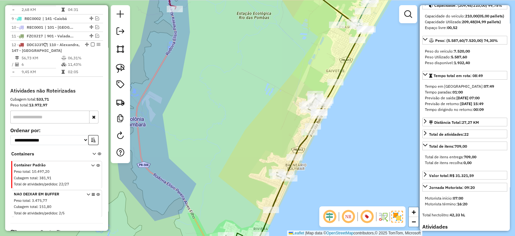
drag, startPoint x: 248, startPoint y: 133, endPoint x: 266, endPoint y: 63, distance: 72.0
click at [263, 68] on div "Janela de atendimento Grade de atendimento Capacidade Transportadoras Veículos …" at bounding box center [257, 118] width 515 height 236
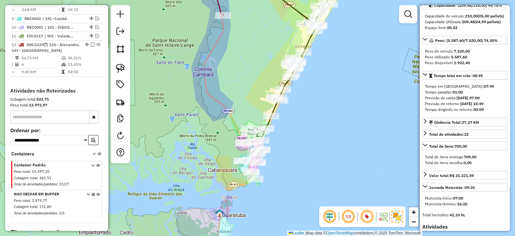
drag, startPoint x: 240, startPoint y: 96, endPoint x: 231, endPoint y: 75, distance: 22.9
click at [242, 114] on div "Janela de atendimento Grade de atendimento Capacidade Transportadoras Veículos …" at bounding box center [257, 118] width 515 height 236
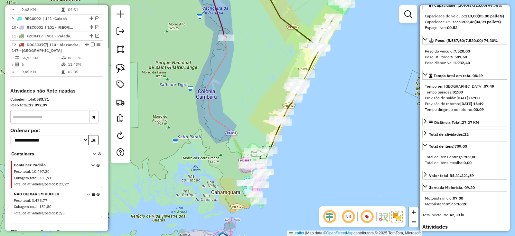
click at [227, 34] on icon at bounding box center [217, 6] width 22 height 61
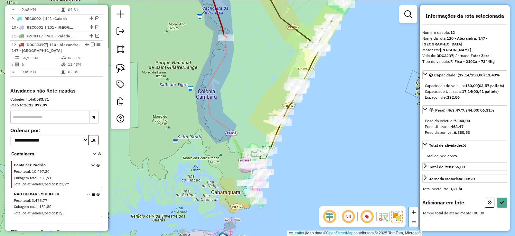
scroll to position [0, 0]
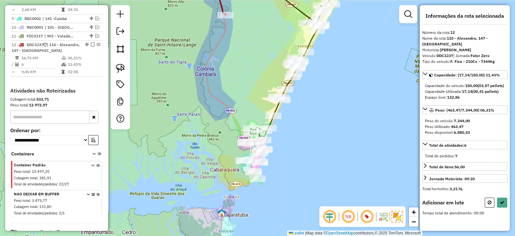
drag, startPoint x: 258, startPoint y: 82, endPoint x: 249, endPoint y: 86, distance: 9.8
click at [255, 66] on div "Janela de atendimento Grade de atendimento Capacidade Transportadoras Veículos …" at bounding box center [257, 118] width 515 height 236
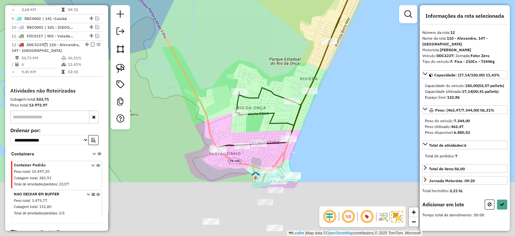
drag, startPoint x: 250, startPoint y: 108, endPoint x: 245, endPoint y: 35, distance: 73.3
click at [245, 35] on div "Janela de atendimento Grade de atendimento Capacidade Transportadoras Veículos …" at bounding box center [257, 118] width 515 height 236
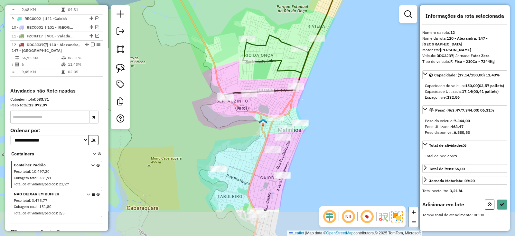
drag, startPoint x: 258, startPoint y: 35, endPoint x: 267, endPoint y: 1, distance: 34.7
click at [267, 1] on div "Janela de atendimento Grade de atendimento Capacidade Transportadoras Veículos …" at bounding box center [257, 118] width 515 height 236
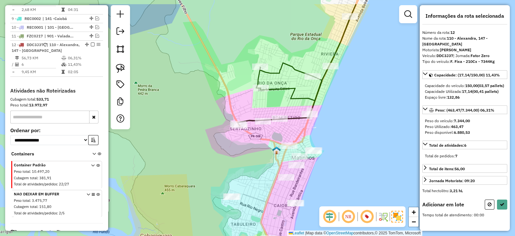
drag, startPoint x: 229, startPoint y: 81, endPoint x: 238, endPoint y: 109, distance: 29.1
click at [238, 109] on div "Janela de atendimento Grade de atendimento Capacidade Transportadoras Veículos …" at bounding box center [257, 118] width 515 height 236
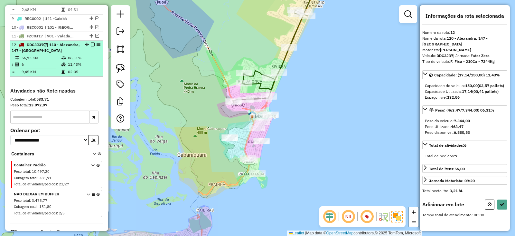
click at [88, 61] on td "11,43%" at bounding box center [84, 64] width 33 height 6
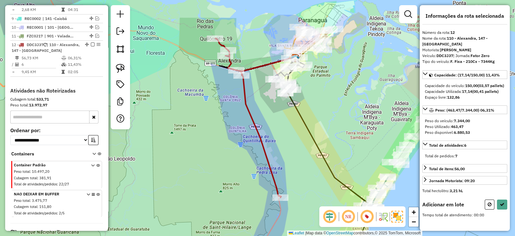
drag, startPoint x: 304, startPoint y: 157, endPoint x: 288, endPoint y: 107, distance: 52.7
click at [288, 107] on div "Janela de atendimento Grade de atendimento Capacidade Transportadoras Veículos …" at bounding box center [257, 118] width 515 height 236
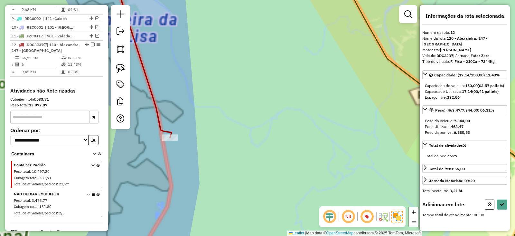
drag, startPoint x: 299, startPoint y: 150, endPoint x: 287, endPoint y: 67, distance: 84.2
click at [287, 70] on div "Janela de atendimento Grade de atendimento Capacidade Transportadoras Veículos …" at bounding box center [257, 118] width 515 height 236
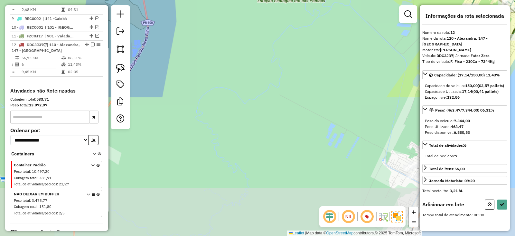
drag, startPoint x: 306, startPoint y: 142, endPoint x: 259, endPoint y: 48, distance: 105.9
click at [260, 48] on div "Janela de atendimento Grade de atendimento Capacidade Transportadoras Veículos …" at bounding box center [257, 118] width 515 height 236
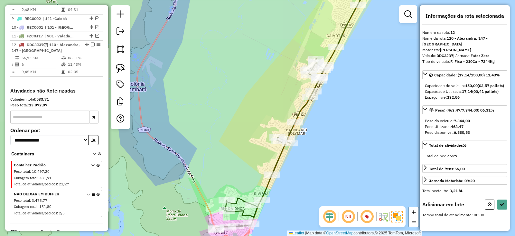
drag, startPoint x: 254, startPoint y: 98, endPoint x: 254, endPoint y: 59, distance: 39.0
click at [254, 59] on div "Janela de atendimento Grade de atendimento Capacidade Transportadoras Veículos …" at bounding box center [257, 118] width 515 height 236
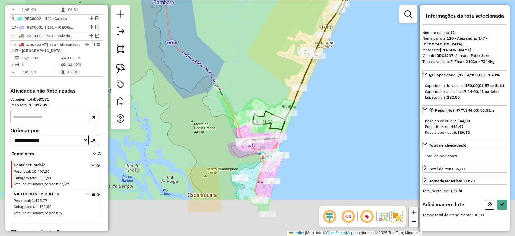
drag, startPoint x: 255, startPoint y: 104, endPoint x: 281, endPoint y: 54, distance: 55.6
click at [281, 54] on div "Janela de atendimento Grade de atendimento Capacidade Transportadoras Veículos …" at bounding box center [257, 118] width 515 height 236
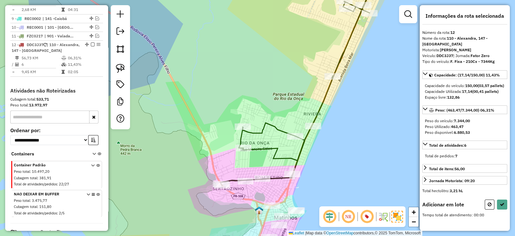
drag, startPoint x: 269, startPoint y: 72, endPoint x: 285, endPoint y: 43, distance: 32.7
click at [285, 43] on div "Janela de atendimento Grade de atendimento Capacidade Transportadoras Veículos …" at bounding box center [257, 118] width 515 height 236
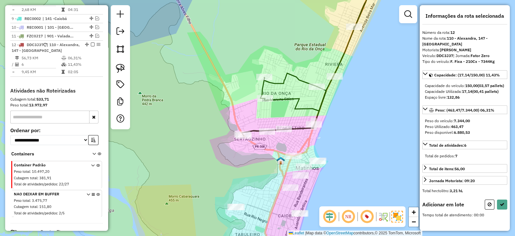
click at [254, 25] on div "Janela de atendimento Grade de atendimento Capacidade Transportadoras Veículos …" at bounding box center [257, 118] width 515 height 236
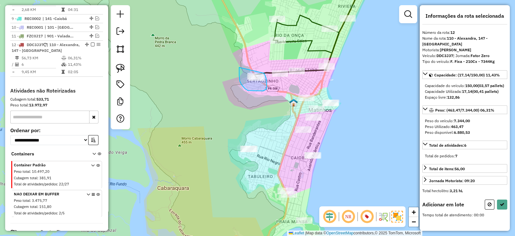
drag, startPoint x: 241, startPoint y: 83, endPoint x: 264, endPoint y: 73, distance: 25.4
click at [500, 199] on button at bounding box center [502, 204] width 10 height 10
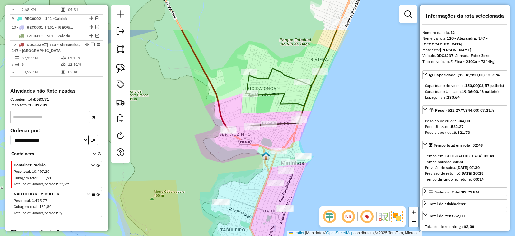
drag, startPoint x: 279, startPoint y: 149, endPoint x: 243, endPoint y: 222, distance: 81.5
click at [243, 222] on div "Janela de atendimento Grade de atendimento Capacidade Transportadoras Veículos …" at bounding box center [257, 118] width 515 height 236
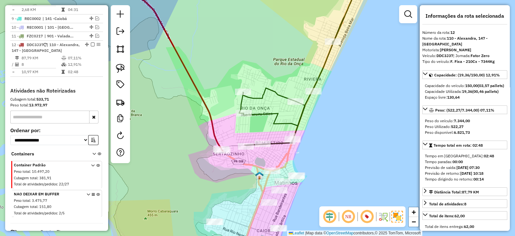
drag, startPoint x: 398, startPoint y: 101, endPoint x: 370, endPoint y: 183, distance: 86.7
click at [378, 172] on div "Janela de atendimento Grade de atendimento Capacidade Transportadoras Veículos …" at bounding box center [257, 118] width 515 height 236
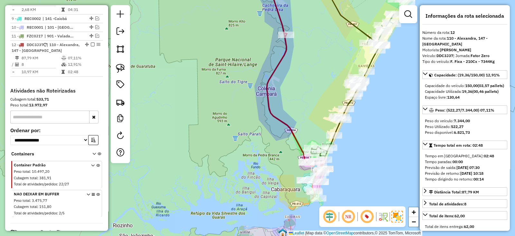
drag, startPoint x: 361, startPoint y: 86, endPoint x: 349, endPoint y: 125, distance: 41.0
click at [349, 125] on div "Janela de atendimento Grade de atendimento Capacidade Transportadoras Veículos …" at bounding box center [257, 118] width 515 height 236
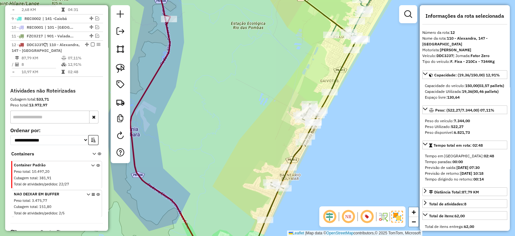
drag, startPoint x: 369, startPoint y: 70, endPoint x: 343, endPoint y: 140, distance: 75.5
click at [343, 140] on div "Janela de atendimento Grade de atendimento Capacidade Transportadoras Veículos …" at bounding box center [257, 118] width 515 height 236
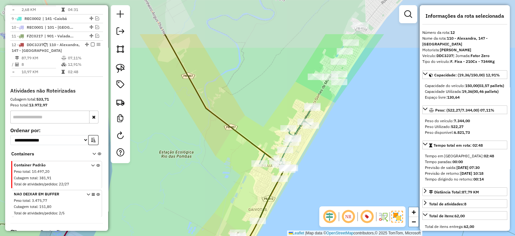
drag, startPoint x: 371, startPoint y: 96, endPoint x: 325, endPoint y: 155, distance: 74.4
click at [325, 155] on div "Janela de atendimento Grade de atendimento Capacidade Transportadoras Veículos …" at bounding box center [257, 118] width 515 height 236
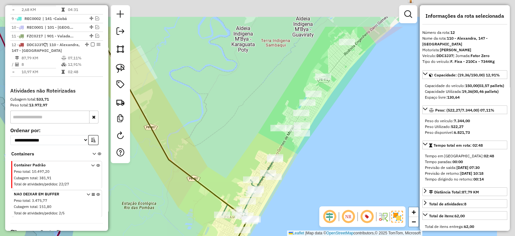
drag, startPoint x: 324, startPoint y: 158, endPoint x: 299, endPoint y: 185, distance: 36.4
click at [298, 184] on div "Janela de atendimento Grade de atendimento Capacidade Transportadoras Veículos …" at bounding box center [257, 118] width 515 height 236
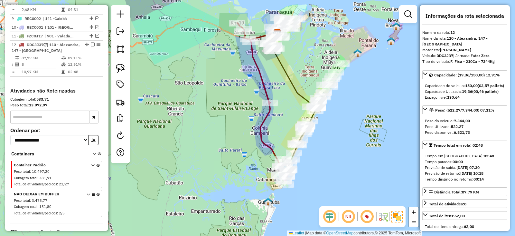
drag, startPoint x: 327, startPoint y: 168, endPoint x: 348, endPoint y: 95, distance: 75.4
click at [348, 99] on div "Janela de atendimento Grade de atendimento Capacidade Transportadoras Veículos …" at bounding box center [257, 118] width 515 height 236
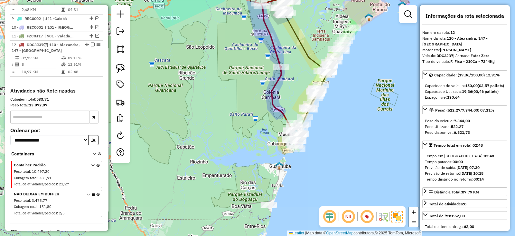
click at [326, 134] on div "Janela de atendimento Grade de atendimento Capacidade Transportadoras Veículos …" at bounding box center [257, 118] width 515 height 236
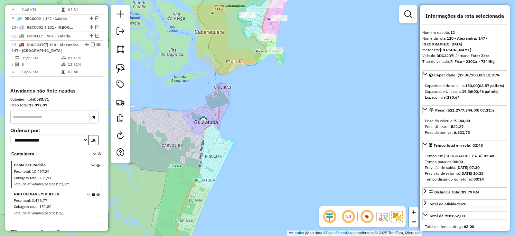
drag, startPoint x: 303, startPoint y: 149, endPoint x: 311, endPoint y: 191, distance: 43.0
click at [311, 186] on div "Janela de atendimento Grade de atendimento Capacidade Transportadoras Veículos …" at bounding box center [257, 118] width 515 height 236
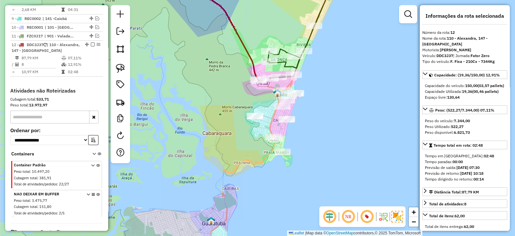
drag, startPoint x: 321, startPoint y: 126, endPoint x: 320, endPoint y: 163, distance: 37.1
click at [320, 163] on div "Janela de atendimento Grade de atendimento Capacidade Transportadoras Veículos …" at bounding box center [257, 118] width 515 height 236
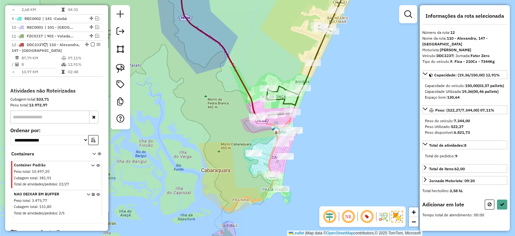
drag, startPoint x: 327, startPoint y: 150, endPoint x: 329, endPoint y: 140, distance: 10.2
click at [329, 140] on div "Janela de atendimento Grade de atendimento Capacidade Transportadoras Veículos …" at bounding box center [257, 118] width 515 height 236
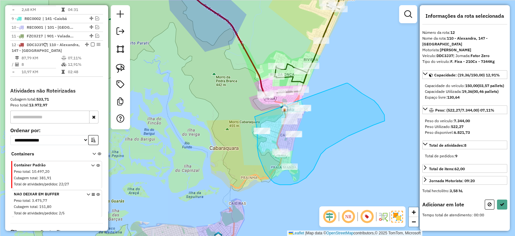
drag, startPoint x: 257, startPoint y: 144, endPoint x: 341, endPoint y: 80, distance: 105.5
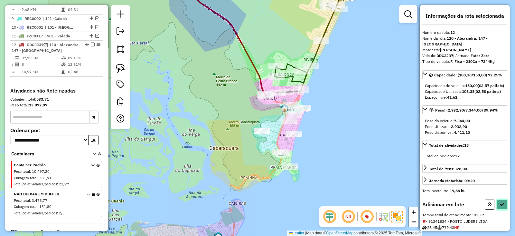
click at [503, 206] on button at bounding box center [502, 204] width 10 height 10
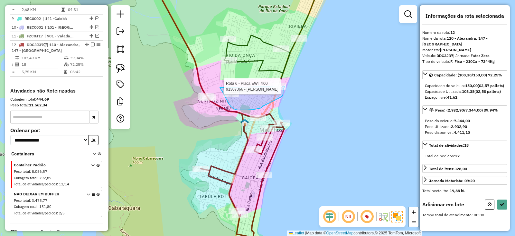
drag, startPoint x: 221, startPoint y: 89, endPoint x: 286, endPoint y: 81, distance: 65.6
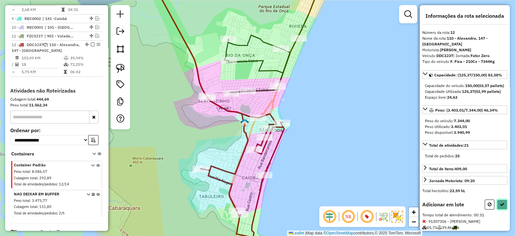
click at [502, 206] on icon at bounding box center [502, 204] width 5 height 5
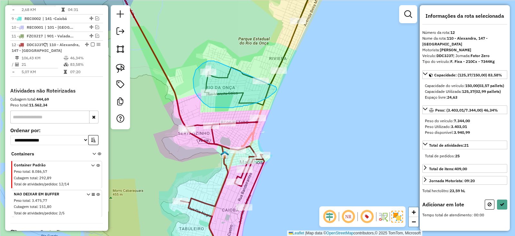
drag, startPoint x: 217, startPoint y: 62, endPoint x: 275, endPoint y: 87, distance: 63.3
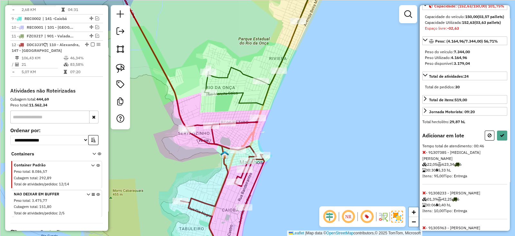
scroll to position [104, 0]
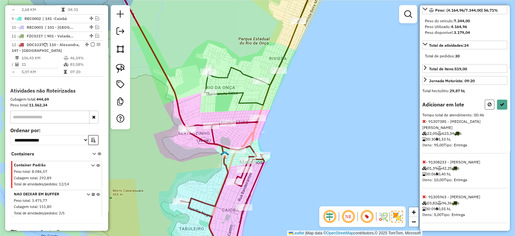
click at [488, 107] on icon at bounding box center [490, 104] width 4 height 5
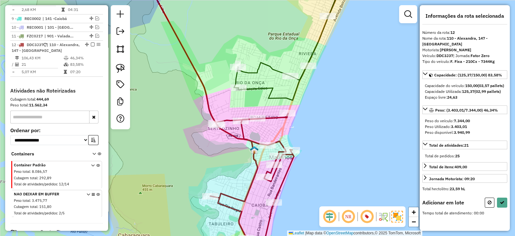
scroll to position [0, 0]
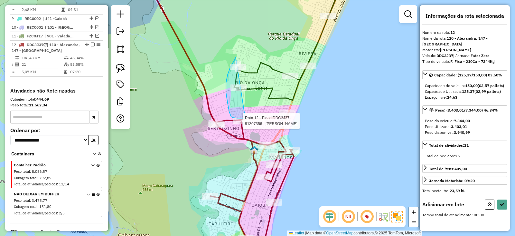
drag, startPoint x: 236, startPoint y: 57, endPoint x: 267, endPoint y: 101, distance: 53.5
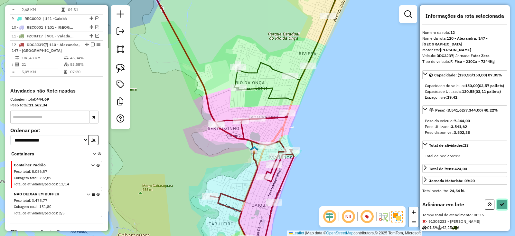
click at [502, 206] on button at bounding box center [502, 204] width 10 height 10
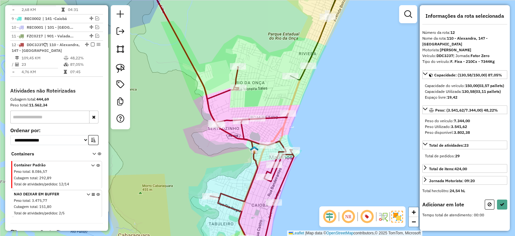
click at [290, 79] on div at bounding box center [291, 76] width 16 height 6
click at [486, 209] on button at bounding box center [490, 204] width 10 height 10
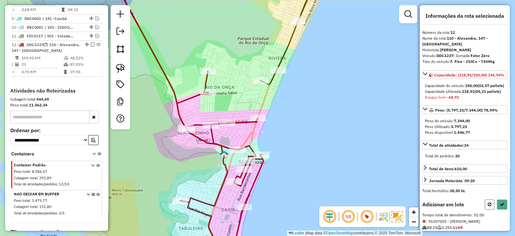
click at [488, 209] on button at bounding box center [490, 204] width 10 height 10
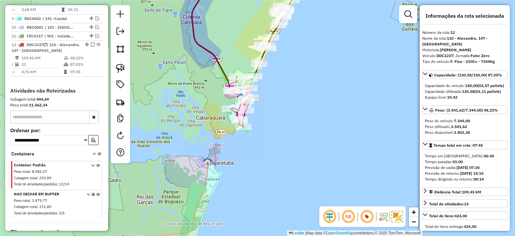
drag, startPoint x: 295, startPoint y: 87, endPoint x: 304, endPoint y: 161, distance: 74.6
click at [304, 159] on div "Janela de atendimento Grade de atendimento Capacidade Transportadoras Veículos …" at bounding box center [257, 118] width 515 height 236
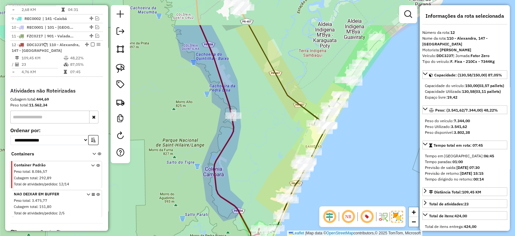
drag, startPoint x: 272, startPoint y: 93, endPoint x: 269, endPoint y: 159, distance: 66.1
click at [275, 141] on div "Janela de atendimento Grade de atendimento Capacidade Transportadoras Veículos …" at bounding box center [257, 118] width 515 height 236
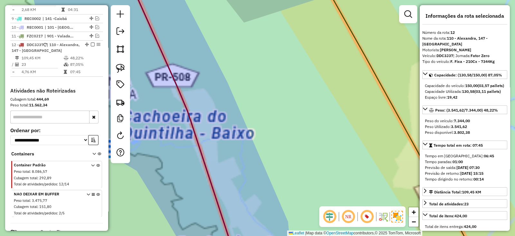
drag, startPoint x: 218, startPoint y: 79, endPoint x: 213, endPoint y: 110, distance: 32.4
click at [213, 105] on div "Janela de atendimento Grade de atendimento Capacidade Transportadoras Veículos …" at bounding box center [257, 118] width 515 height 236
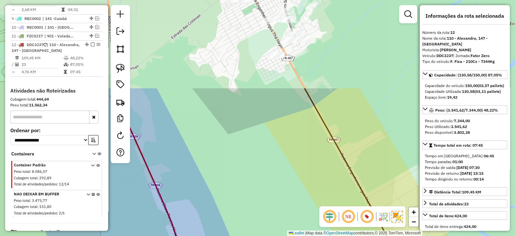
drag, startPoint x: 219, startPoint y: 87, endPoint x: 198, endPoint y: 146, distance: 62.2
click at [204, 134] on div "Janela de atendimento Grade de atendimento Capacidade Transportadoras Veículos …" at bounding box center [257, 118] width 515 height 236
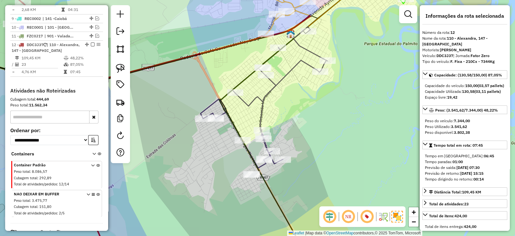
drag, startPoint x: 233, startPoint y: 51, endPoint x: 249, endPoint y: 99, distance: 50.6
click at [246, 90] on div "Janela de atendimento Grade de atendimento Capacidade Transportadoras Veículos …" at bounding box center [257, 118] width 515 height 236
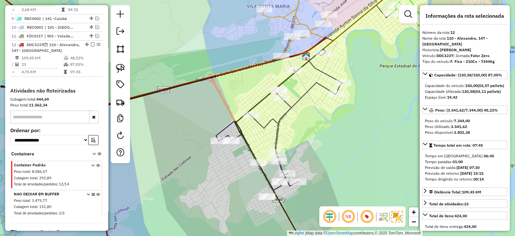
click at [242, 71] on icon at bounding box center [204, 81] width 243 height 87
click at [239, 68] on icon at bounding box center [204, 81] width 243 height 87
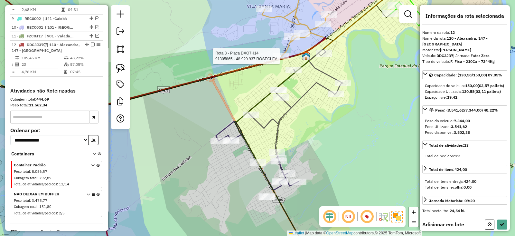
click at [283, 59] on div at bounding box center [281, 56] width 16 height 6
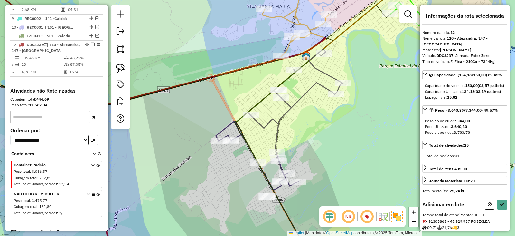
scroll to position [64, 0]
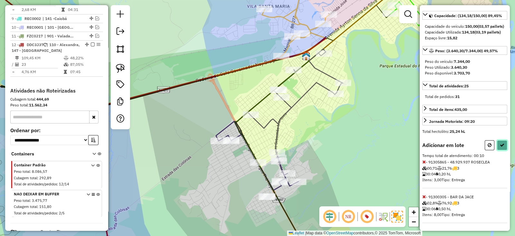
click at [500, 147] on icon at bounding box center [502, 145] width 5 height 5
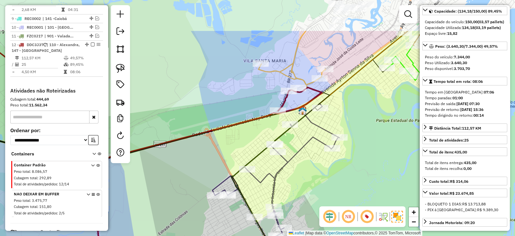
drag, startPoint x: 342, startPoint y: 57, endPoint x: 337, endPoint y: 115, distance: 57.9
click at [337, 115] on div "Janela de atendimento Grade de atendimento Capacidade Transportadoras Veículos …" at bounding box center [257, 118] width 515 height 236
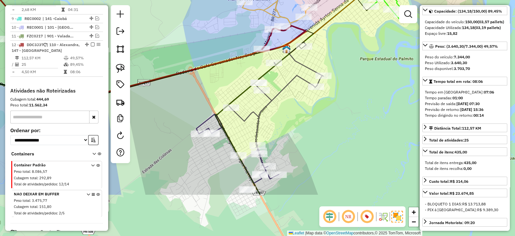
drag, startPoint x: 297, startPoint y: 129, endPoint x: 295, endPoint y: 111, distance: 17.9
click at [295, 115] on div "Janela de atendimento Grade de atendimento Capacidade Transportadoras Veículos …" at bounding box center [257, 118] width 515 height 236
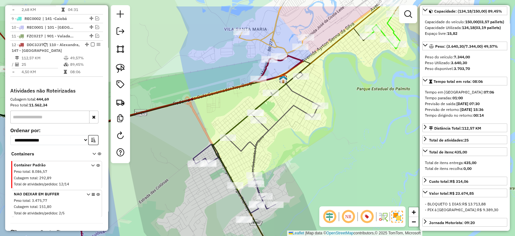
drag, startPoint x: 290, startPoint y: 136, endPoint x: 286, endPoint y: 162, distance: 26.5
click at [286, 161] on div "Janela de atendimento Grade de atendimento Capacidade Transportadoras Veículos …" at bounding box center [257, 118] width 515 height 236
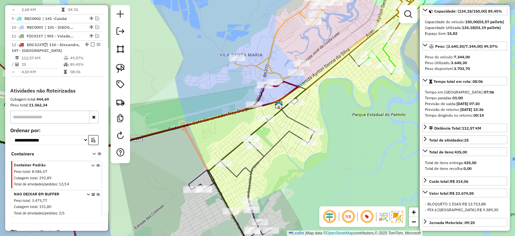
drag, startPoint x: 328, startPoint y: 115, endPoint x: 330, endPoint y: 128, distance: 13.3
click at [330, 128] on div "Janela de atendimento Grade de atendimento Capacidade Transportadoras Veículos …" at bounding box center [257, 118] width 515 height 236
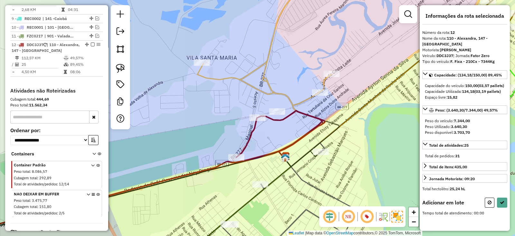
scroll to position [0, 0]
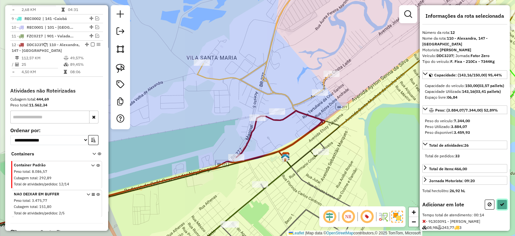
click at [502, 206] on icon at bounding box center [502, 204] width 5 height 5
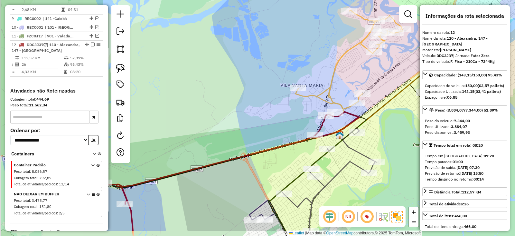
drag, startPoint x: 274, startPoint y: 144, endPoint x: 297, endPoint y: 89, distance: 60.2
click at [295, 88] on icon at bounding box center [189, 143] width 339 height 176
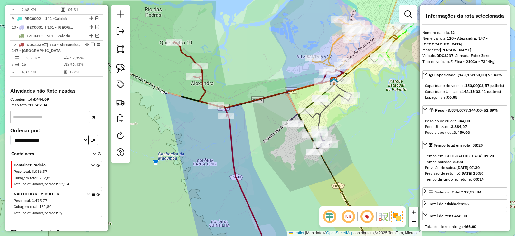
drag, startPoint x: 277, startPoint y: 135, endPoint x: 304, endPoint y: 121, distance: 31.0
click at [304, 121] on div "Janela de atendimento Grade de atendimento Capacidade Transportadoras Veículos …" at bounding box center [257, 118] width 515 height 236
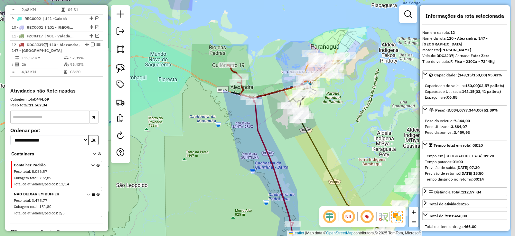
drag, startPoint x: 303, startPoint y: 142, endPoint x: 296, endPoint y: 138, distance: 7.9
click at [296, 138] on div "Janela de atendimento Grade de atendimento Capacidade Transportadoras Veículos …" at bounding box center [257, 118] width 515 height 236
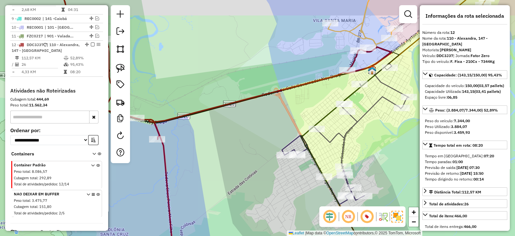
drag, startPoint x: 316, startPoint y: 83, endPoint x: 236, endPoint y: 120, distance: 88.2
click at [236, 120] on div "Janela de atendimento Grade de atendimento Capacidade Transportadoras Veículos …" at bounding box center [257, 118] width 515 height 236
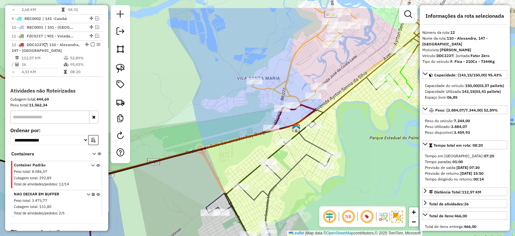
drag, startPoint x: 262, startPoint y: 80, endPoint x: 241, endPoint y: 124, distance: 48.7
click at [241, 124] on div "Janela de atendimento Grade de atendimento Capacidade Transportadoras Veículos …" at bounding box center [257, 118] width 515 height 236
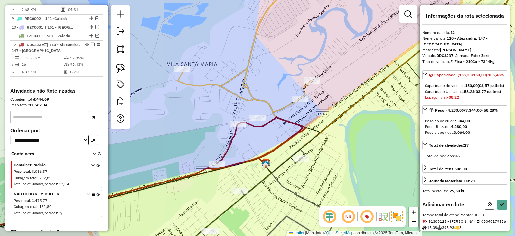
click at [489, 209] on button at bounding box center [490, 204] width 10 height 10
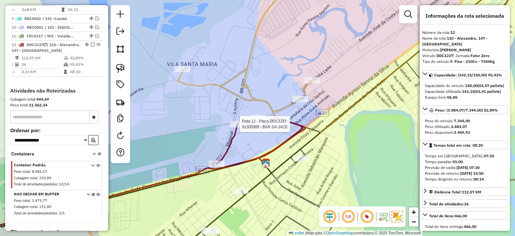
click at [241, 127] on div at bounding box center [238, 124] width 16 height 6
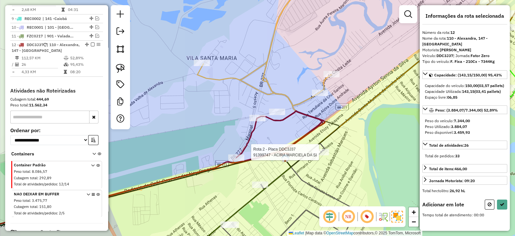
click at [321, 155] on div at bounding box center [321, 152] width 16 height 6
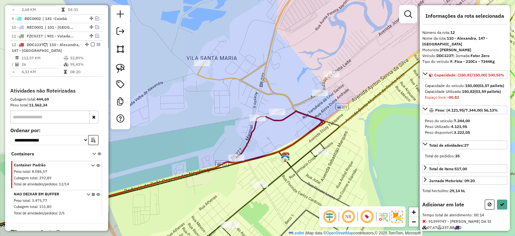
click at [492, 209] on button at bounding box center [490, 204] width 10 height 10
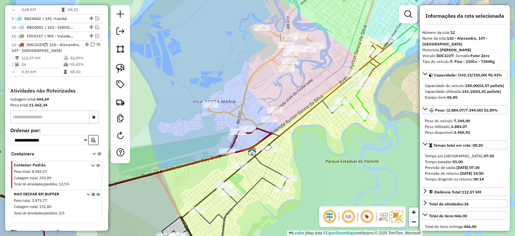
drag, startPoint x: 187, startPoint y: 136, endPoint x: 249, endPoint y: 81, distance: 82.4
click at [239, 89] on div "Janela de atendimento Grade de atendimento Capacidade Transportadoras Veículos …" at bounding box center [257, 118] width 515 height 236
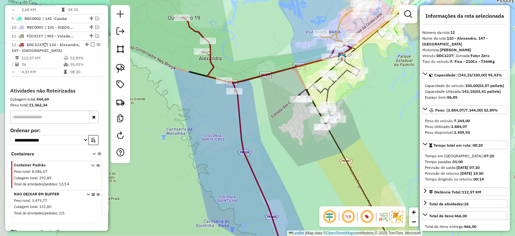
drag, startPoint x: 242, startPoint y: 127, endPoint x: 290, endPoint y: 136, distance: 48.9
click at [290, 136] on div "Janela de atendimento Grade de atendimento Capacidade Transportadoras Veículos …" at bounding box center [257, 118] width 515 height 236
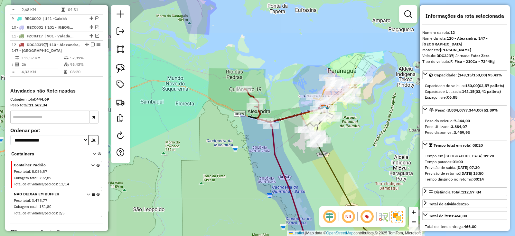
drag, startPoint x: 298, startPoint y: 159, endPoint x: 249, endPoint y: 91, distance: 84.1
click at [251, 95] on div "Janela de atendimento Grade de atendimento Capacidade Transportadoras Veículos …" at bounding box center [257, 118] width 515 height 236
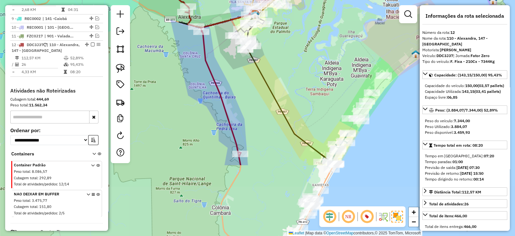
drag, startPoint x: 287, startPoint y: 136, endPoint x: 286, endPoint y: 97, distance: 38.7
click at [285, 98] on div "Janela de atendimento Grade de atendimento Capacidade Transportadoras Veículos …" at bounding box center [257, 118] width 515 height 236
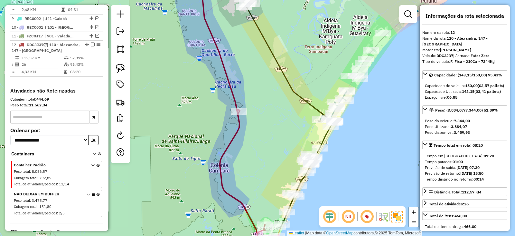
drag, startPoint x: 292, startPoint y: 133, endPoint x: 289, endPoint y: 64, distance: 68.7
click at [289, 73] on div "Janela de atendimento Grade de atendimento Capacidade Transportadoras Veículos …" at bounding box center [257, 118] width 515 height 236
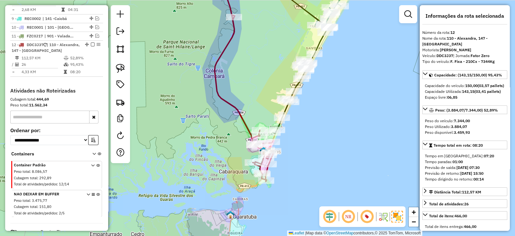
drag, startPoint x: 304, startPoint y: 136, endPoint x: 300, endPoint y: 132, distance: 5.9
click at [303, 133] on div "Janela de atendimento Grade de atendimento Capacidade Transportadoras Veículos …" at bounding box center [257, 118] width 515 height 236
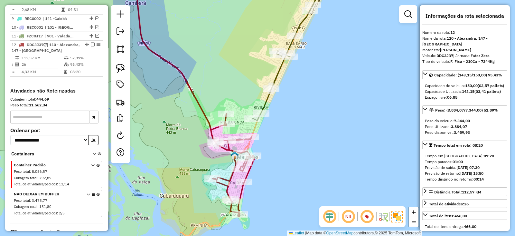
drag, startPoint x: 293, startPoint y: 132, endPoint x: 321, endPoint y: 128, distance: 27.7
click at [321, 128] on div "Janela de atendimento Grade de atendimento Capacidade Transportadoras Veículos …" at bounding box center [257, 118] width 515 height 236
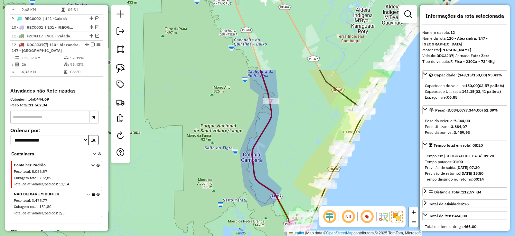
drag, startPoint x: 284, startPoint y: 75, endPoint x: 300, endPoint y: 177, distance: 103.9
click at [300, 177] on div "Janela de atendimento Grade de atendimento Capacidade Transportadoras Veículos …" at bounding box center [257, 118] width 515 height 236
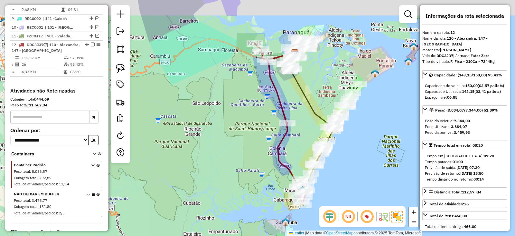
drag, startPoint x: 299, startPoint y: 102, endPoint x: 303, endPoint y: 125, distance: 23.5
click at [303, 125] on div "Janela de atendimento Grade de atendimento Capacidade Transportadoras Veículos …" at bounding box center [257, 118] width 515 height 236
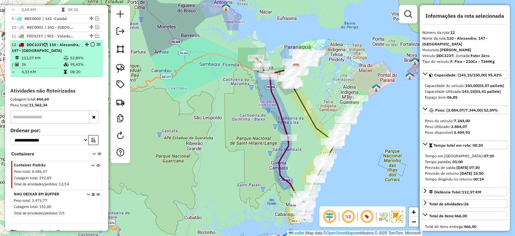
click at [91, 43] on em at bounding box center [93, 45] width 4 height 4
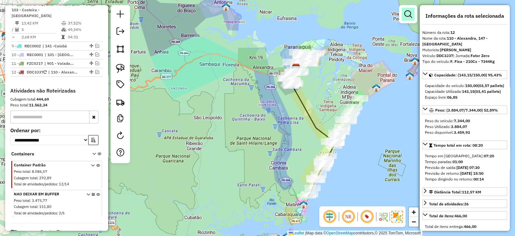
click at [409, 19] on link at bounding box center [408, 14] width 13 height 13
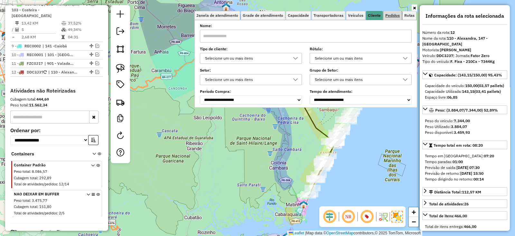
click at [388, 14] on span "Pedidos" at bounding box center [393, 16] width 14 height 4
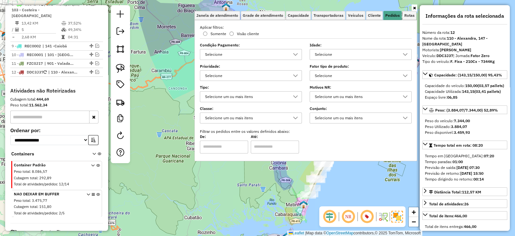
click at [339, 80] on div "Selecione" at bounding box center [361, 75] width 102 height 11
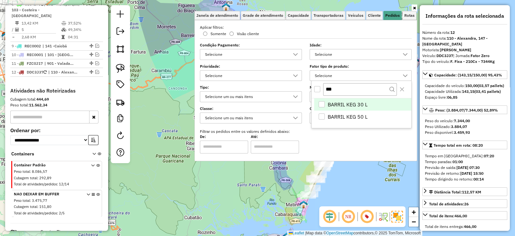
type input "***"
click at [377, 104] on li "BARRIL KEG 30 L" at bounding box center [362, 104] width 97 height 12
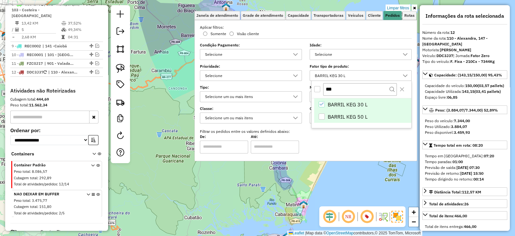
click at [353, 117] on span "BARRIL KEG 50 L" at bounding box center [348, 117] width 40 height 8
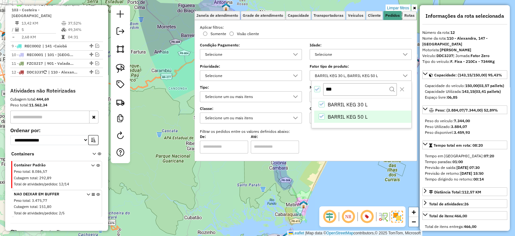
click at [327, 172] on div "Limpar filtros Janela de atendimento Grade de atendimento Capacidade Transporta…" at bounding box center [257, 118] width 515 height 236
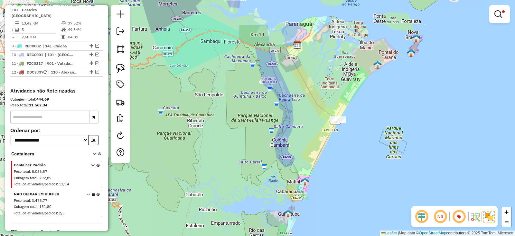
drag, startPoint x: 329, startPoint y: 186, endPoint x: 334, endPoint y: 121, distance: 65.3
click at [334, 121] on div "Limpar filtros Janela de atendimento Grade de atendimento Capacidade Transporta…" at bounding box center [257, 118] width 515 height 236
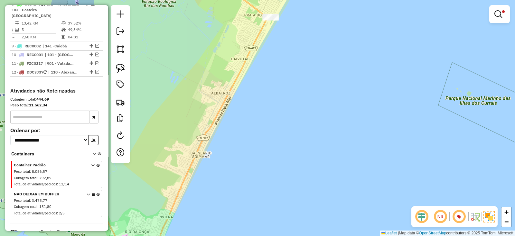
drag, startPoint x: 320, startPoint y: 54, endPoint x: 391, endPoint y: 141, distance: 112.4
click at [375, 123] on div "Limpar filtros Janela de atendimento Grade de atendimento Capacidade Transporta…" at bounding box center [257, 118] width 515 height 236
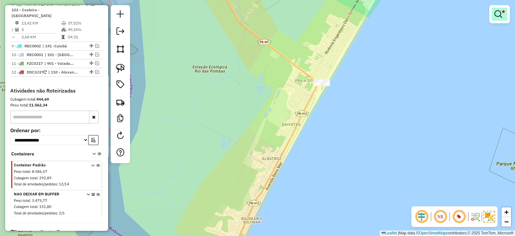
click at [503, 12] on span at bounding box center [504, 11] width 3 height 3
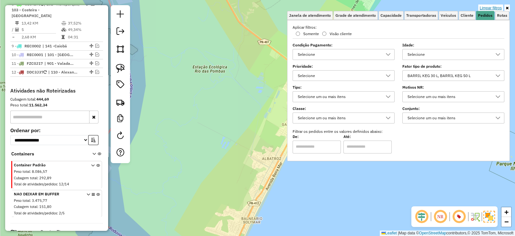
click at [493, 5] on link "Limpar filtros" at bounding box center [491, 8] width 25 height 7
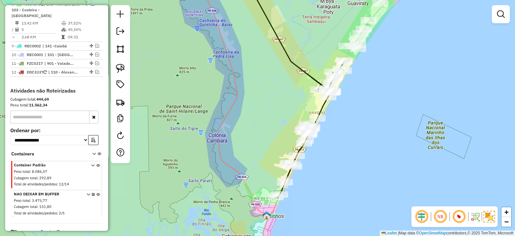
drag, startPoint x: 356, startPoint y: 149, endPoint x: 366, endPoint y: 118, distance: 33.4
click at [365, 119] on div "Janela de atendimento Grade de atendimento Capacidade Transportadoras Veículos …" at bounding box center [257, 118] width 515 height 236
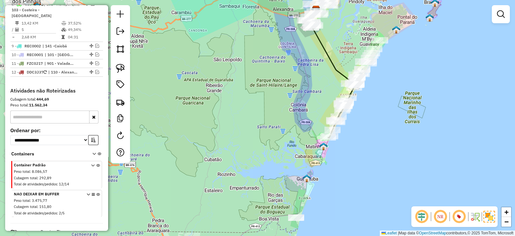
scroll to position [463, 0]
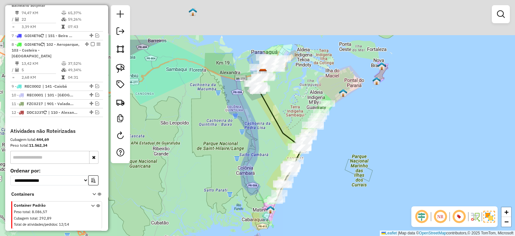
drag, startPoint x: 251, startPoint y: 132, endPoint x: 243, endPoint y: 139, distance: 10.7
click at [243, 139] on div "Janela de atendimento Grade de atendimento Capacidade Transportadoras Veículos …" at bounding box center [257, 118] width 515 height 236
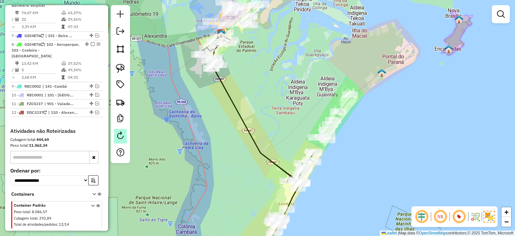
click at [123, 129] on link at bounding box center [120, 136] width 13 height 14
select select "*"
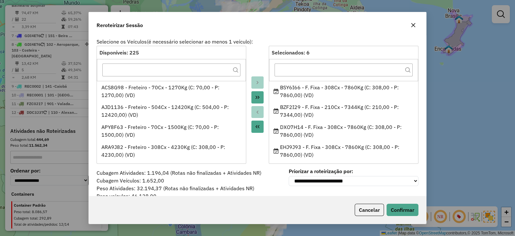
click at [385, 206] on p-footer "Cancelar Confirmar" at bounding box center [385, 210] width 66 height 12
click at [390, 206] on button "Confirmar" at bounding box center [403, 210] width 32 height 12
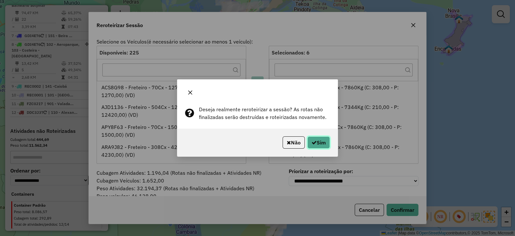
click at [324, 143] on button "Sim" at bounding box center [319, 142] width 23 height 12
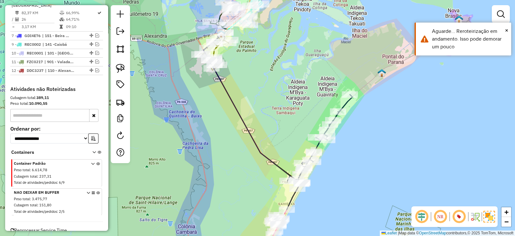
scroll to position [450, 0]
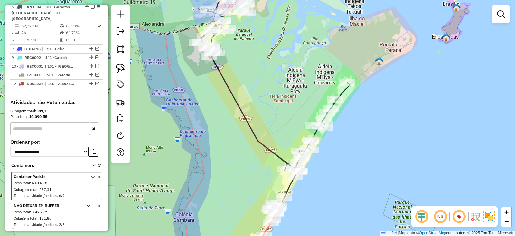
click at [374, 115] on div "Janela de atendimento Grade de atendimento Capacidade Transportadoras Veículos …" at bounding box center [257, 118] width 515 height 236
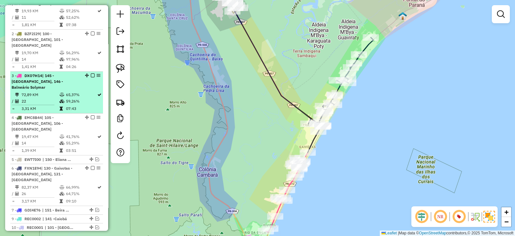
scroll to position [248, 0]
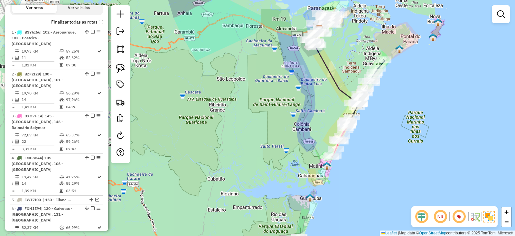
drag, startPoint x: 416, startPoint y: 69, endPoint x: 387, endPoint y: 138, distance: 75.0
click at [387, 138] on div "Janela de atendimento Grade de atendimento Capacidade Transportadoras Veículos …" at bounding box center [257, 118] width 515 height 236
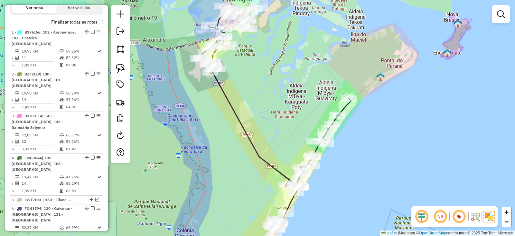
drag, startPoint x: 358, startPoint y: 149, endPoint x: 365, endPoint y: 137, distance: 14.1
click at [365, 137] on div "Janela de atendimento Grade de atendimento Capacidade Transportadoras Veículos …" at bounding box center [257, 118] width 515 height 236
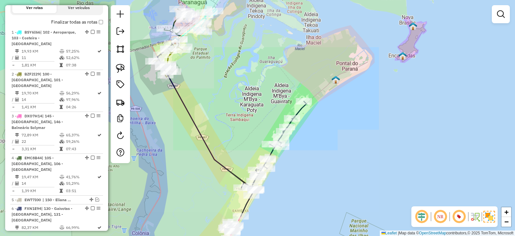
drag, startPoint x: 308, startPoint y: 158, endPoint x: 317, endPoint y: 134, distance: 26.1
click at [317, 134] on div "Janela de atendimento Grade de atendimento Capacidade Transportadoras Veículos …" at bounding box center [257, 118] width 515 height 236
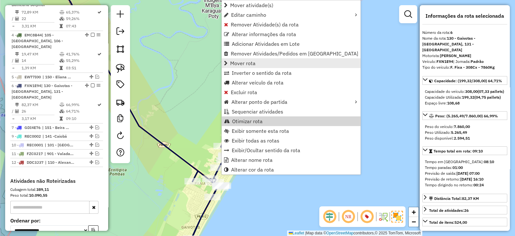
scroll to position [424, 0]
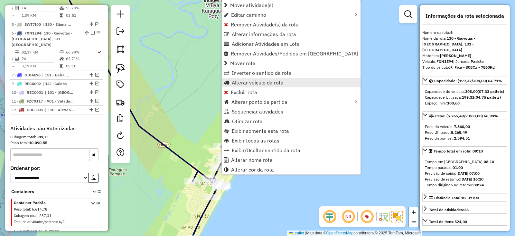
click at [272, 78] on link "Alterar veículo da rota" at bounding box center [291, 83] width 139 height 10
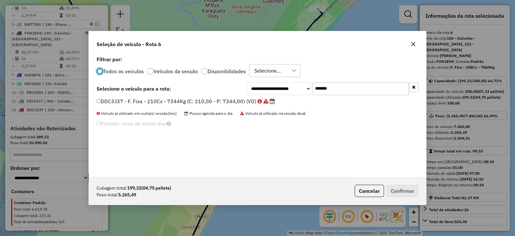
scroll to position [3, 2]
drag, startPoint x: 350, startPoint y: 87, endPoint x: 264, endPoint y: 89, distance: 85.7
click at [264, 89] on div "**********" at bounding box center [333, 88] width 172 height 13
paste input "text"
type input "*******"
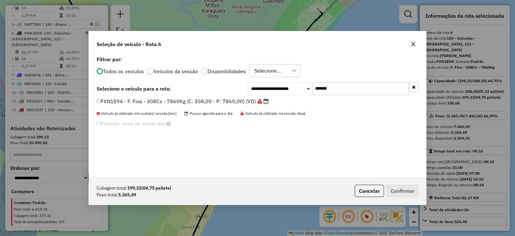
click at [246, 101] on label "FXN1E94 - F. Fixa - 308Cx - 7860Kg (C: 308,00 - P: 7860,00) (VD)" at bounding box center [183, 101] width 172 height 8
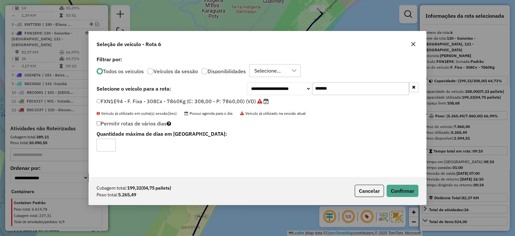
click at [387, 184] on div "Cubagem total: 199,32 (04,75 pallets) Peso total: 5.265,49 Cancelar Confirmar" at bounding box center [258, 191] width 338 height 28
click at [399, 189] on button "Confirmar" at bounding box center [403, 191] width 32 height 12
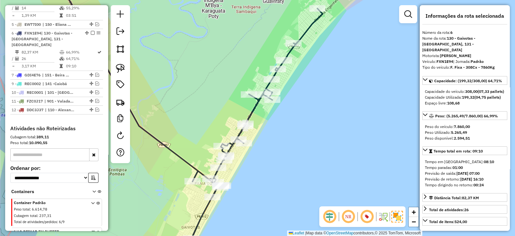
drag, startPoint x: 266, startPoint y: 127, endPoint x: 273, endPoint y: 117, distance: 12.0
click at [271, 120] on div "Janela de atendimento Grade de atendimento Capacidade Transportadoras Veículos …" at bounding box center [257, 118] width 515 height 236
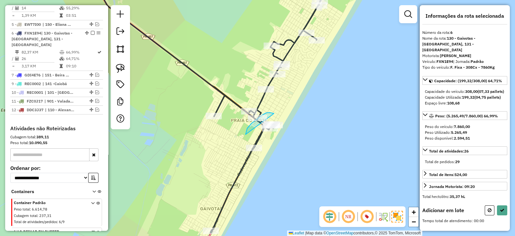
drag, startPoint x: 266, startPoint y: 113, endPoint x: 294, endPoint y: 130, distance: 32.9
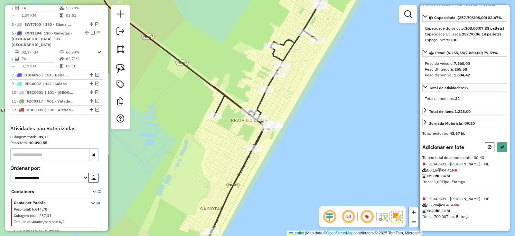
scroll to position [80, 0]
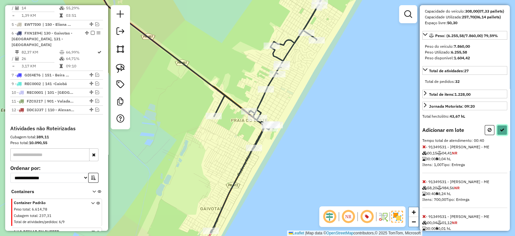
click at [502, 135] on button at bounding box center [502, 130] width 10 height 10
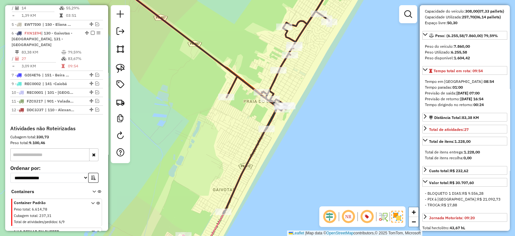
drag, startPoint x: 315, startPoint y: 133, endPoint x: 362, endPoint y: 74, distance: 75.4
click at [362, 74] on div "Janela de atendimento Grade de atendimento Capacidade Transportadoras Veículos …" at bounding box center [257, 118] width 515 height 236
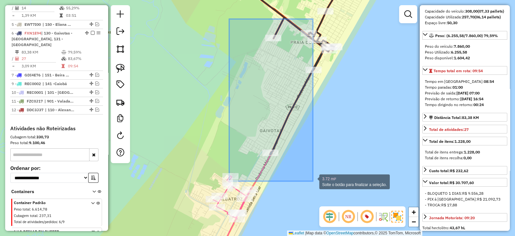
drag, startPoint x: 239, startPoint y: 27, endPoint x: 312, endPoint y: 181, distance: 171.0
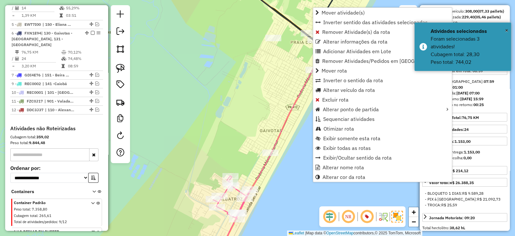
click at [238, 93] on div "Janela de atendimento Grade de atendimento Capacidade Transportadoras Veículos …" at bounding box center [257, 118] width 515 height 236
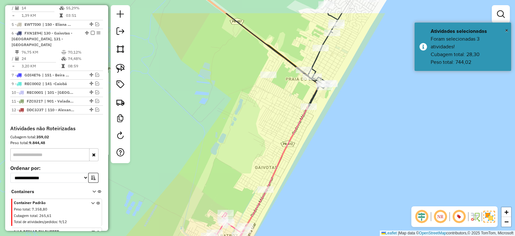
drag, startPoint x: 302, startPoint y: 87, endPoint x: 285, endPoint y: 144, distance: 59.4
click at [287, 149] on icon at bounding box center [272, 131] width 92 height 237
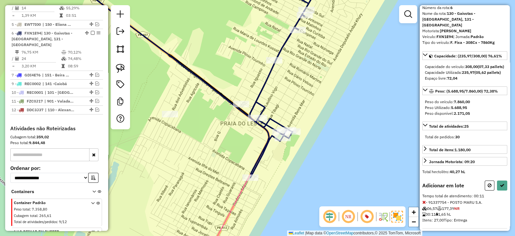
scroll to position [35, 0]
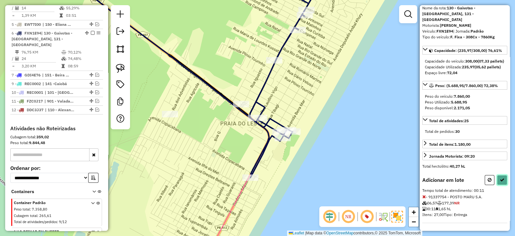
click at [501, 178] on icon at bounding box center [502, 179] width 5 height 5
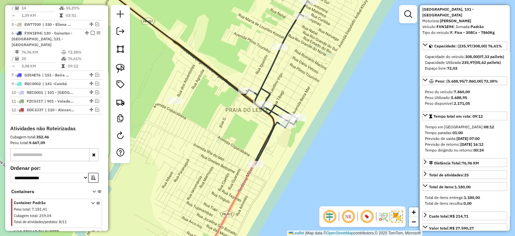
drag, startPoint x: 224, startPoint y: 113, endPoint x: 249, endPoint y: 78, distance: 43.0
click at [249, 78] on div "Janela de atendimento Grade de atendimento Capacidade Transportadoras Veículos …" at bounding box center [257, 118] width 515 height 236
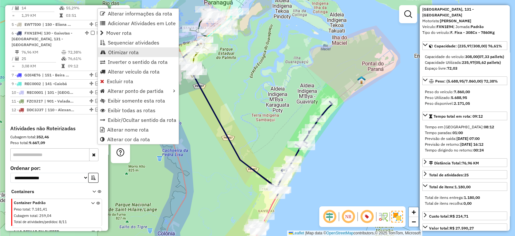
click at [130, 50] on span "Otimizar rota" at bounding box center [123, 52] width 31 height 5
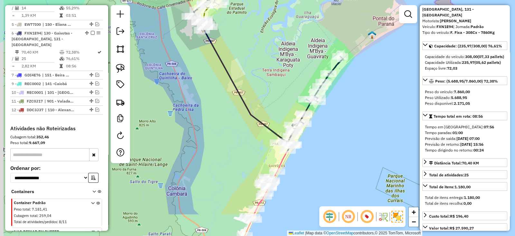
drag, startPoint x: 238, startPoint y: 127, endPoint x: 243, endPoint y: 124, distance: 6.3
click at [241, 115] on div "Janela de atendimento Grade de atendimento Capacidade Transportadoras Veículos …" at bounding box center [257, 118] width 515 height 236
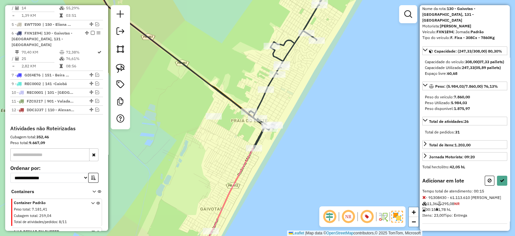
scroll to position [40, 0]
click at [500, 177] on icon at bounding box center [502, 179] width 5 height 5
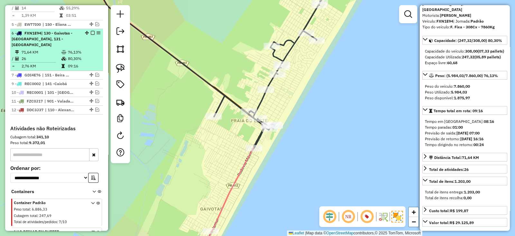
click at [91, 31] on em at bounding box center [93, 33] width 4 height 4
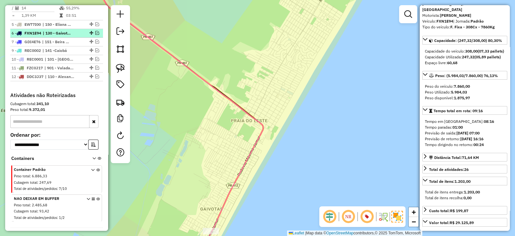
click at [90, 31] on em at bounding box center [92, 33] width 4 height 4
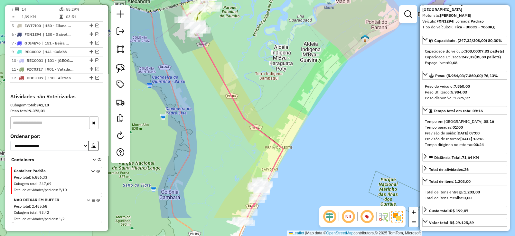
drag, startPoint x: 288, startPoint y: 134, endPoint x: 298, endPoint y: 137, distance: 10.8
click at [297, 106] on div "Janela de atendimento Grade de atendimento Capacidade Transportadoras Veículos …" at bounding box center [257, 118] width 515 height 236
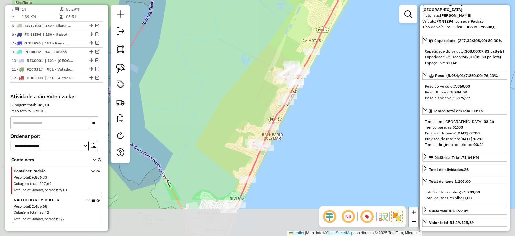
drag, startPoint x: 310, startPoint y: 150, endPoint x: 332, endPoint y: 119, distance: 38.0
click at [332, 119] on div "Janela de atendimento Grade de atendimento Capacidade Transportadoras Veículos …" at bounding box center [257, 118] width 515 height 236
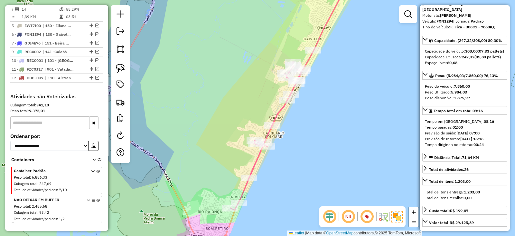
drag, startPoint x: 238, startPoint y: 101, endPoint x: 243, endPoint y: 123, distance: 22.0
click at [242, 113] on div "Janela de atendimento Grade de atendimento Capacidade Transportadoras Veículos …" at bounding box center [257, 118] width 515 height 236
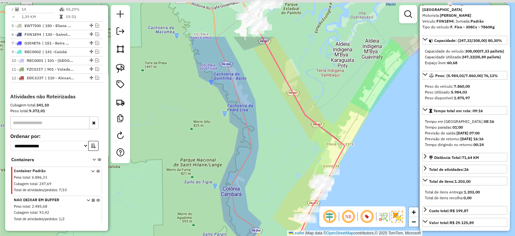
drag, startPoint x: 253, startPoint y: 88, endPoint x: 300, endPoint y: 238, distance: 158.1
click at [300, 235] on html "Aguarde... Pop-up bloqueado! Seu navegador bloqueou automáticamente a abertura …" at bounding box center [257, 118] width 515 height 236
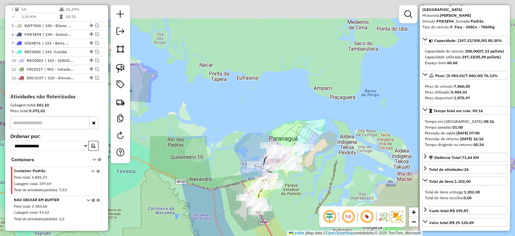
drag, startPoint x: 305, startPoint y: 97, endPoint x: 298, endPoint y: 179, distance: 82.4
click at [304, 184] on div "Janela de atendimento Grade de atendimento Capacidade Transportadoras Veículos …" at bounding box center [257, 118] width 515 height 236
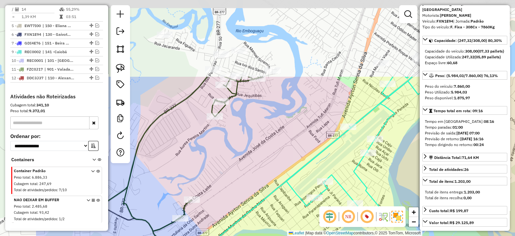
drag, startPoint x: 211, startPoint y: 46, endPoint x: 299, endPoint y: 147, distance: 133.1
click at [299, 147] on div "Janela de atendimento Grade de atendimento Capacidade Transportadoras Veículos …" at bounding box center [257, 118] width 515 height 236
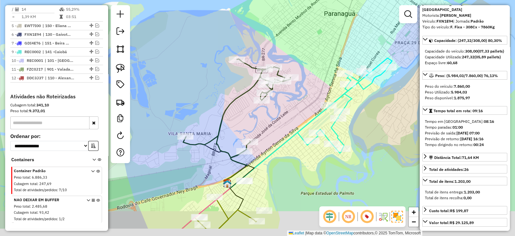
click at [301, 125] on icon at bounding box center [343, 109] width 91 height 87
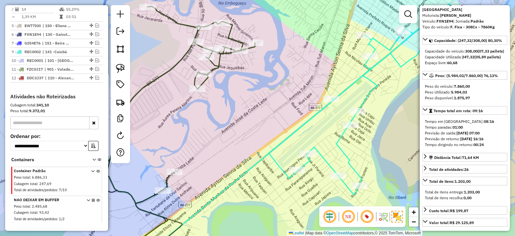
drag, startPoint x: 271, startPoint y: 115, endPoint x: 286, endPoint y: 118, distance: 15.6
click at [284, 117] on div "Janela de atendimento Grade de atendimento Capacidade Transportadoras Veículos …" at bounding box center [257, 118] width 515 height 236
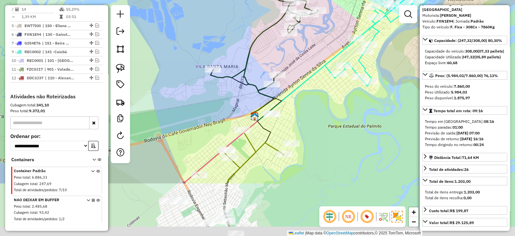
drag, startPoint x: 253, startPoint y: 145, endPoint x: 299, endPoint y: 68, distance: 90.2
click at [296, 65] on div "Janela de atendimento Grade de atendimento Capacidade Transportadoras Veículos …" at bounding box center [257, 118] width 515 height 236
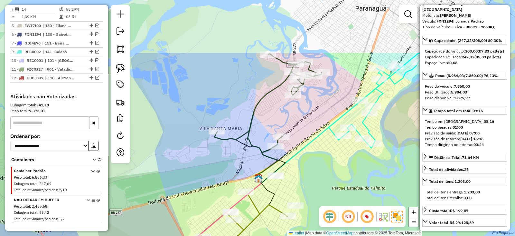
drag, startPoint x: 322, startPoint y: 73, endPoint x: 307, endPoint y: 201, distance: 128.8
click at [307, 201] on div "Janela de atendimento Grade de atendimento Capacidade Transportadoras Veículos …" at bounding box center [257, 118] width 515 height 236
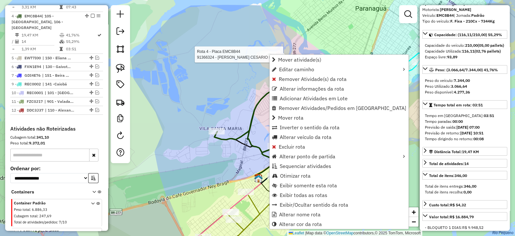
scroll to position [379, 0]
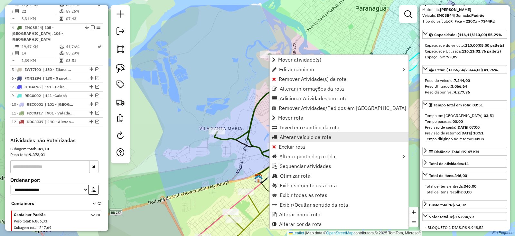
click at [302, 132] on link "Alterar veículo da rota" at bounding box center [339, 137] width 139 height 10
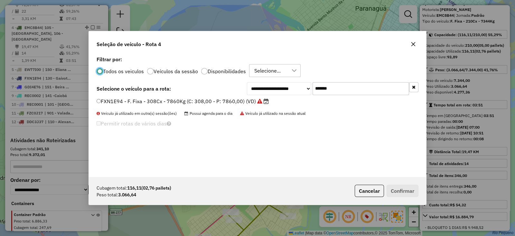
scroll to position [3, 2]
click at [202, 90] on div "**********" at bounding box center [258, 88] width 322 height 13
paste input "text"
type input "*******"
click at [240, 101] on label "BZF2I29 - F. Fixa - 210Cx - 7344Kg (C: 210,00 - P: 7344,00) (VD)" at bounding box center [182, 101] width 171 height 8
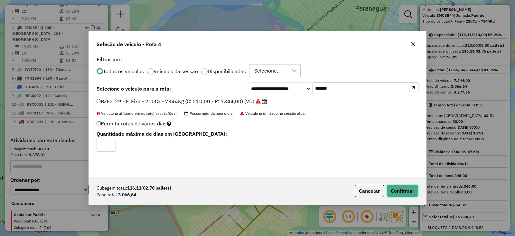
click at [396, 185] on button "Confirmar" at bounding box center [403, 191] width 32 height 12
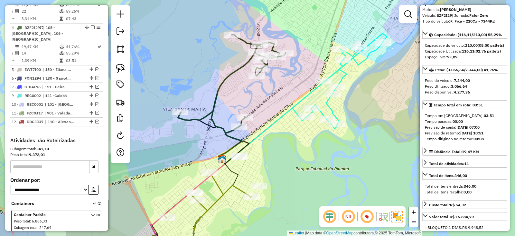
drag, startPoint x: 305, startPoint y: 124, endPoint x: 290, endPoint y: 89, distance: 38.1
click at [290, 89] on div "Janela de atendimento Grade de atendimento Capacidade Transportadoras Veículos …" at bounding box center [257, 118] width 515 height 236
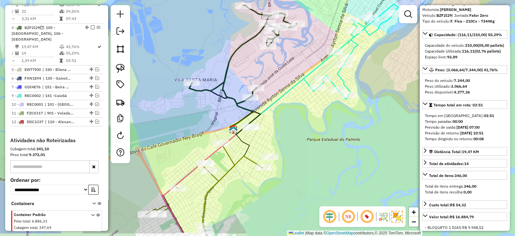
drag, startPoint x: 261, startPoint y: 123, endPoint x: 270, endPoint y: 112, distance: 14.4
click at [270, 112] on div "Janela de atendimento Grade de atendimento Capacidade Transportadoras Veículos …" at bounding box center [257, 118] width 515 height 236
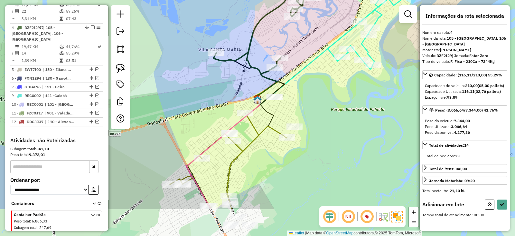
drag, startPoint x: 289, startPoint y: 95, endPoint x: 276, endPoint y: 111, distance: 21.1
click at [291, 92] on div "Janela de atendimento Grade de atendimento Capacidade Transportadoras Veículos …" at bounding box center [257, 118] width 515 height 236
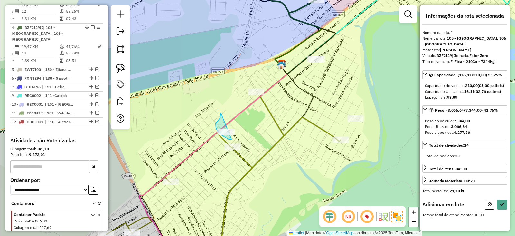
drag, startPoint x: 221, startPoint y: 115, endPoint x: 244, endPoint y: 131, distance: 27.9
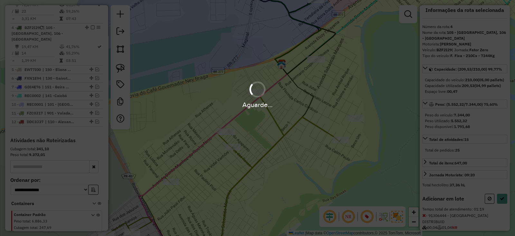
scroll to position [40, 0]
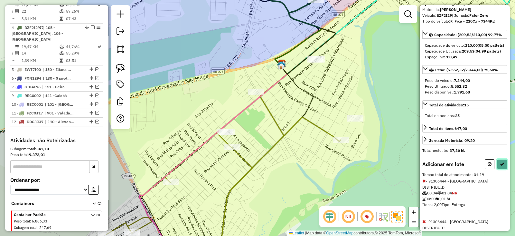
click at [500, 166] on icon at bounding box center [502, 164] width 5 height 5
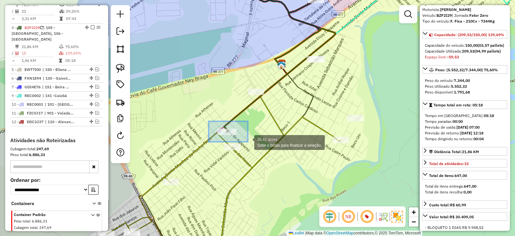
drag, startPoint x: 211, startPoint y: 123, endPoint x: 248, endPoint y: 142, distance: 41.8
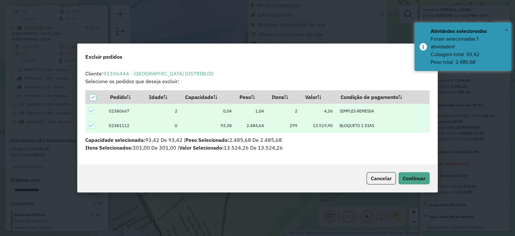
scroll to position [3, 2]
click at [425, 181] on button "Continuar" at bounding box center [414, 178] width 31 height 12
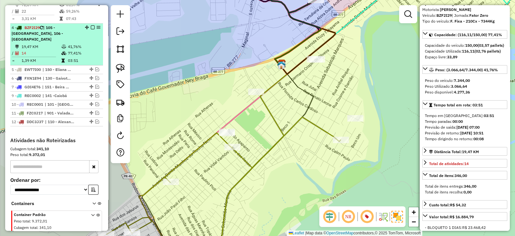
click at [91, 25] on em at bounding box center [93, 27] width 4 height 4
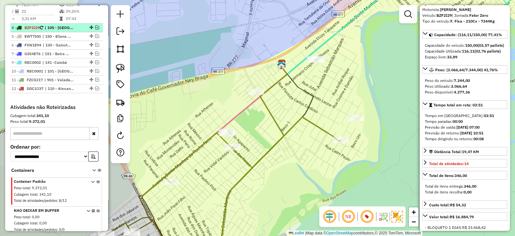
click at [95, 25] on em at bounding box center [97, 27] width 4 height 4
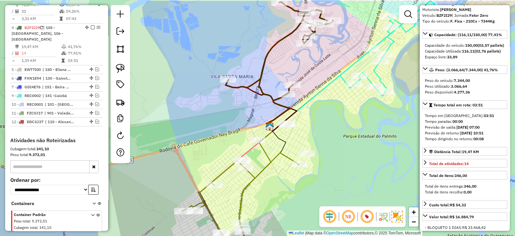
drag, startPoint x: 309, startPoint y: 80, endPoint x: 311, endPoint y: 105, distance: 24.5
click at [312, 101] on icon at bounding box center [352, 66] width 166 height 130
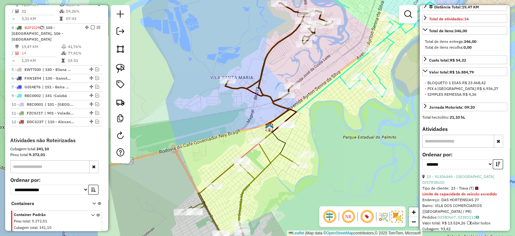
scroll to position [0, 0]
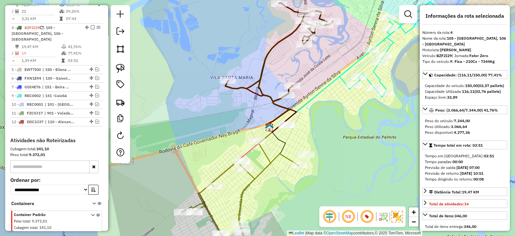
click at [324, 115] on div "Janela de atendimento Grade de atendimento Capacidade Transportadoras Veículos …" at bounding box center [257, 118] width 515 height 236
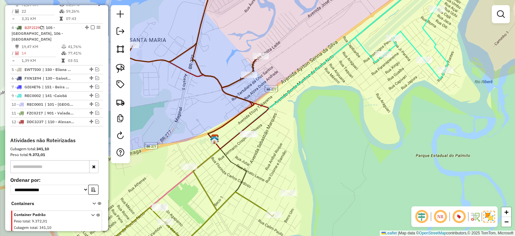
click at [327, 89] on div "Janela de atendimento Grade de atendimento Capacidade Transportadoras Veículos …" at bounding box center [257, 118] width 515 height 236
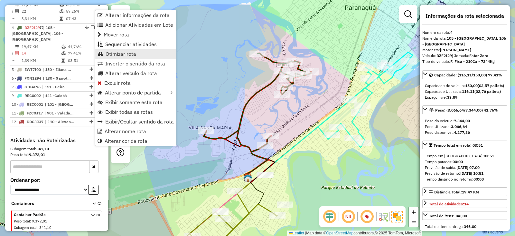
click at [118, 49] on link "Otimizar rota" at bounding box center [135, 54] width 81 height 10
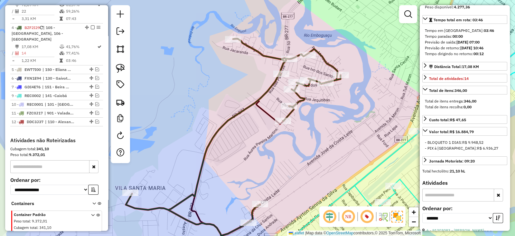
scroll to position [201, 0]
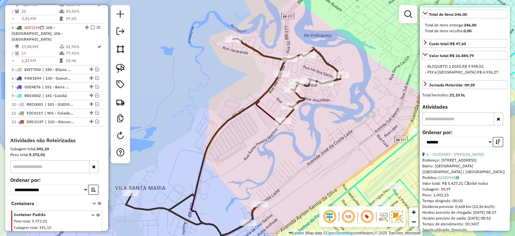
click at [454, 5] on span "Total de atividades: 14" at bounding box center [449, 2] width 40 height 5
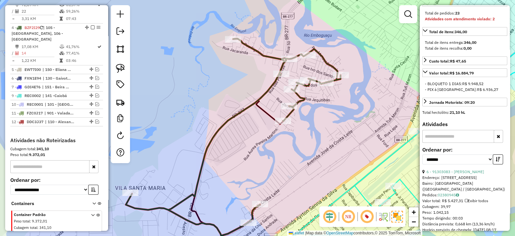
click at [456, 21] on strong "Atividades com atendimento violado: 2" at bounding box center [460, 18] width 70 height 5
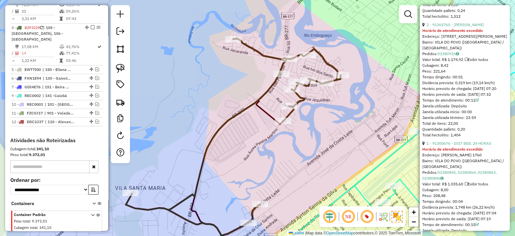
scroll to position [685, 0]
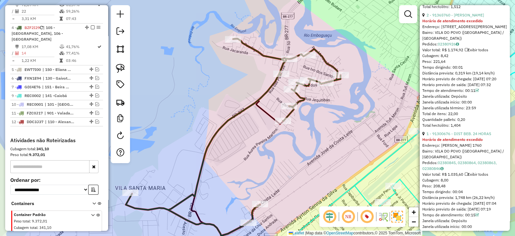
click at [264, 158] on div "Janela de atendimento Grade de atendimento Capacidade Transportadoras Veículos …" at bounding box center [257, 118] width 515 height 236
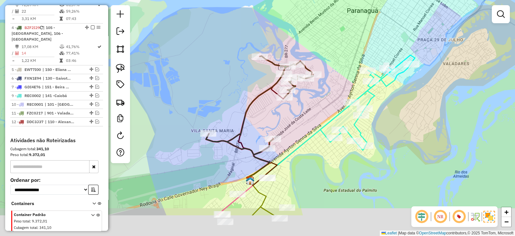
drag, startPoint x: 275, startPoint y: 168, endPoint x: 285, endPoint y: 128, distance: 41.7
click at [285, 125] on div "Janela de atendimento Grade de atendimento Capacidade Transportadoras Veículos …" at bounding box center [257, 118] width 515 height 236
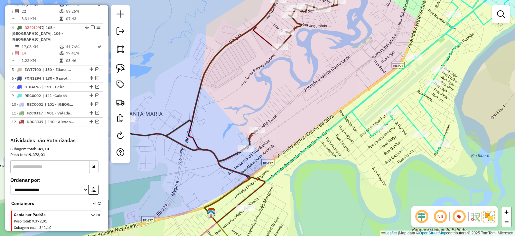
drag, startPoint x: 292, startPoint y: 166, endPoint x: 318, endPoint y: 105, distance: 66.1
click at [317, 105] on div "Janela de atendimento Grade de atendimento Capacidade Transportadoras Veículos …" at bounding box center [257, 118] width 515 height 236
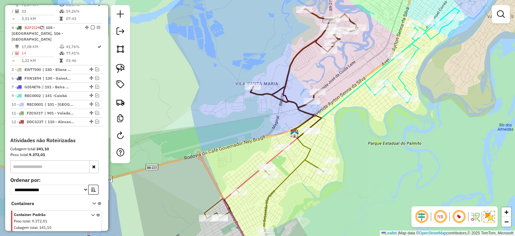
drag, startPoint x: 357, startPoint y: 86, endPoint x: 326, endPoint y: 146, distance: 68.3
click at [326, 138] on icon at bounding box center [377, 73] width 166 height 130
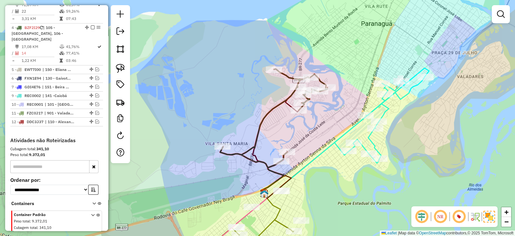
drag, startPoint x: 312, startPoint y: 130, endPoint x: 325, endPoint y: 76, distance: 55.0
click at [324, 80] on div "Janela de atendimento Grade de atendimento Capacidade Transportadoras Veículos …" at bounding box center [257, 118] width 515 height 236
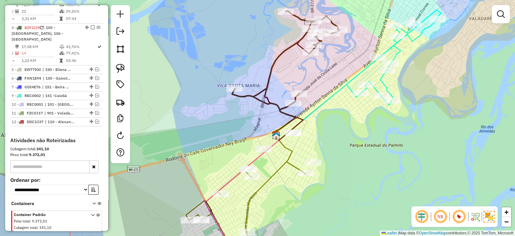
drag, startPoint x: 322, startPoint y: 83, endPoint x: 324, endPoint y: 70, distance: 13.3
click at [324, 70] on div "Janela de atendimento Grade de atendimento Capacidade Transportadoras Veículos …" at bounding box center [257, 118] width 515 height 236
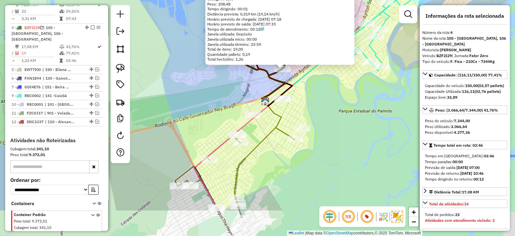
drag, startPoint x: 339, startPoint y: 127, endPoint x: 380, endPoint y: 67, distance: 73.3
click at [380, 67] on div "91300676 - DIST BEB. 24 HORAS Horário de atendimento excedido Endereço: JOSE DA…" at bounding box center [257, 118] width 515 height 236
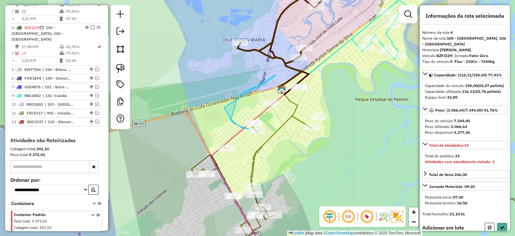
drag, startPoint x: 272, startPoint y: 78, endPoint x: 225, endPoint y: 108, distance: 56.2
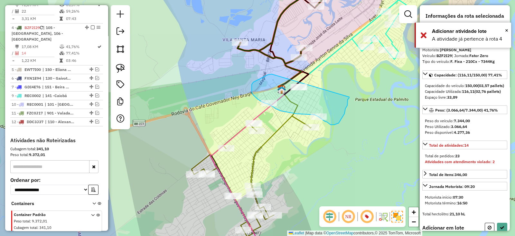
drag, startPoint x: 272, startPoint y: 74, endPoint x: 350, endPoint y: 97, distance: 80.9
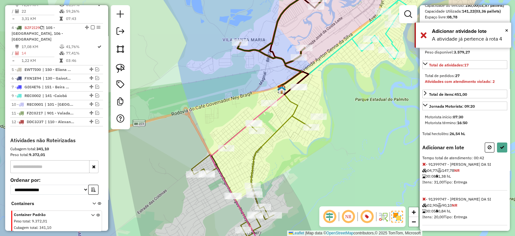
scroll to position [0, 0]
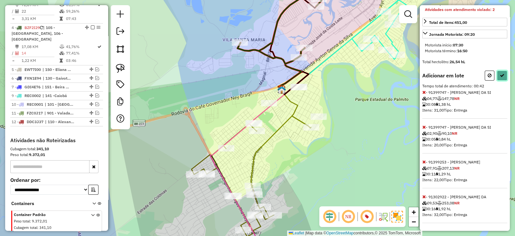
click at [501, 76] on icon at bounding box center [502, 75] width 5 height 5
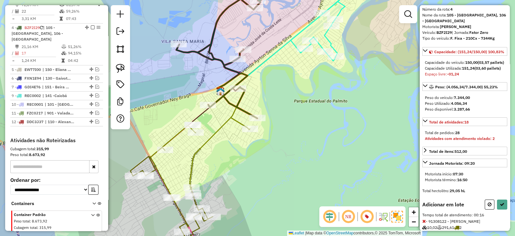
scroll to position [69, 0]
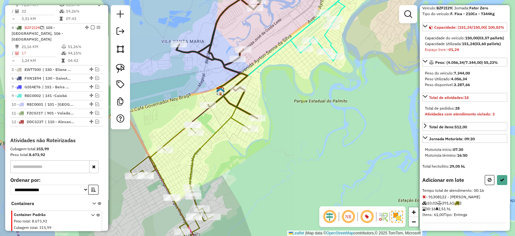
click at [488, 180] on icon at bounding box center [490, 179] width 4 height 5
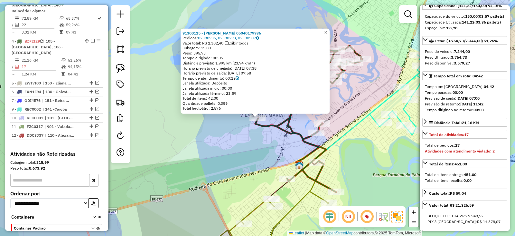
scroll to position [379, 0]
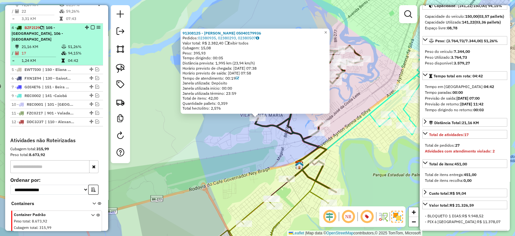
click at [91, 25] on em at bounding box center [93, 27] width 4 height 4
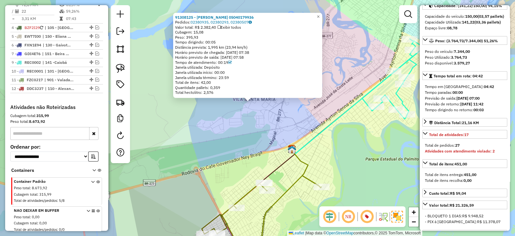
drag, startPoint x: 345, startPoint y: 161, endPoint x: 324, endPoint y: 114, distance: 52.2
click at [324, 117] on div "91308125 - GILCLEIDE CRUZ DE SOUZA 05040179936 Pedidos: 02380935, 02380293, 023…" at bounding box center [257, 118] width 515 height 236
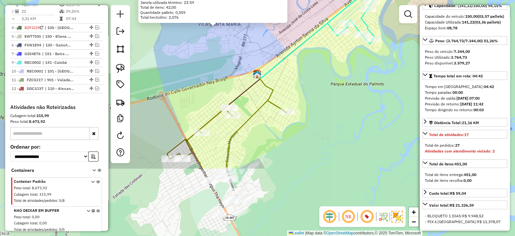
click at [328, 126] on div "91308125 - GILCLEIDE CRUZ DE SOUZA 05040179936 Pedidos: 02380935, 02380293, 023…" at bounding box center [257, 118] width 515 height 236
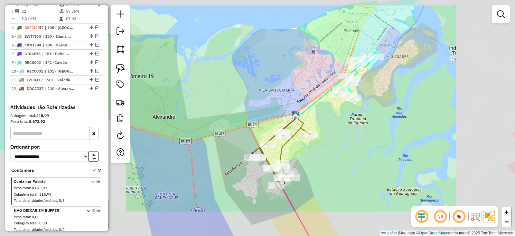
drag, startPoint x: 354, startPoint y: 142, endPoint x: 336, endPoint y: 88, distance: 56.7
click at [340, 96] on div "Janela de atendimento Grade de atendimento Capacidade Transportadoras Veículos …" at bounding box center [257, 118] width 515 height 236
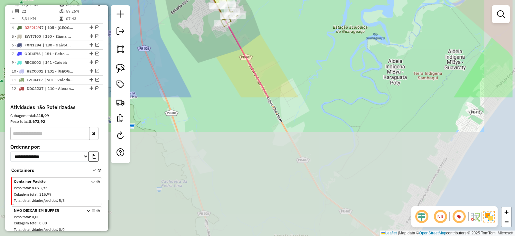
click at [355, 110] on div "Janela de atendimento Grade de atendimento Capacidade Transportadoras Veículos …" at bounding box center [257, 118] width 515 height 236
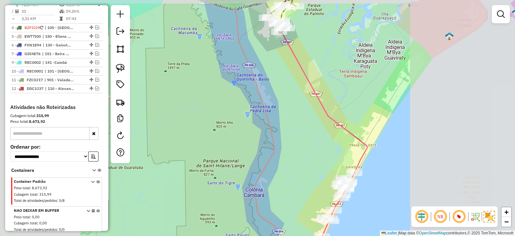
drag, startPoint x: 358, startPoint y: 92, endPoint x: 359, endPoint y: 78, distance: 14.3
click at [359, 83] on icon at bounding box center [319, 92] width 96 height 191
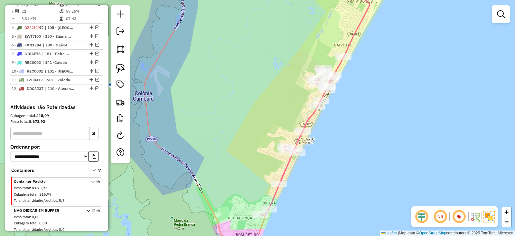
drag, startPoint x: 361, startPoint y: 158, endPoint x: 356, endPoint y: 147, distance: 12.8
click at [359, 150] on div "Janela de atendimento Grade de atendimento Capacidade Transportadoras Veículos …" at bounding box center [257, 118] width 515 height 236
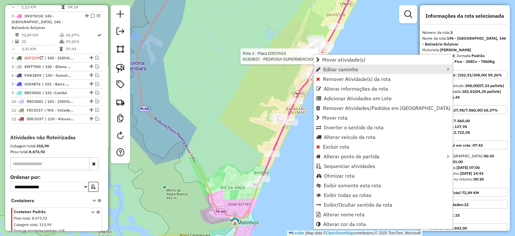
scroll to position [343, 0]
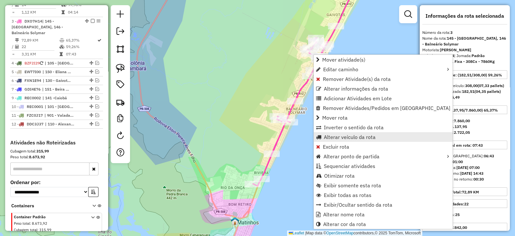
click at [339, 134] on span "Alterar veículo da rota" at bounding box center [350, 136] width 52 height 5
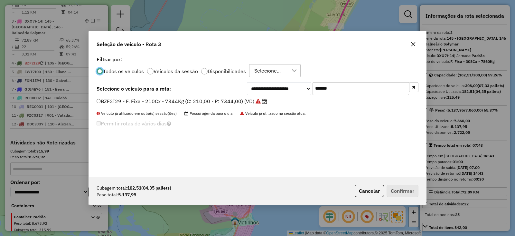
scroll to position [3, 2]
drag, startPoint x: 283, startPoint y: 85, endPoint x: 224, endPoint y: 85, distance: 59.3
click at [224, 85] on div "**********" at bounding box center [258, 88] width 322 height 13
paste input "text"
type input "*******"
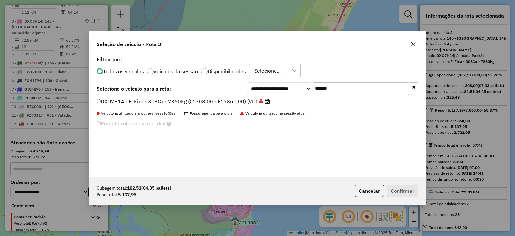
click at [219, 102] on label "DXO7H14 - F. Fixa - 308Cx - 7860Kg (C: 308,00 - P: 7860,00) (VD)" at bounding box center [184, 101] width 174 height 8
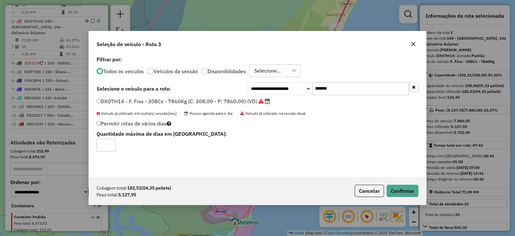
click at [393, 184] on div "Cubagem total: 182,51 (04,35 pallets) Peso total: 5.137,95 Cancelar Confirmar" at bounding box center [258, 191] width 338 height 28
click at [393, 185] on button "Confirmar" at bounding box center [403, 191] width 32 height 12
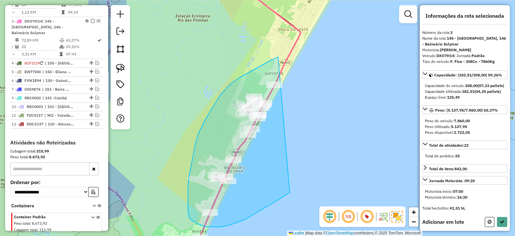
drag, startPoint x: 278, startPoint y: 57, endPoint x: 348, endPoint y: 144, distance: 111.1
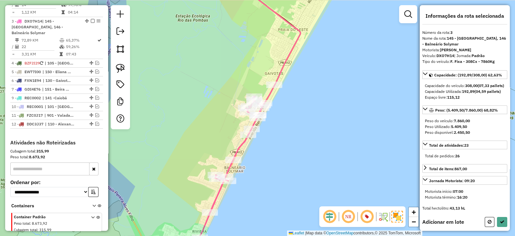
scroll to position [52, 0]
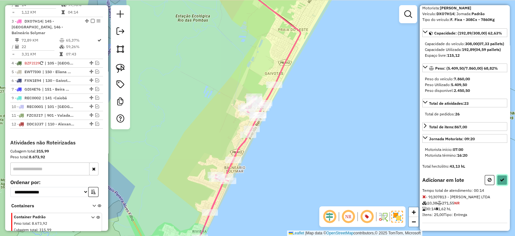
click at [501, 182] on button at bounding box center [502, 180] width 10 height 10
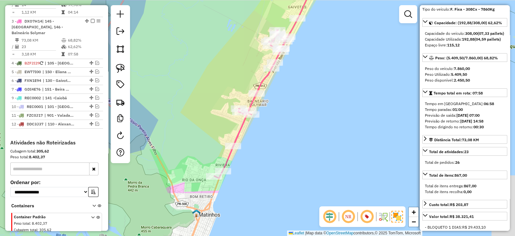
drag, startPoint x: 262, startPoint y: 136, endPoint x: 333, endPoint y: 37, distance: 121.6
click at [335, 35] on div "Janela de atendimento Grade de atendimento Capacidade Transportadoras Veículos …" at bounding box center [257, 118] width 515 height 236
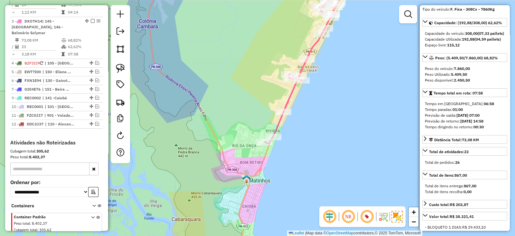
drag, startPoint x: 309, startPoint y: 103, endPoint x: 304, endPoint y: 84, distance: 19.8
click at [309, 103] on div "Janela de atendimento Grade de atendimento Capacidade Transportadoras Veículos …" at bounding box center [257, 118] width 515 height 236
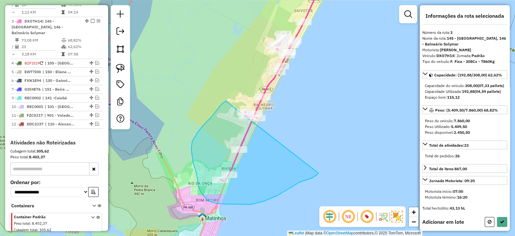
drag, startPoint x: 219, startPoint y: 108, endPoint x: 319, endPoint y: 173, distance: 119.1
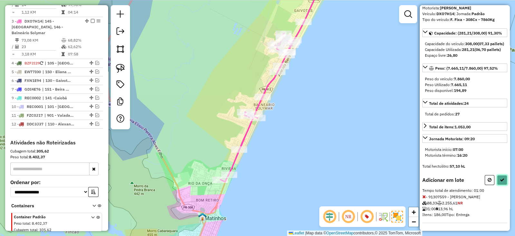
click at [502, 184] on button at bounding box center [502, 180] width 10 height 10
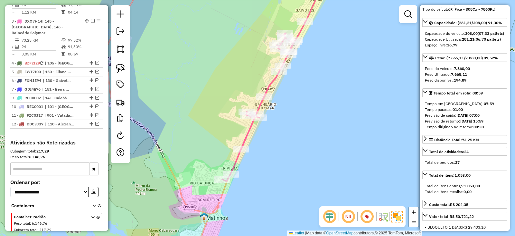
drag, startPoint x: 188, startPoint y: 101, endPoint x: 216, endPoint y: 54, distance: 55.3
click at [216, 54] on div "Janela de atendimento Grade de atendimento Capacidade Transportadoras Veículos …" at bounding box center [257, 118] width 515 height 236
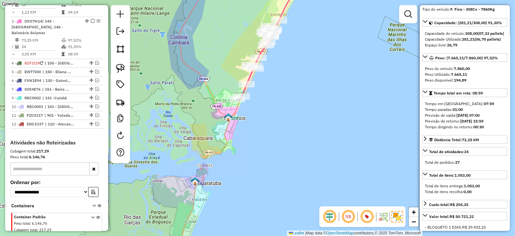
drag, startPoint x: 271, startPoint y: 87, endPoint x: 285, endPoint y: 151, distance: 66.1
click at [288, 149] on div "Rota 3 - Placa DXO7H14 91308465 - 61.537.305 CELIA MANGEERE Janela de atendimen…" at bounding box center [257, 118] width 515 height 236
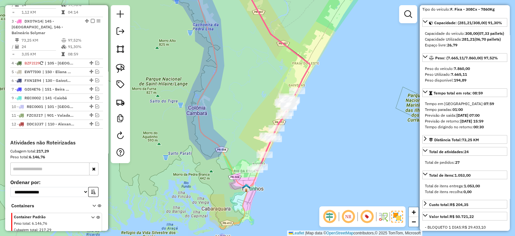
click at [298, 162] on div "Rota 3 - Placa DXO7H14 91399407 - FERNANDA MARIA CORRE Rota 3 - Placa DXO7H14 9…" at bounding box center [257, 118] width 515 height 236
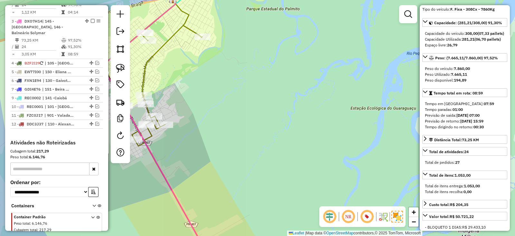
click at [346, 138] on div "Rota 3 - Placa DXO7H14 91307813 - FABIANO P SANTOS LTDA Rota 3 - Placa DXO7H14 …" at bounding box center [257, 118] width 515 height 236
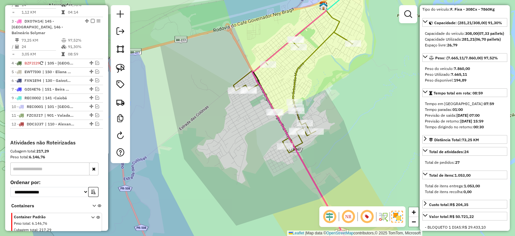
click at [305, 26] on icon at bounding box center [305, 132] width 106 height 253
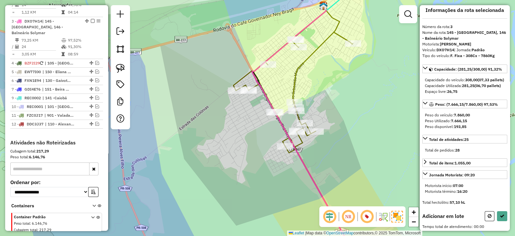
scroll to position [0, 0]
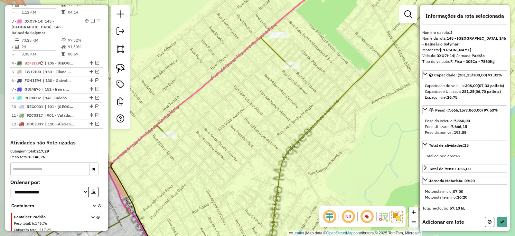
drag, startPoint x: 302, startPoint y: 34, endPoint x: 315, endPoint y: 74, distance: 42.5
click at [315, 72] on div "Janela de atendimento Grade de atendimento Capacidade Transportadoras Veículos …" at bounding box center [257, 118] width 515 height 236
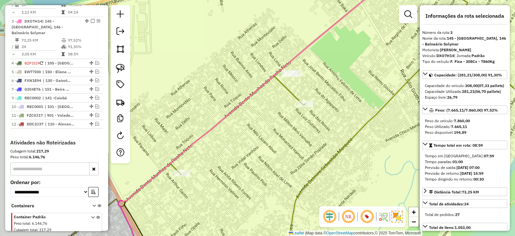
click at [269, 83] on icon at bounding box center [256, 117] width 274 height 283
click at [267, 81] on icon at bounding box center [256, 117] width 274 height 283
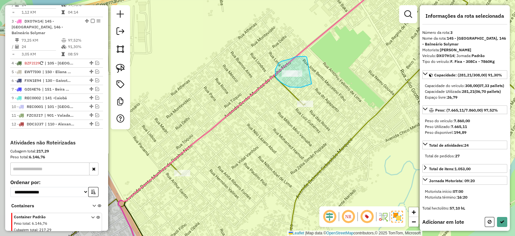
drag, startPoint x: 307, startPoint y: 57, endPoint x: 312, endPoint y: 83, distance: 26.3
click at [312, 83] on div "Janela de atendimento Grade de atendimento Capacidade Transportadoras Veículos …" at bounding box center [257, 118] width 515 height 236
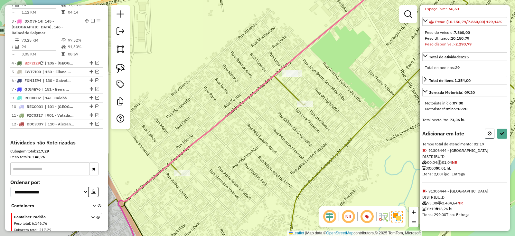
click at [491, 139] on button at bounding box center [490, 134] width 10 height 10
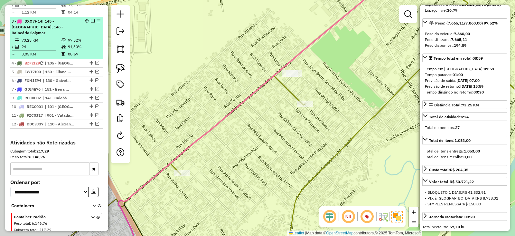
click at [91, 19] on em at bounding box center [93, 21] width 4 height 4
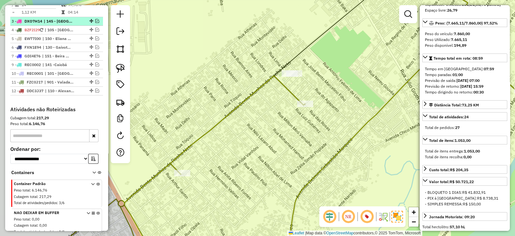
scroll to position [315, 0]
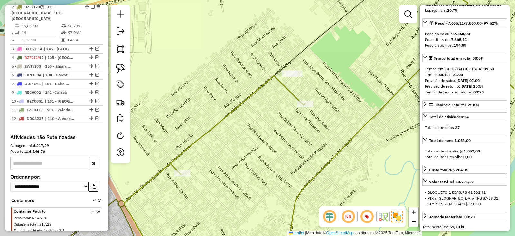
click at [322, 104] on div "Rota 2 - Placa BZF2I29 91302299 - IVAN MAURiCIO MACIEL Janela de atendimento Gr…" at bounding box center [257, 118] width 515 height 236
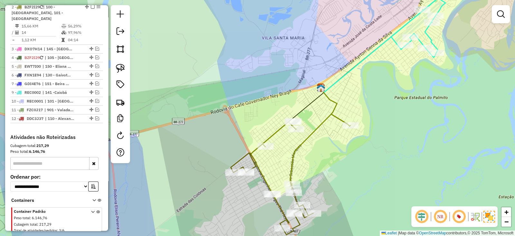
drag, startPoint x: 354, startPoint y: 124, endPoint x: 334, endPoint y: 139, distance: 24.6
click at [334, 139] on div "Janela de atendimento Grade de atendimento Capacidade Transportadoras Veículos …" at bounding box center [257, 118] width 515 height 236
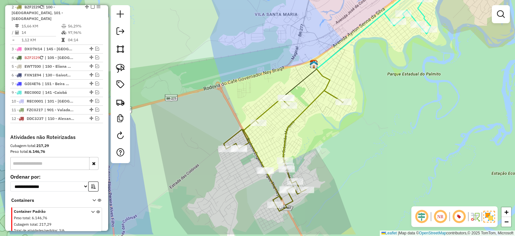
drag, startPoint x: 341, startPoint y: 164, endPoint x: 332, endPoint y: 120, distance: 45.0
click at [332, 120] on div "Janela de atendimento Grade de atendimento Capacidade Transportadoras Veículos …" at bounding box center [257, 118] width 515 height 236
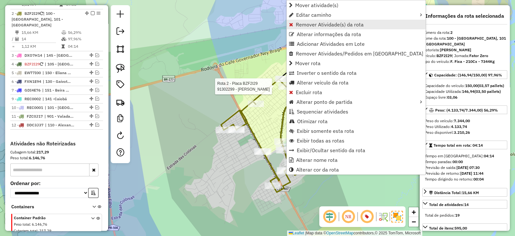
scroll to position [307, 0]
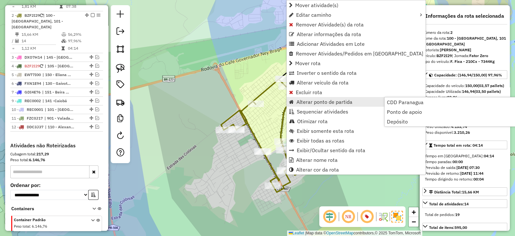
click at [317, 99] on span "Alterar ponto de partida" at bounding box center [325, 101] width 56 height 5
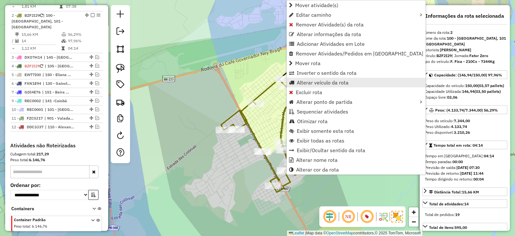
click at [319, 80] on span "Alterar veículo da rota" at bounding box center [323, 82] width 52 height 5
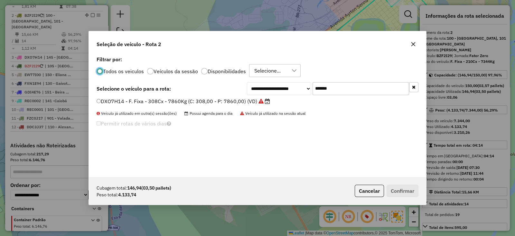
scroll to position [3, 2]
drag, startPoint x: 350, startPoint y: 84, endPoint x: 291, endPoint y: 85, distance: 58.3
click at [294, 85] on div "**********" at bounding box center [333, 88] width 172 height 13
paste input "text"
type input "*******"
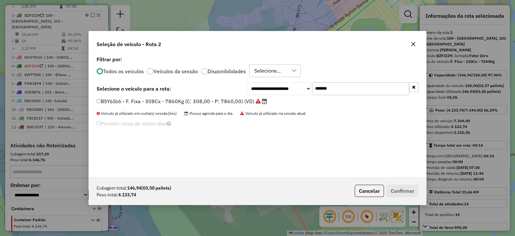
click at [258, 101] on icon at bounding box center [258, 101] width 5 height 5
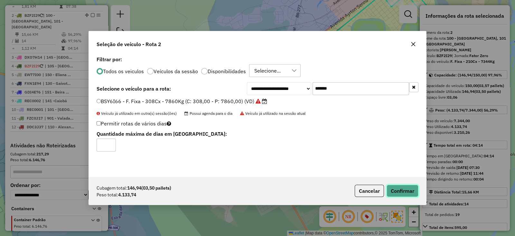
click at [408, 187] on button "Confirmar" at bounding box center [403, 191] width 32 height 12
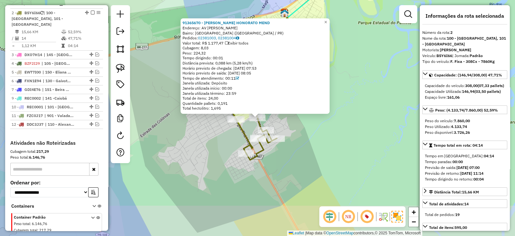
scroll to position [312, 0]
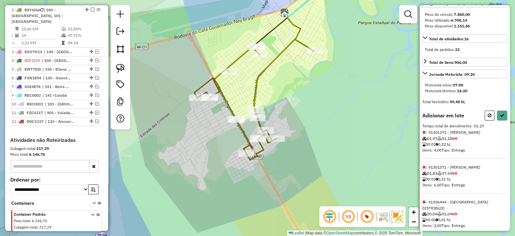
scroll to position [121, 0]
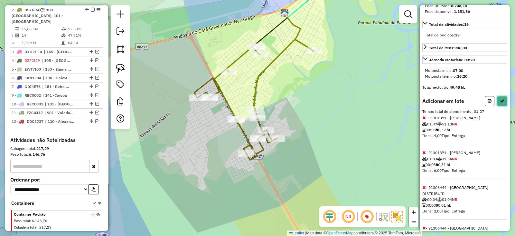
click at [500, 103] on icon at bounding box center [502, 101] width 5 height 5
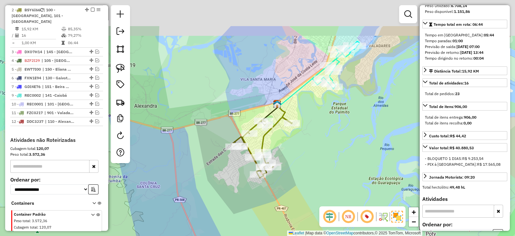
drag, startPoint x: 366, startPoint y: 69, endPoint x: 302, endPoint y: 152, distance: 104.4
click at [302, 152] on div "Janela de atendimento Grade de atendimento Capacidade Transportadoras Veículos …" at bounding box center [257, 118] width 515 height 236
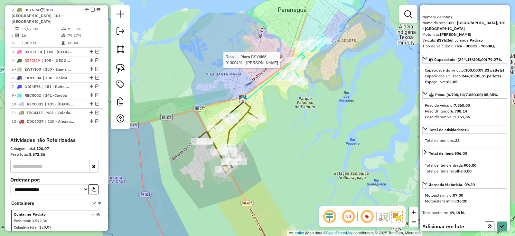
scroll to position [17, 0]
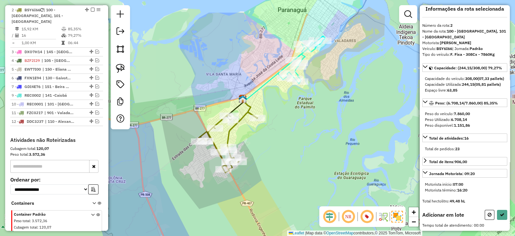
click at [253, 114] on icon at bounding box center [228, 142] width 60 height 60
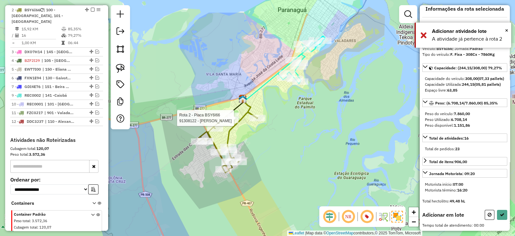
click at [256, 110] on div "Rota 2 - Placa BSY6I66 91308122 - DANIELE VANESSA MURARO Janela de atendimento …" at bounding box center [257, 118] width 515 height 236
click at [258, 114] on icon at bounding box center [228, 142] width 60 height 60
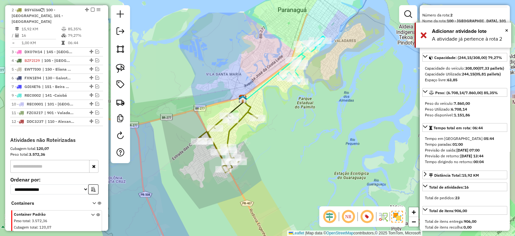
scroll to position [121, 0]
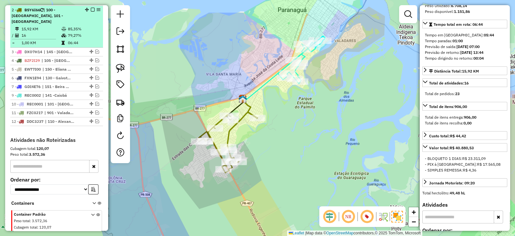
click at [92, 9] on em at bounding box center [93, 10] width 4 height 4
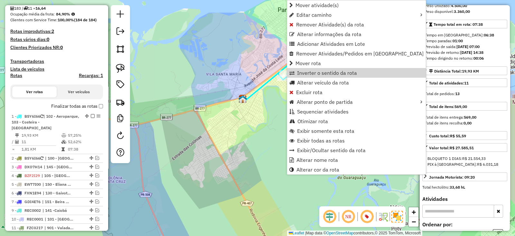
scroll to position [271, 0]
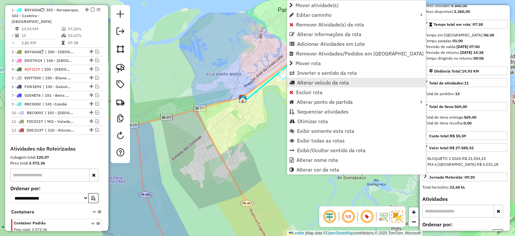
click at [330, 80] on span "Alterar veículo da rota" at bounding box center [323, 82] width 52 height 5
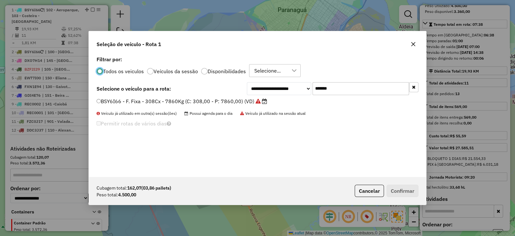
scroll to position [3, 2]
drag, startPoint x: 338, startPoint y: 87, endPoint x: 194, endPoint y: 105, distance: 144.8
click at [213, 99] on div "**********" at bounding box center [258, 115] width 338 height 122
paste input "text"
type input "*******"
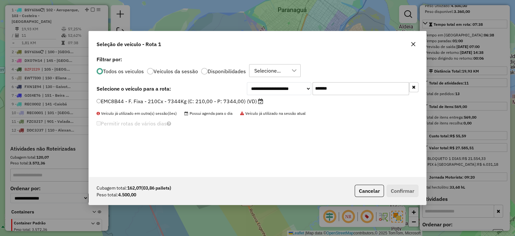
click at [192, 99] on label "EMC8B44 - F. Fixa - 210Cx - 7344Kg (C: 210,00 - P: 7344,00) (VD)" at bounding box center [180, 101] width 167 height 8
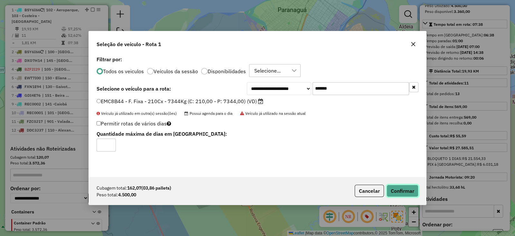
click at [390, 191] on button "Confirmar" at bounding box center [403, 191] width 32 height 12
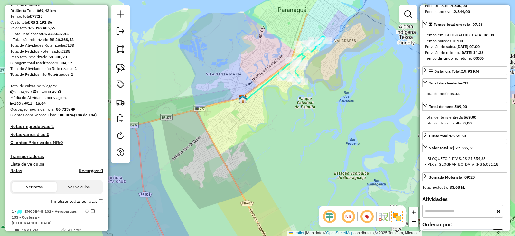
scroll to position [150, 0]
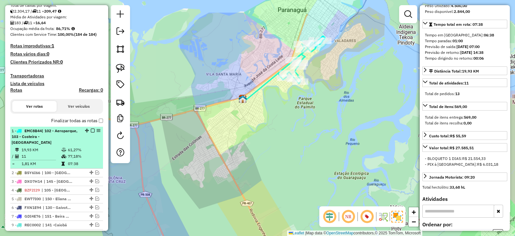
click at [92, 129] on em at bounding box center [93, 131] width 4 height 4
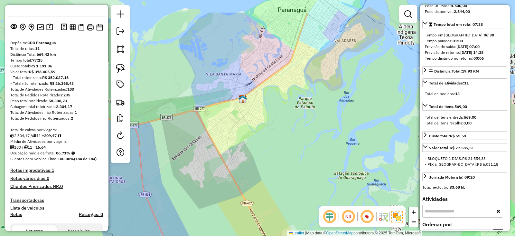
scroll to position [0, 0]
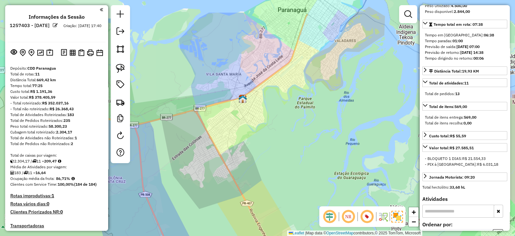
click at [50, 195] on h4 "Rotas improdutivas: 1" at bounding box center [56, 195] width 93 height 5
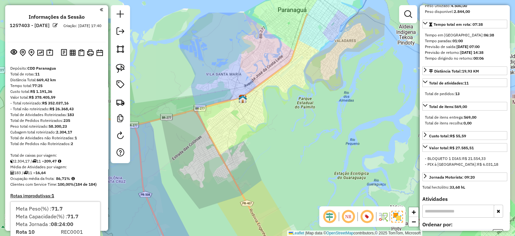
click at [61, 149] on div "Depósito: CDD Paranagua Total de rotas: 11 Distância Total: 669,42 km Tempo tot…" at bounding box center [57, 224] width 98 height 318
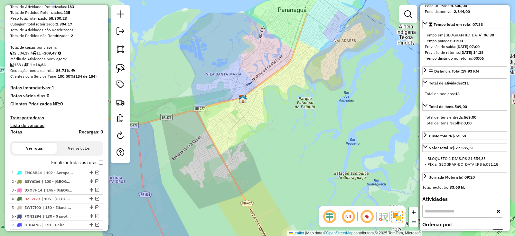
scroll to position [121, 0]
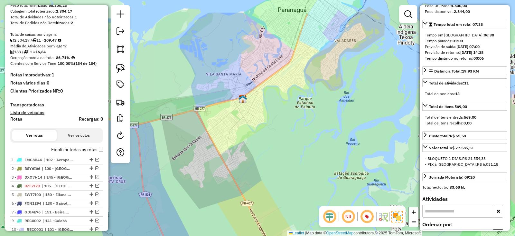
click at [96, 149] on label "Finalizar todas as rotas" at bounding box center [77, 149] width 52 height 7
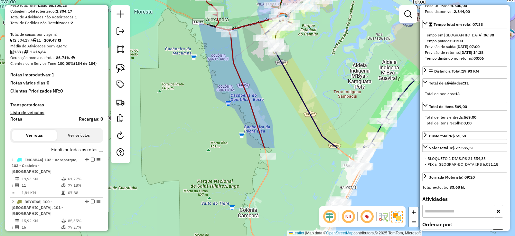
drag, startPoint x: 326, startPoint y: 138, endPoint x: 341, endPoint y: 46, distance: 92.4
click at [341, 46] on div "Janela de atendimento Grade de atendimento Capacidade Transportadoras Veículos …" at bounding box center [257, 118] width 515 height 236
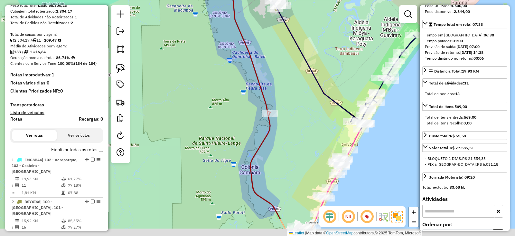
drag, startPoint x: 335, startPoint y: 85, endPoint x: 338, endPoint y: 30, distance: 54.9
click at [338, 30] on div "Janela de atendimento Grade de atendimento Capacidade Transportadoras Veículos …" at bounding box center [257, 118] width 515 height 236
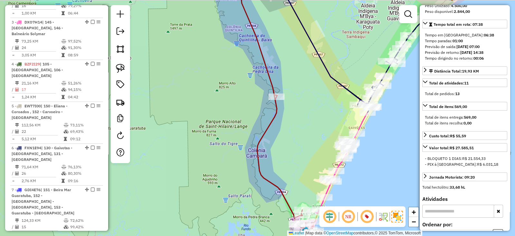
scroll to position [282, 0]
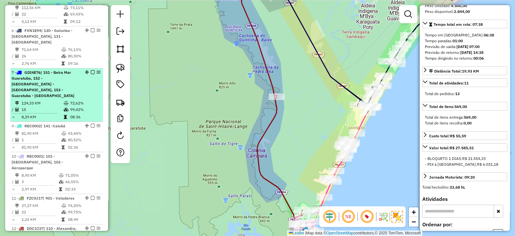
scroll to position [483, 0]
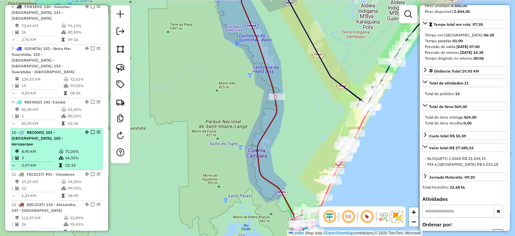
click at [67, 148] on td "71,05%" at bounding box center [82, 151] width 35 height 6
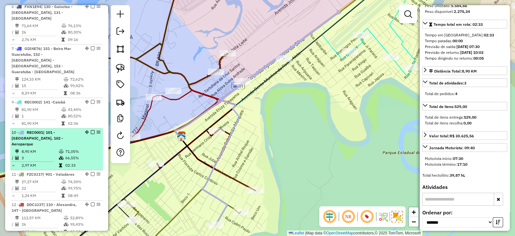
click at [73, 162] on td "02:33" at bounding box center [82, 165] width 35 height 6
click at [85, 155] on td "66,55%" at bounding box center [82, 158] width 35 height 6
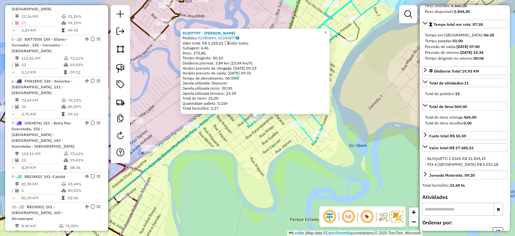
scroll to position [271, 0]
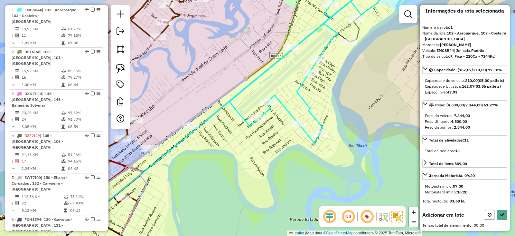
click at [307, 134] on div "Rota 1 - Placa EMC8B44 91303559 - TORQUETI & NERI SUPE 91307797 - EVERALDO GOME…" at bounding box center [257, 118] width 515 height 236
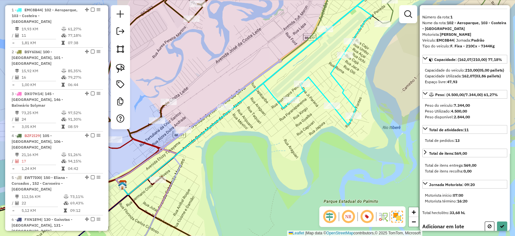
scroll to position [17, 0]
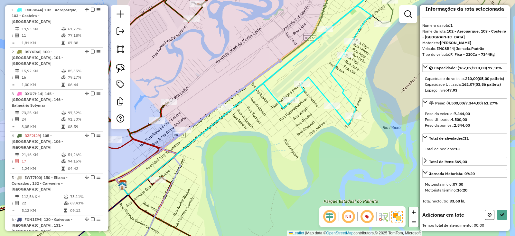
drag, startPoint x: 265, startPoint y: 132, endPoint x: 301, endPoint y: 113, distance: 40.8
click at [305, 114] on div "Janela de atendimento Grade de atendimento Capacidade Transportadoras Veículos …" at bounding box center [257, 118] width 515 height 236
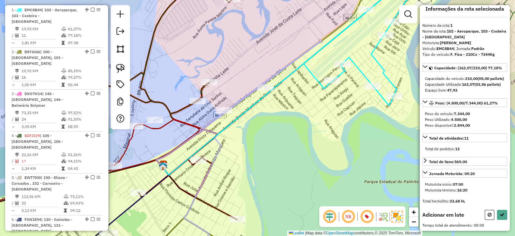
drag, startPoint x: 271, startPoint y: 79, endPoint x: 260, endPoint y: 81, distance: 11.9
click at [260, 81] on icon at bounding box center [253, 147] width 138 height 214
drag, startPoint x: 268, startPoint y: 74, endPoint x: 279, endPoint y: 100, distance: 27.7
click at [279, 100] on div "Janela de atendimento Grade de atendimento Capacidade Transportadoras Veículos …" at bounding box center [257, 118] width 515 height 236
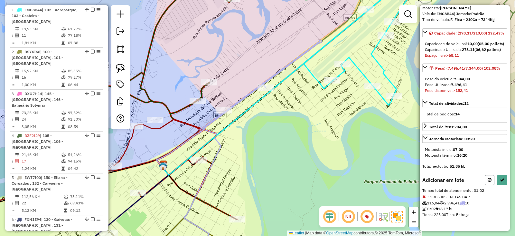
click at [485, 177] on button at bounding box center [490, 180] width 10 height 10
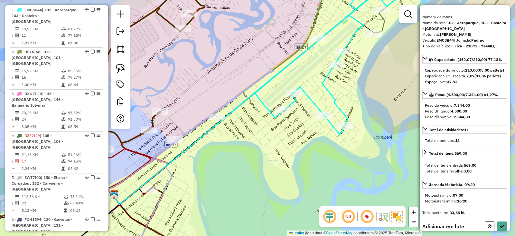
drag, startPoint x: 269, startPoint y: 150, endPoint x: 293, endPoint y: 131, distance: 30.3
click at [323, 125] on div "Janela de atendimento Grade de atendimento Capacidade Transportadoras Veículos …" at bounding box center [257, 118] width 515 height 236
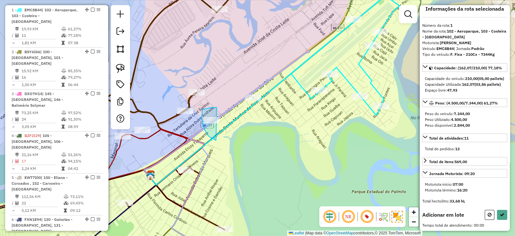
drag, startPoint x: 213, startPoint y: 107, endPoint x: 240, endPoint y: 142, distance: 43.8
click at [239, 141] on div "Janela de atendimento Grade de atendimento Capacidade Transportadoras Veículos …" at bounding box center [257, 118] width 515 height 236
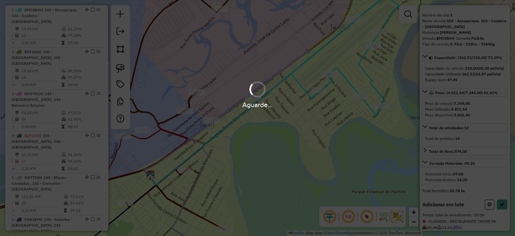
scroll to position [52, 0]
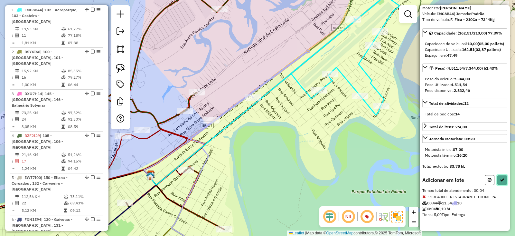
click at [497, 181] on button at bounding box center [502, 180] width 10 height 10
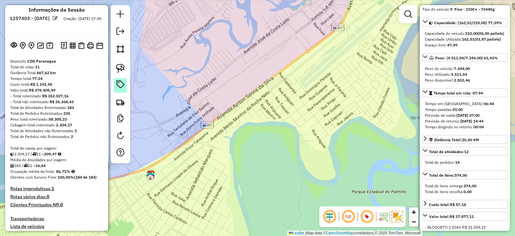
scroll to position [0, 0]
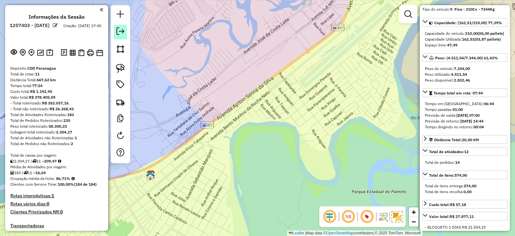
click at [119, 36] on link at bounding box center [120, 32] width 13 height 14
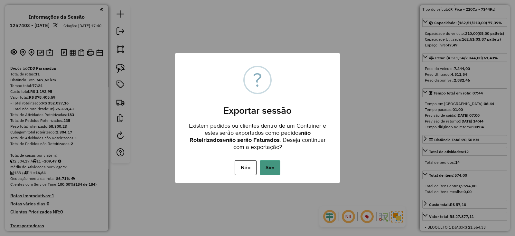
click at [267, 168] on button "Sim" at bounding box center [270, 167] width 21 height 15
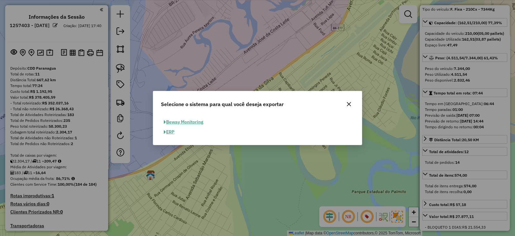
click at [166, 133] on button "ERP" at bounding box center [169, 132] width 16 height 10
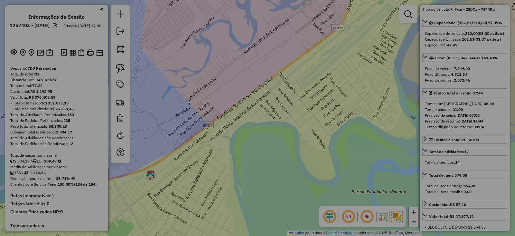
select select "**"
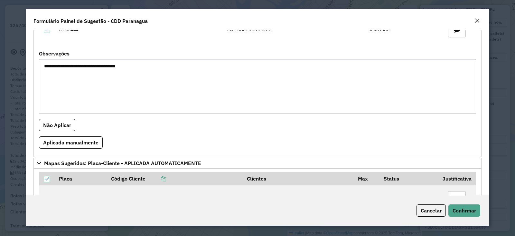
scroll to position [242, 0]
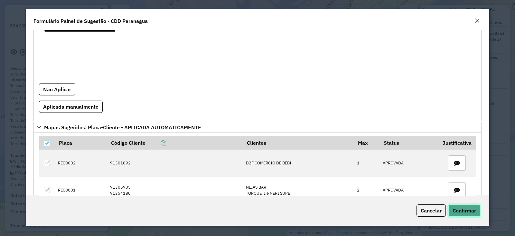
click at [465, 214] on button "Confirmar" at bounding box center [465, 210] width 32 height 12
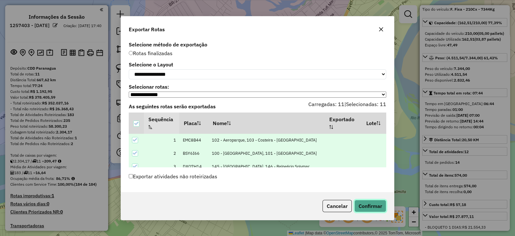
click at [365, 208] on button "Confirmar" at bounding box center [371, 206] width 32 height 12
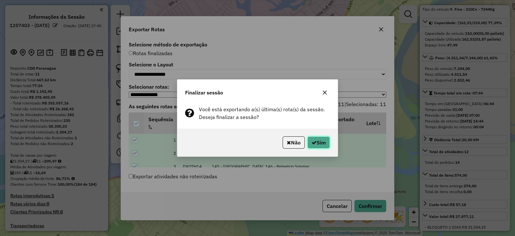
click at [308, 139] on button "Sim" at bounding box center [319, 142] width 23 height 12
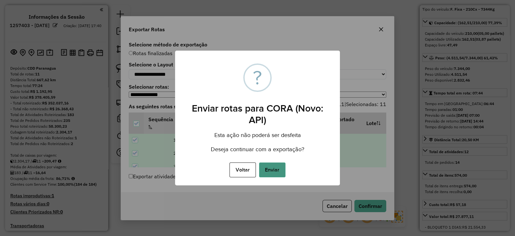
click at [282, 168] on button "Enviar" at bounding box center [272, 169] width 26 height 15
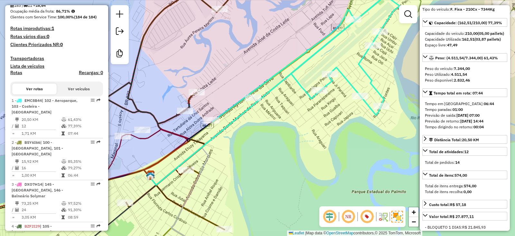
scroll to position [275, 0]
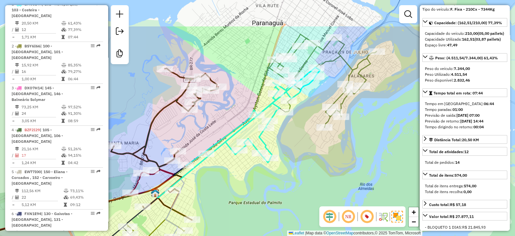
drag, startPoint x: 355, startPoint y: 133, endPoint x: 328, endPoint y: 177, distance: 52.4
click at [328, 177] on div "Janela de atendimento Grade de atendimento Capacidade Transportadoras Veículos …" at bounding box center [257, 118] width 515 height 236
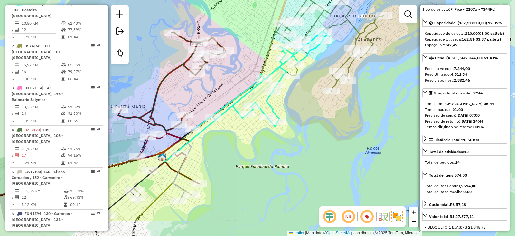
drag, startPoint x: 331, startPoint y: 129, endPoint x: 339, endPoint y: 101, distance: 28.9
click at [340, 97] on div "Janela de atendimento Grade de atendimento Capacidade Transportadoras Veículos …" at bounding box center [257, 118] width 515 height 236
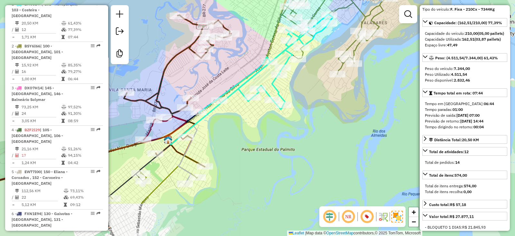
click at [346, 107] on div "Janela de atendimento Grade de atendimento Capacidade Transportadoras Veículos …" at bounding box center [257, 118] width 515 height 236
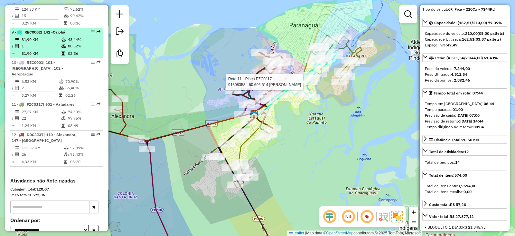
scroll to position [557, 0]
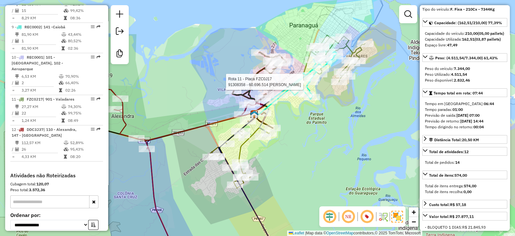
click at [318, 168] on div "Rota 11 - Placa FZC0J17 91308358 - 60.696.514 GISLAINE GONCALVES DE BOMFIM Jane…" at bounding box center [257, 118] width 515 height 236
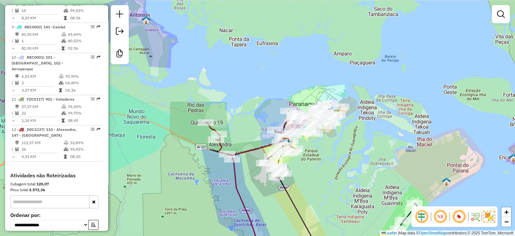
drag, startPoint x: 333, startPoint y: 186, endPoint x: 343, endPoint y: 118, distance: 68.7
click at [342, 121] on div "Janela de atendimento Grade de atendimento Capacidade Transportadoras Veículos …" at bounding box center [257, 118] width 515 height 236
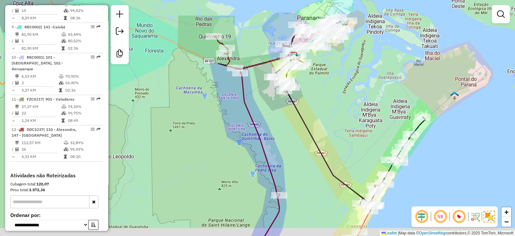
drag, startPoint x: 356, startPoint y: 132, endPoint x: 345, endPoint y: 112, distance: 23.5
click at [346, 114] on div "Janela de atendimento Grade de atendimento Capacidade Transportadoras Veículos …" at bounding box center [257, 118] width 515 height 236
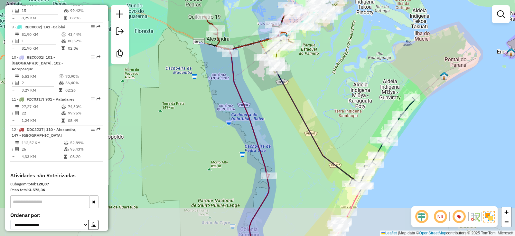
drag, startPoint x: 344, startPoint y: 128, endPoint x: 324, endPoint y: 52, distance: 78.1
click at [325, 57] on div "Janela de atendimento Grade de atendimento Capacidade Transportadoras Veículos …" at bounding box center [257, 118] width 515 height 236
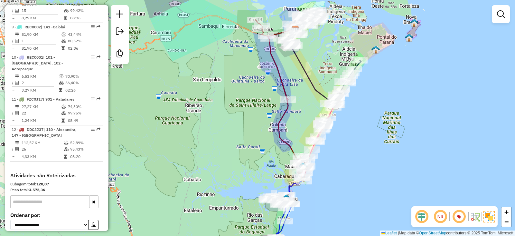
drag, startPoint x: 220, startPoint y: 180, endPoint x: 228, endPoint y: 105, distance: 75.6
click at [225, 116] on div "Janela de atendimento Grade de atendimento Capacidade Transportadoras Veículos …" at bounding box center [257, 118] width 515 height 236
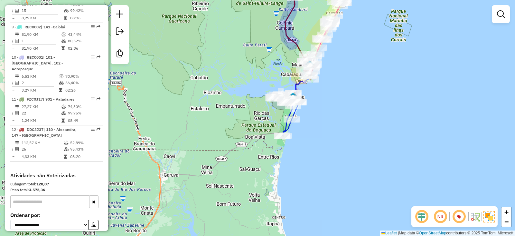
drag, startPoint x: 349, startPoint y: 88, endPoint x: 322, endPoint y: 139, distance: 57.6
click at [322, 139] on div "Janela de atendimento Grade de atendimento Capacidade Transportadoras Veículos …" at bounding box center [257, 118] width 515 height 236
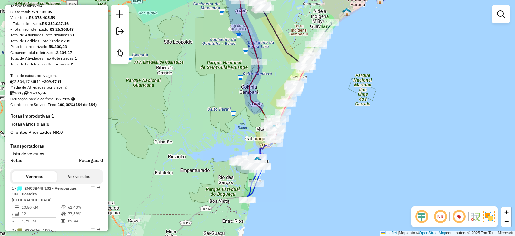
scroll to position [0, 0]
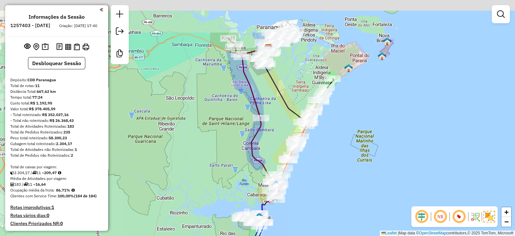
drag, startPoint x: 337, startPoint y: 69, endPoint x: 339, endPoint y: 125, distance: 56.4
click at [339, 125] on div "Janela de atendimento Grade de atendimento Capacidade Transportadoras Veículos …" at bounding box center [257, 118] width 515 height 236
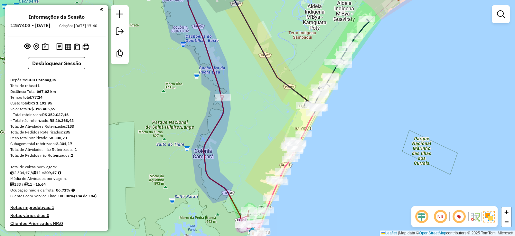
drag, startPoint x: 255, startPoint y: 92, endPoint x: 259, endPoint y: 53, distance: 40.1
click at [260, 53] on div "Janela de atendimento Grade de atendimento Capacidade Transportadoras Veículos …" at bounding box center [257, 118] width 515 height 236
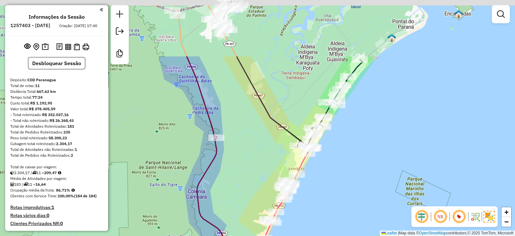
drag, startPoint x: 275, startPoint y: 37, endPoint x: 254, endPoint y: 135, distance: 99.7
click at [263, 119] on div "Janela de atendimento Grade de atendimento Capacidade Transportadoras Veículos …" at bounding box center [257, 118] width 515 height 236
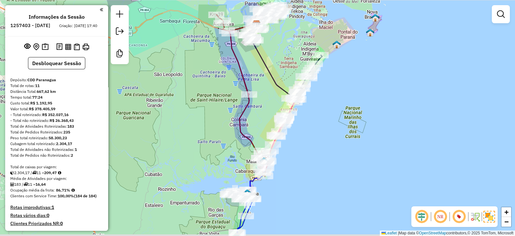
drag, startPoint x: 220, startPoint y: 141, endPoint x: 221, endPoint y: 107, distance: 33.9
click at [221, 112] on div "Janela de atendimento Grade de atendimento Capacidade Transportadoras Veículos …" at bounding box center [257, 118] width 515 height 236
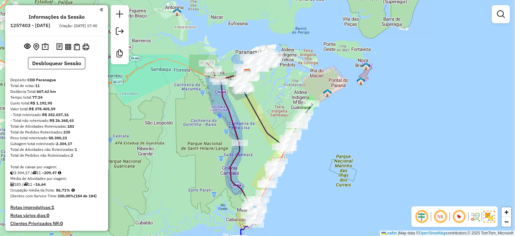
drag, startPoint x: 358, startPoint y: 71, endPoint x: 348, endPoint y: 149, distance: 78.6
click at [348, 149] on div "Janela de atendimento Grade de atendimento Capacidade Transportadoras Veículos …" at bounding box center [257, 118] width 515 height 236
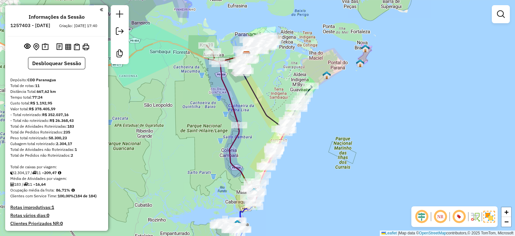
drag, startPoint x: 328, startPoint y: 158, endPoint x: 326, endPoint y: 126, distance: 32.3
click at [326, 126] on div "Janela de atendimento Grade de atendimento Capacidade Transportadoras Veículos …" at bounding box center [257, 118] width 515 height 236
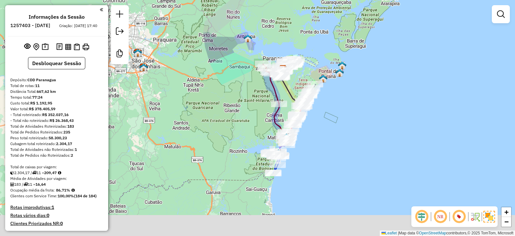
drag, startPoint x: 325, startPoint y: 157, endPoint x: 325, endPoint y: 135, distance: 21.9
click at [326, 135] on div "Janela de atendimento Grade de atendimento Capacidade Transportadoras Veículos …" at bounding box center [257, 118] width 515 height 236
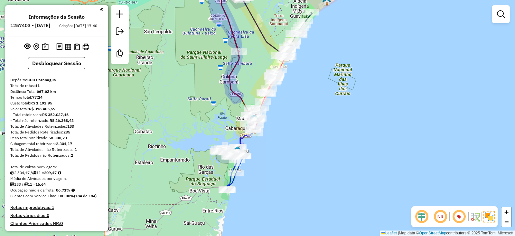
drag, startPoint x: 302, startPoint y: 113, endPoint x: 329, endPoint y: 156, distance: 50.8
click at [329, 150] on div "Janela de atendimento Grade de atendimento Capacidade Transportadoras Veículos …" at bounding box center [257, 118] width 515 height 236
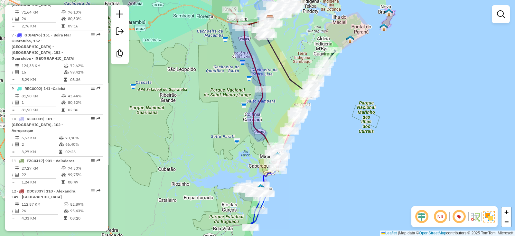
scroll to position [472, 0]
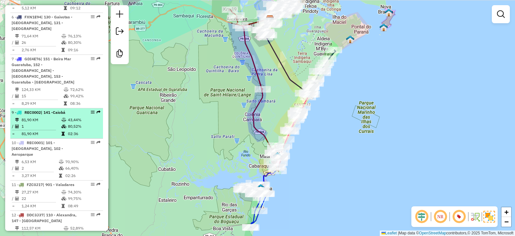
click at [76, 130] on td "02:36" at bounding box center [84, 133] width 33 height 6
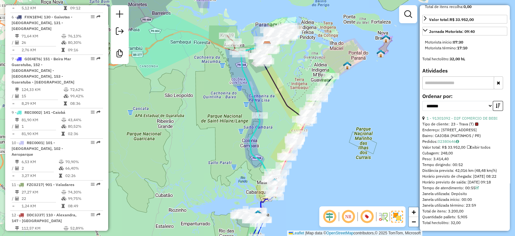
scroll to position [247, 0]
click at [384, 59] on div "Janela de atendimento Grade de atendimento Capacidade Transportadoras Veículos …" at bounding box center [257, 118] width 515 height 236
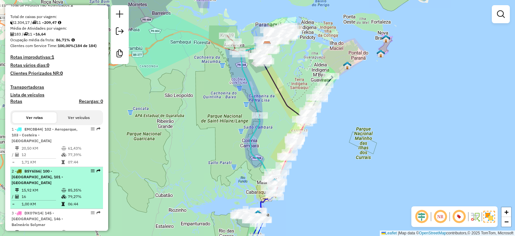
scroll to position [0, 0]
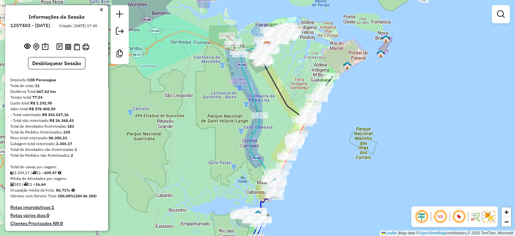
drag, startPoint x: 362, startPoint y: 145, endPoint x: 364, endPoint y: 141, distance: 4.3
click at [364, 141] on div "Janela de atendimento Grade de atendimento Capacidade Transportadoras Veículos …" at bounding box center [257, 118] width 515 height 236
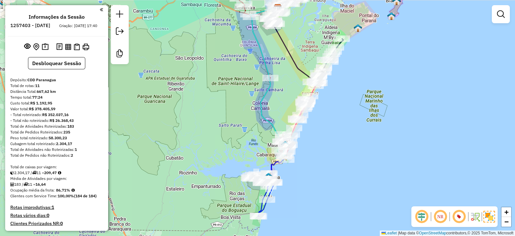
drag, startPoint x: 367, startPoint y: 144, endPoint x: 374, endPoint y: 132, distance: 13.6
click at [374, 132] on div "Janela de atendimento Grade de atendimento Capacidade Transportadoras Veículos …" at bounding box center [257, 118] width 515 height 236
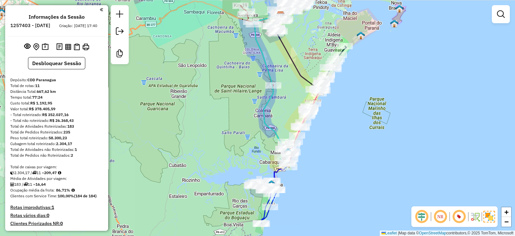
drag, startPoint x: 341, startPoint y: 134, endPoint x: 334, endPoint y: 171, distance: 37.5
click at [334, 168] on div "Janela de atendimento Grade de atendimento Capacidade Transportadoras Veículos …" at bounding box center [257, 118] width 515 height 236
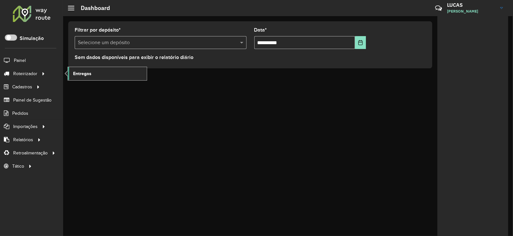
click at [98, 76] on link "Entregas" at bounding box center [107, 73] width 79 height 13
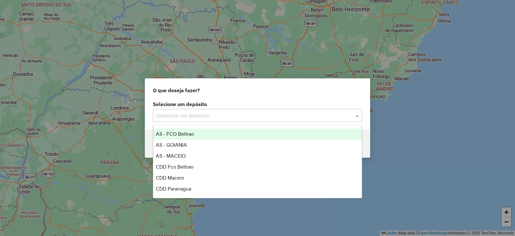
click at [244, 112] on input "text" at bounding box center [251, 116] width 190 height 8
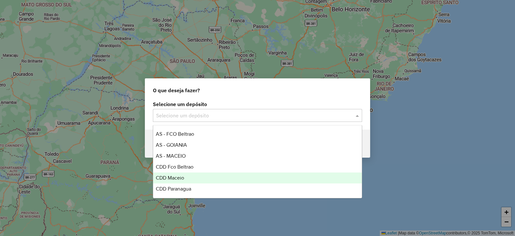
click at [191, 174] on div "CDD Maceio" at bounding box center [257, 177] width 209 height 11
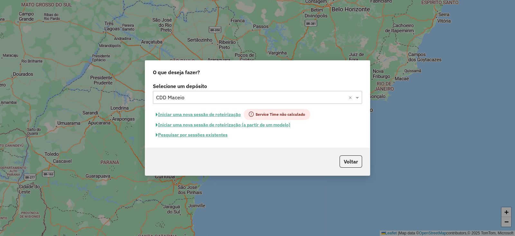
click at [194, 113] on button "Iniciar uma nova sessão de roteirização" at bounding box center [198, 114] width 91 height 11
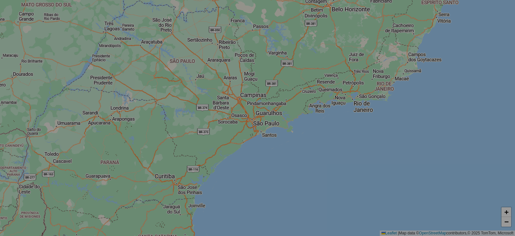
select select "*"
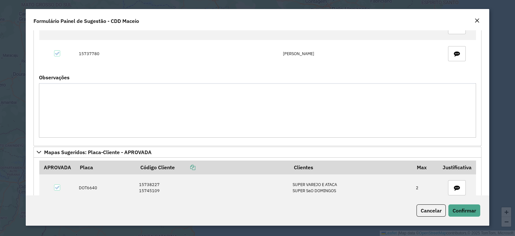
scroll to position [166, 0]
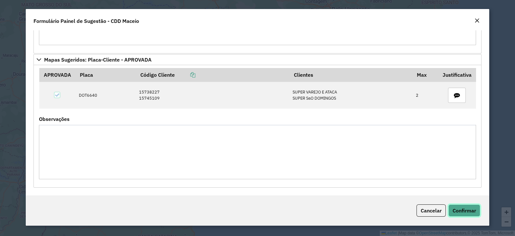
click at [474, 206] on button "Confirmar" at bounding box center [465, 210] width 32 height 12
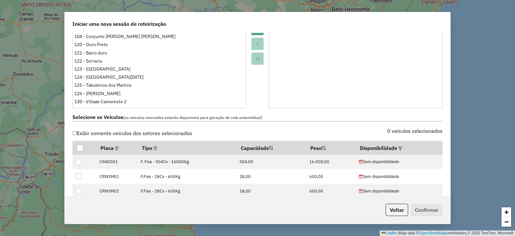
scroll to position [201, 0]
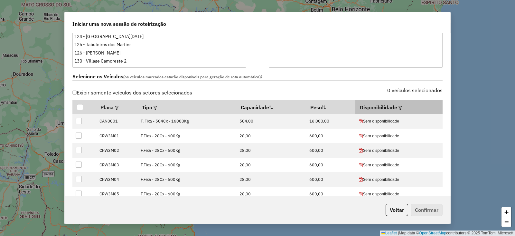
click at [399, 106] on em at bounding box center [401, 108] width 4 height 4
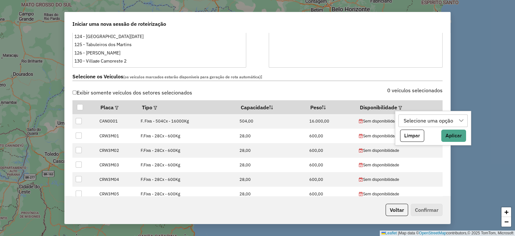
click at [421, 111] on div "Selecione uma opção Limpar Aplicar" at bounding box center [433, 128] width 76 height 35
click at [422, 117] on div "Selecione uma opção" at bounding box center [429, 121] width 54 height 12
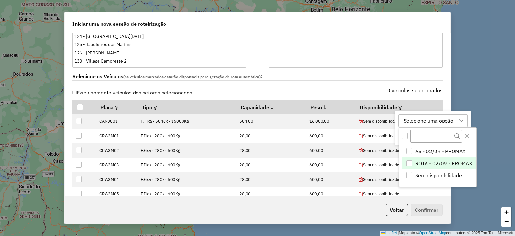
click at [409, 160] on div "ROTA - 02/09 - PROMAX" at bounding box center [410, 163] width 6 height 6
click at [465, 138] on icon "Close" at bounding box center [467, 135] width 5 height 5
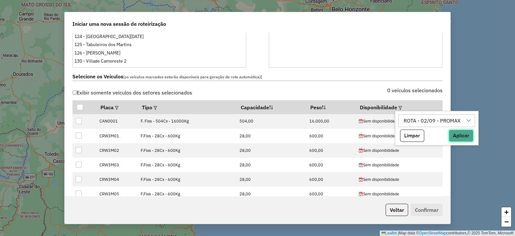
click at [459, 137] on button "Aplicar" at bounding box center [461, 135] width 25 height 12
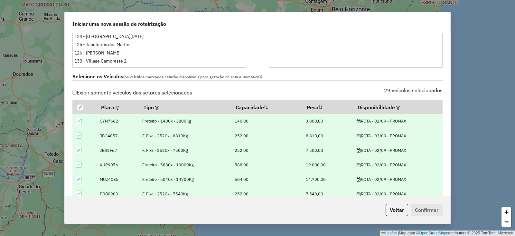
click at [353, 83] on div "Selecione os Veículos (os veículos marcados estarão disponíveis para geração de…" at bounding box center [258, 78] width 378 height 20
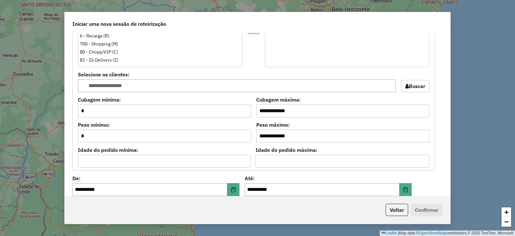
scroll to position [563, 0]
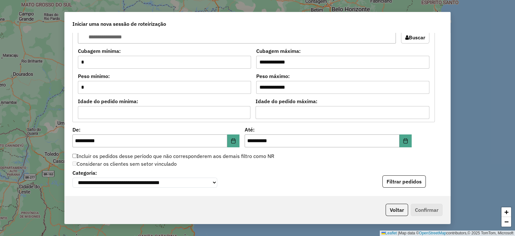
drag, startPoint x: 401, startPoint y: 177, endPoint x: 391, endPoint y: 177, distance: 9.7
click at [401, 177] on button "Filtrar pedidos" at bounding box center [404, 181] width 43 height 12
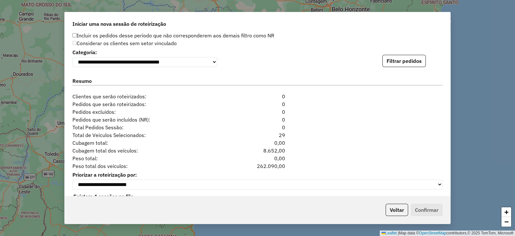
scroll to position [701, 0]
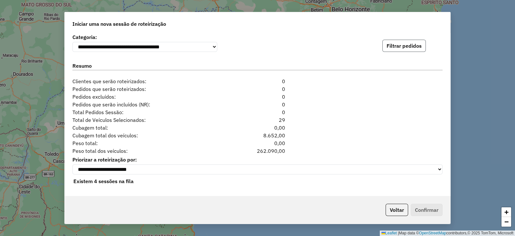
click at [396, 42] on button "Filtrar pedidos" at bounding box center [404, 46] width 43 height 12
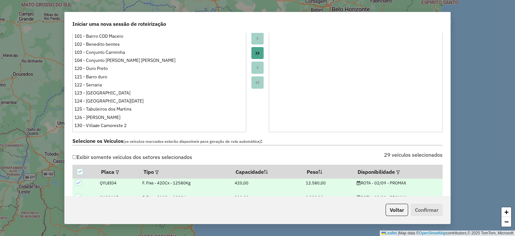
scroll to position [0, 0]
